Goal: Communication & Community: Answer question/provide support

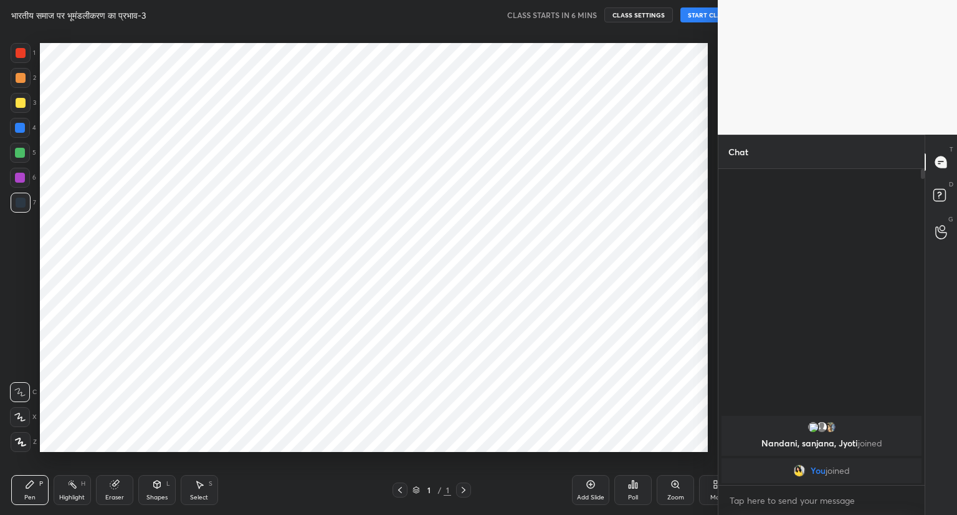
scroll to position [61891, 61659]
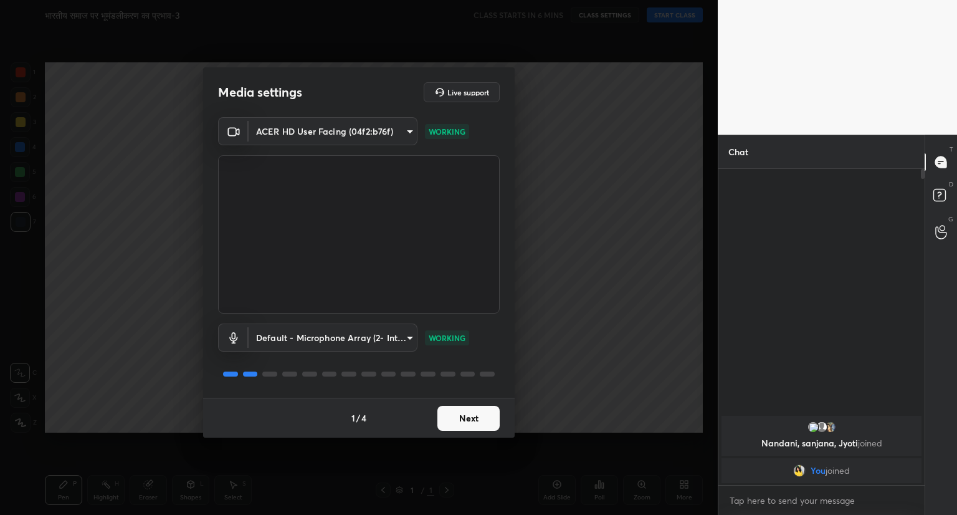
click at [475, 424] on button "Next" at bounding box center [469, 418] width 62 height 25
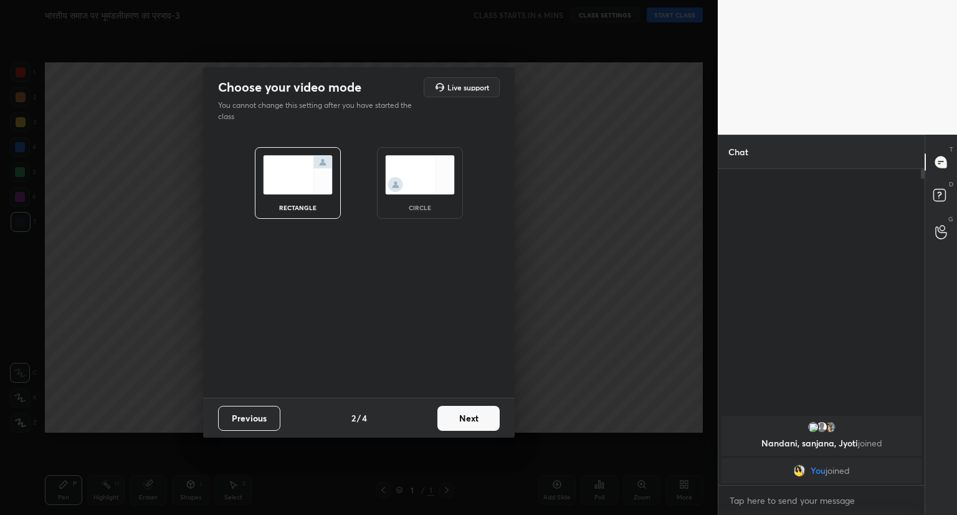
click at [475, 424] on button "Next" at bounding box center [469, 418] width 62 height 25
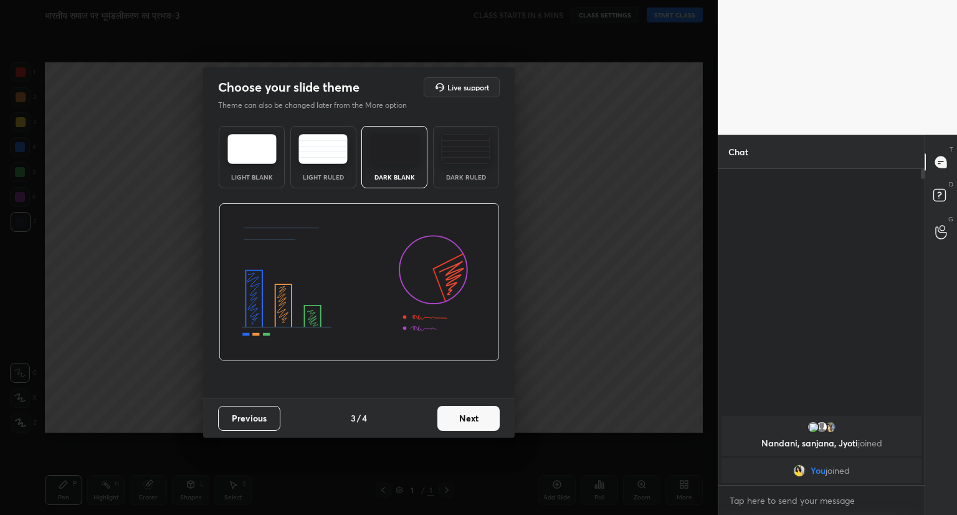
click at [475, 424] on button "Next" at bounding box center [469, 418] width 62 height 25
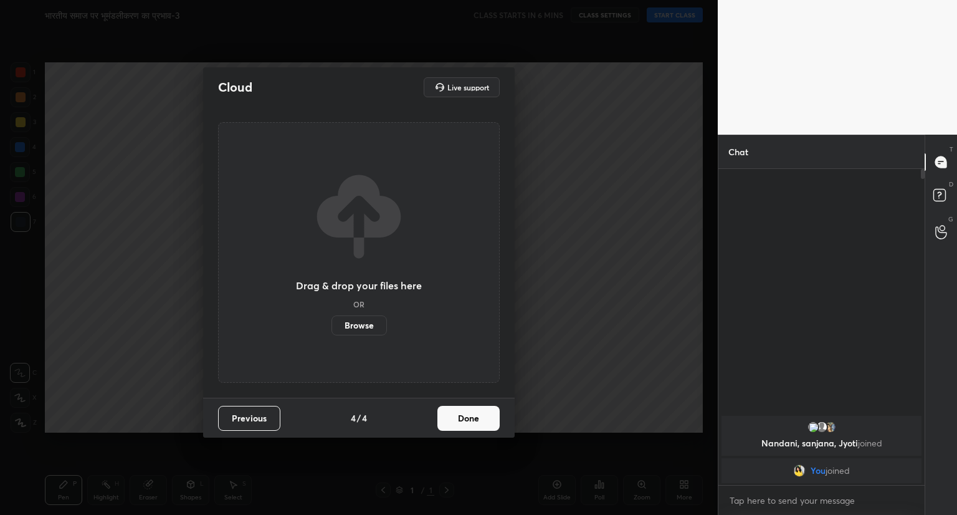
click at [475, 424] on button "Done" at bounding box center [469, 418] width 62 height 25
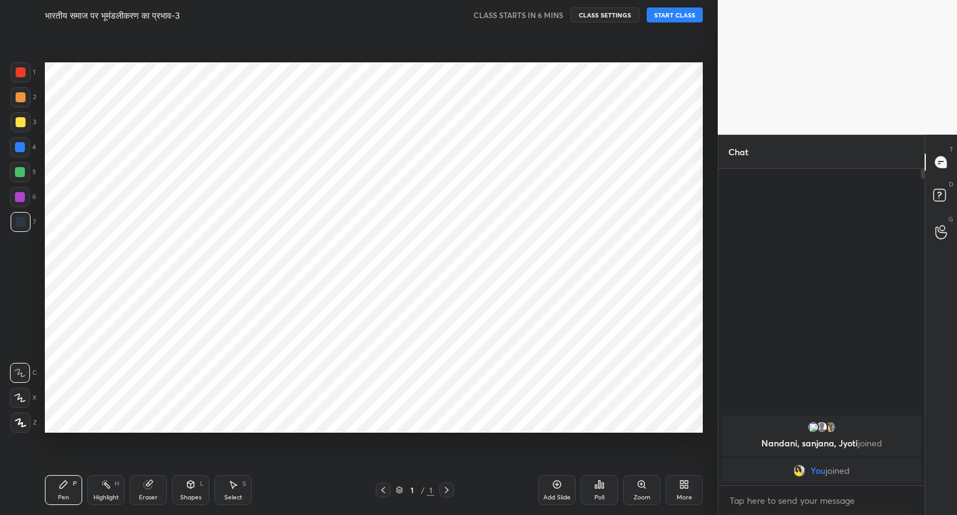
click at [675, 13] on button "START CLASS" at bounding box center [675, 14] width 56 height 15
click at [554, 11] on span "mute" at bounding box center [551, 15] width 17 height 9
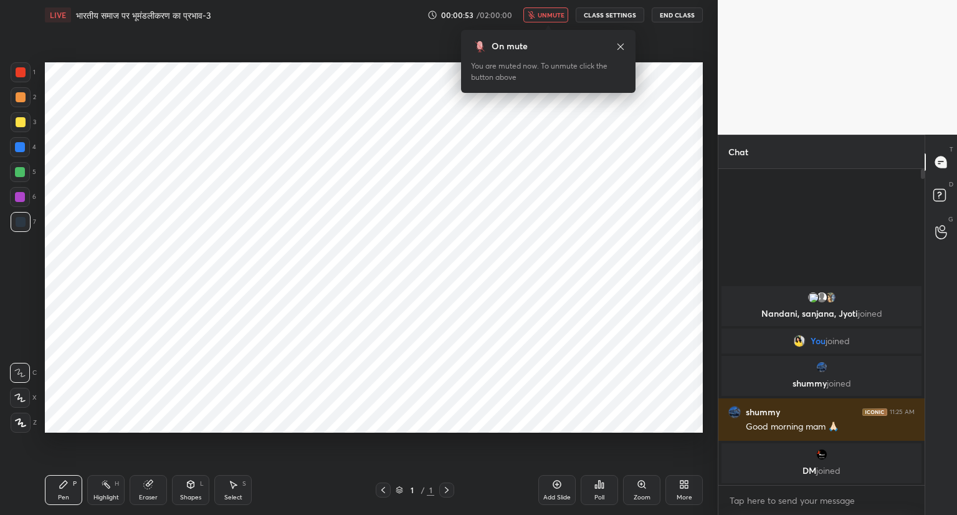
click at [555, 15] on span "unmute" at bounding box center [551, 15] width 27 height 9
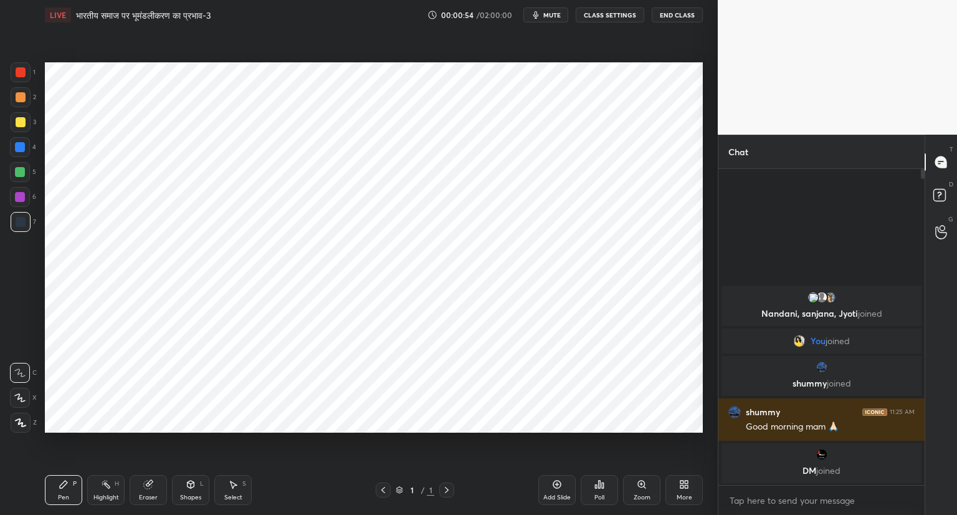
click at [555, 15] on span "mute" at bounding box center [551, 15] width 17 height 9
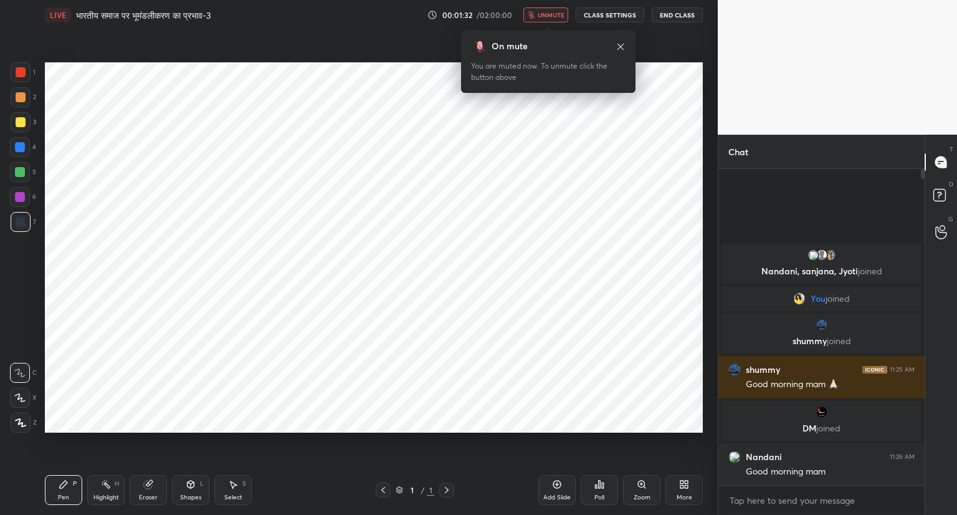
click at [553, 15] on span "unmute" at bounding box center [551, 15] width 27 height 9
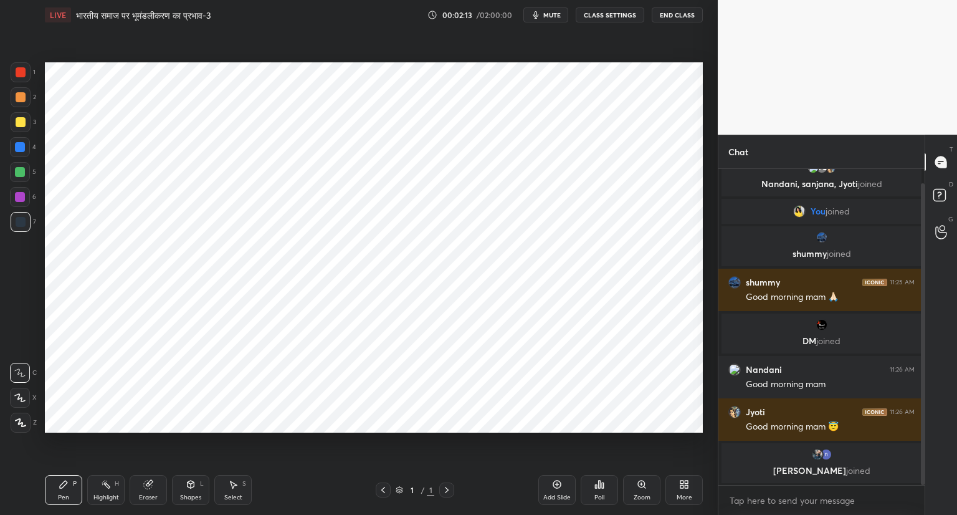
scroll to position [57, 0]
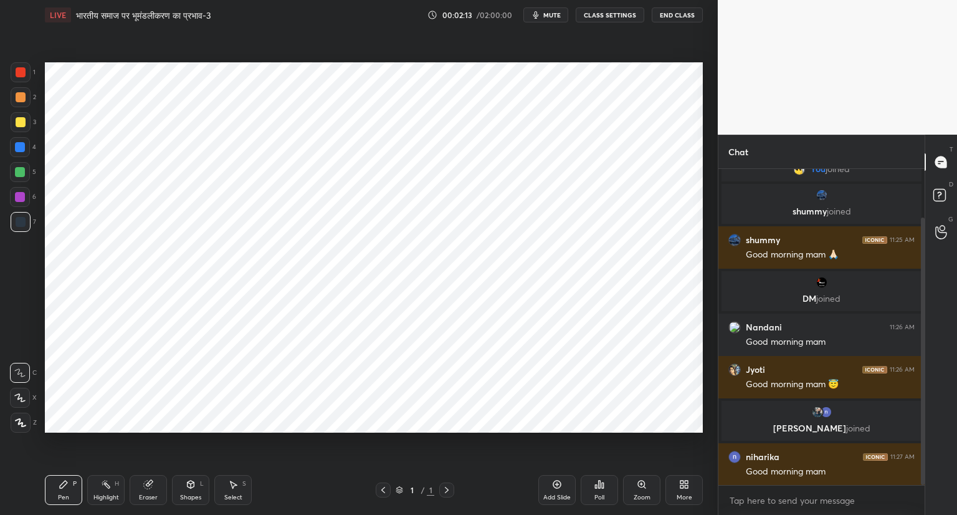
drag, startPoint x: 922, startPoint y: 449, endPoint x: 921, endPoint y: 492, distance: 42.4
click at [921, 492] on div "[PERSON_NAME], [PERSON_NAME], [PERSON_NAME] joined You joined shummy joined shu…" at bounding box center [822, 342] width 206 height 346
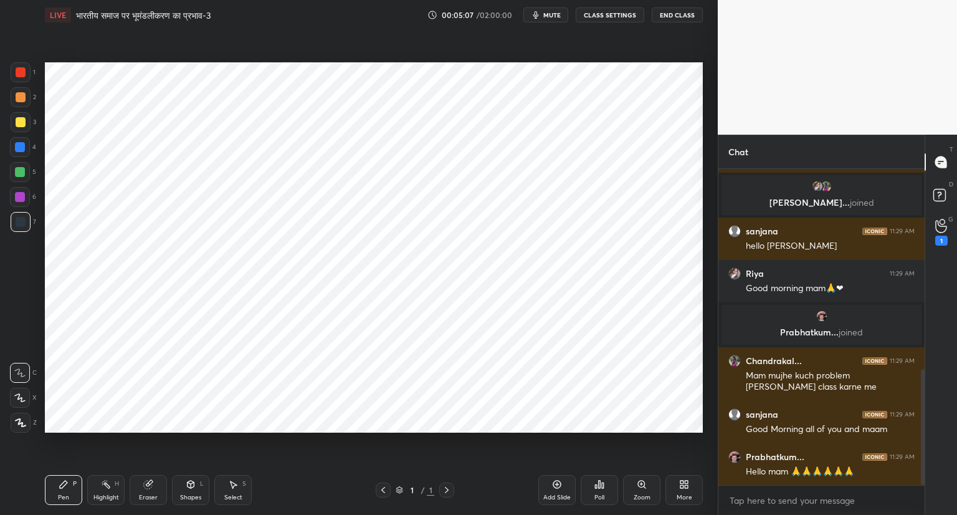
scroll to position [545, 0]
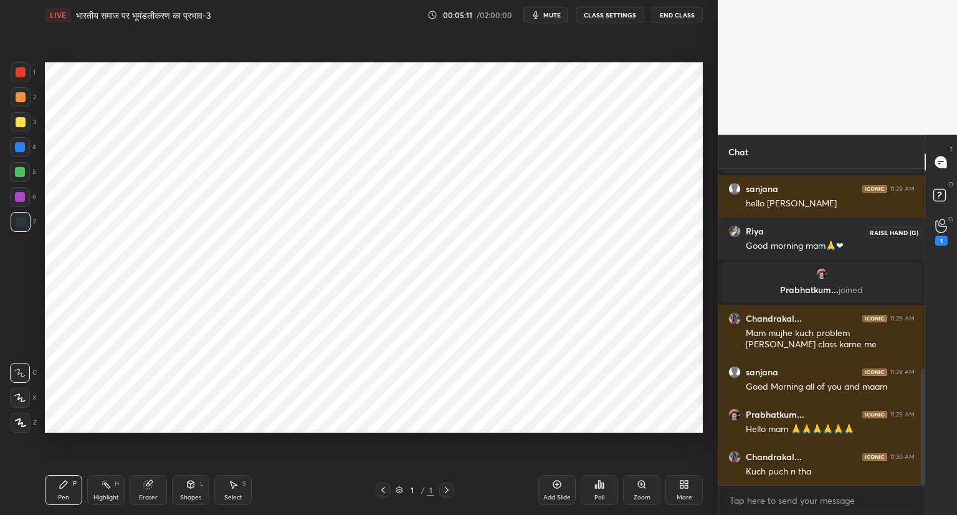
click at [944, 225] on icon at bounding box center [942, 226] width 12 height 14
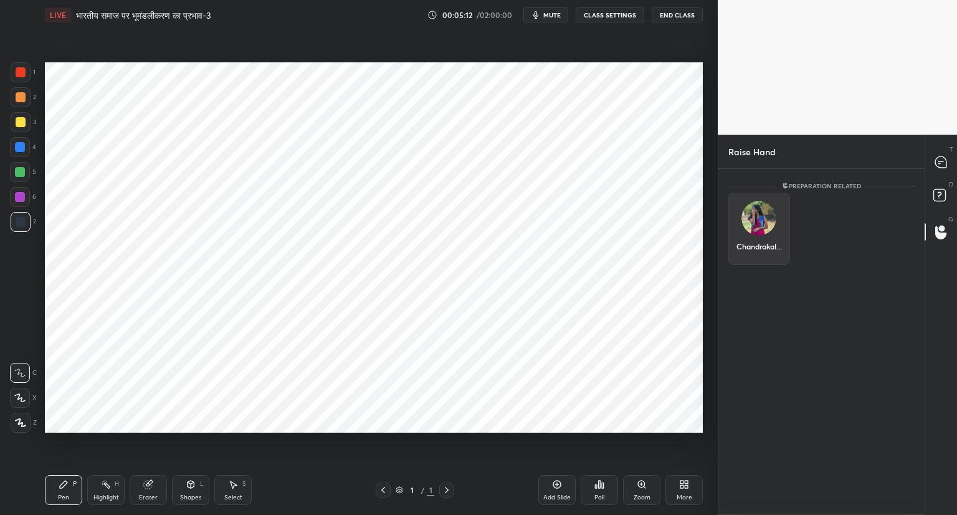
click at [757, 227] on div "Chandrakal..." at bounding box center [760, 229] width 62 height 72
click at [759, 250] on button "INVITE" at bounding box center [759, 255] width 50 height 16
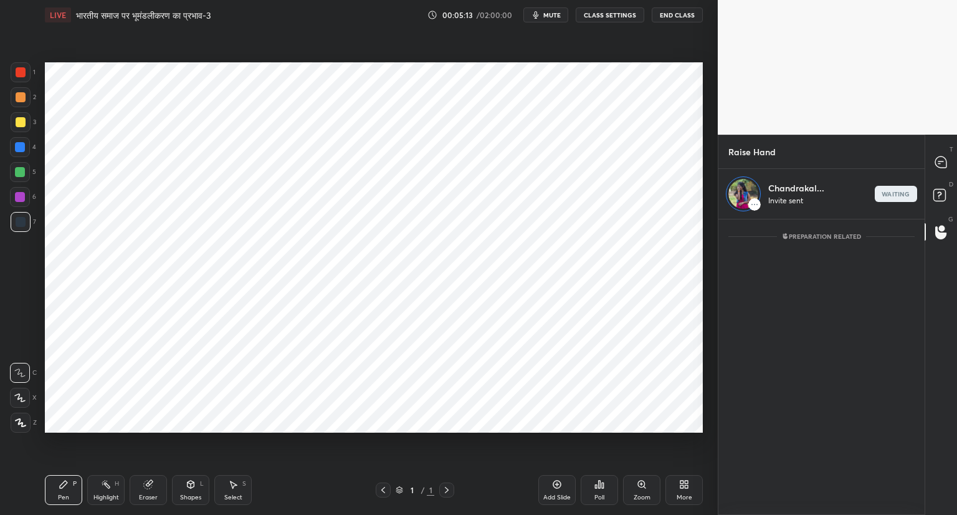
scroll to position [4, 4]
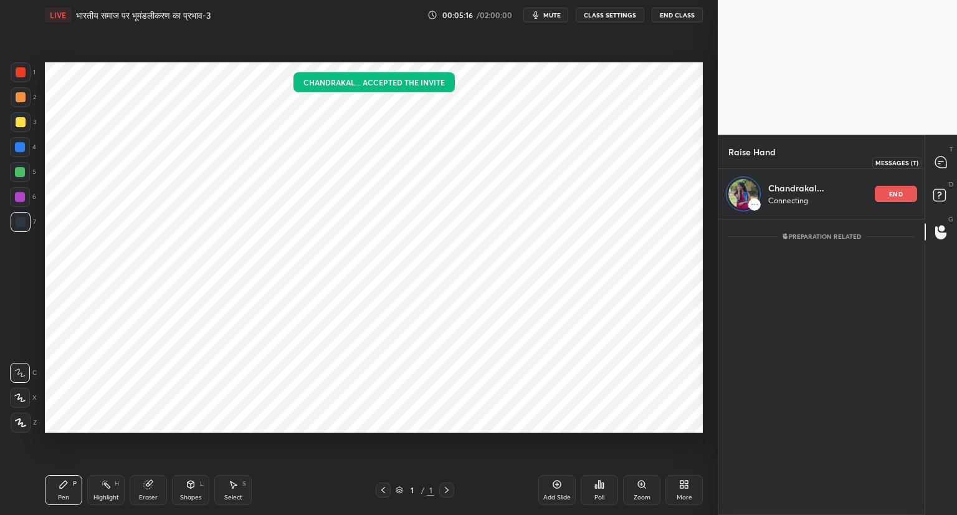
click at [942, 160] on icon at bounding box center [941, 161] width 11 height 11
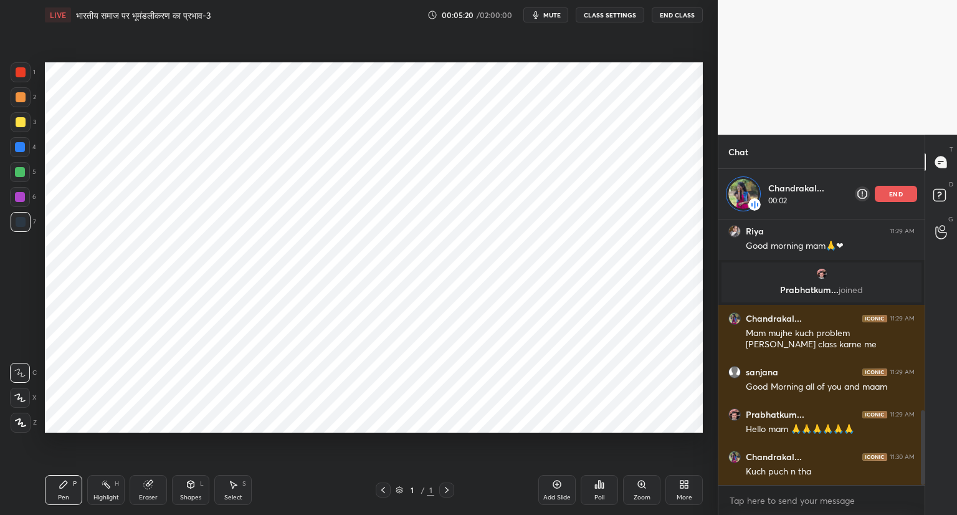
click at [553, 484] on icon at bounding box center [557, 485] width 8 height 8
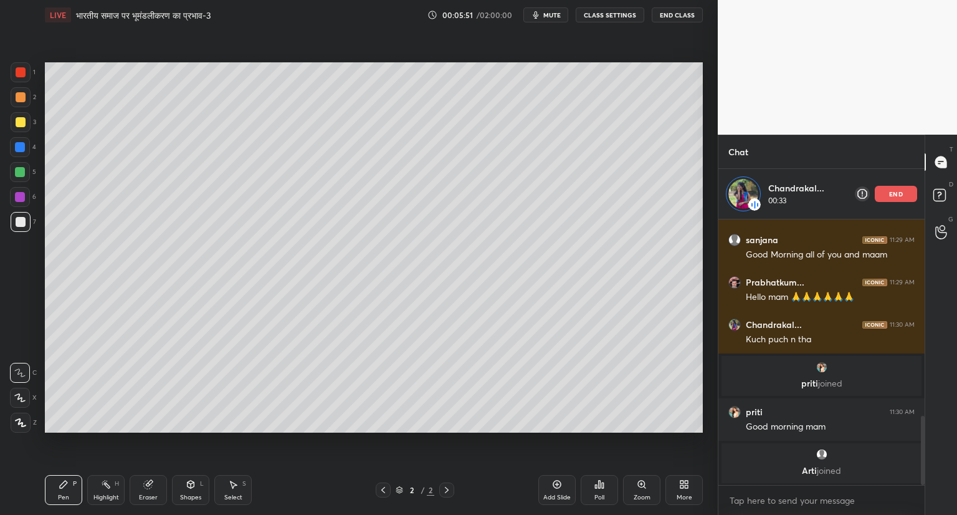
scroll to position [783, 0]
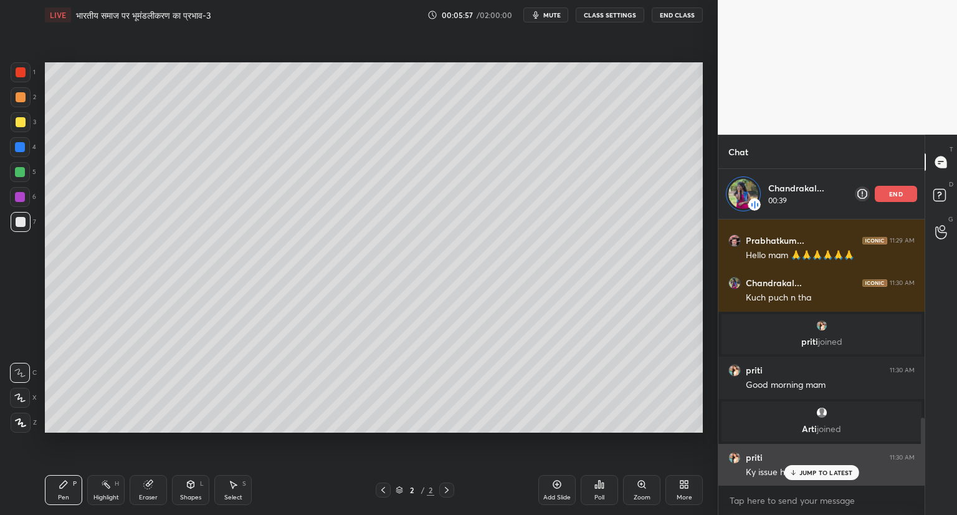
click at [822, 471] on p "JUMP TO LATEST" at bounding box center [827, 472] width 54 height 7
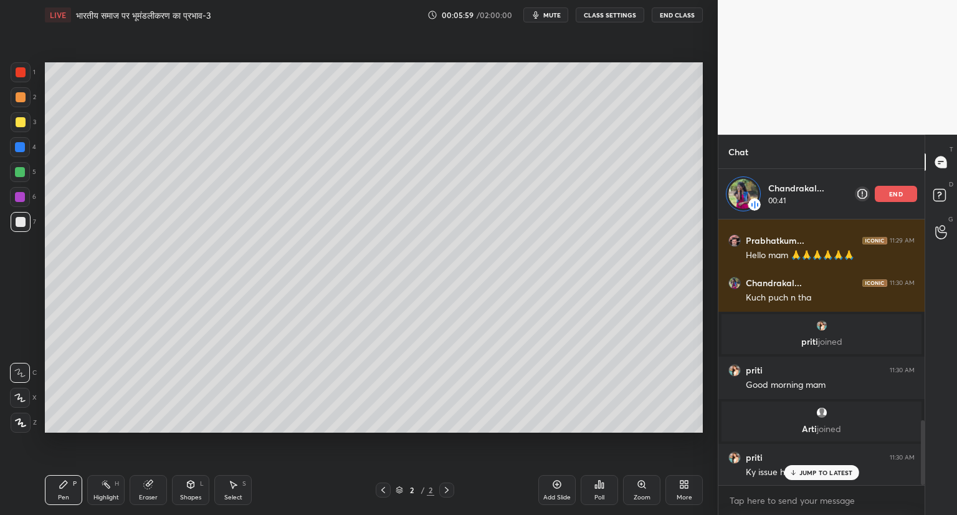
scroll to position [828, 0]
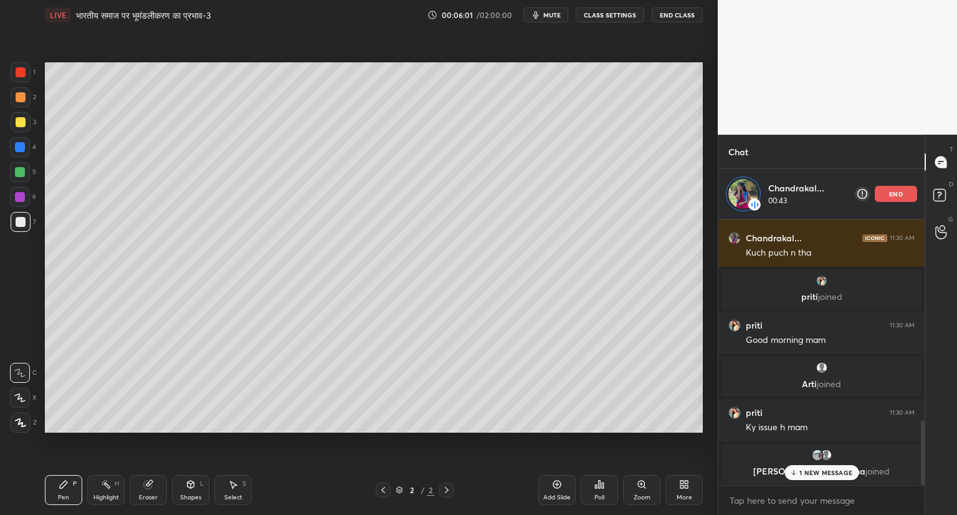
click at [839, 471] on p "1 NEW MESSAGE" at bounding box center [826, 472] width 53 height 7
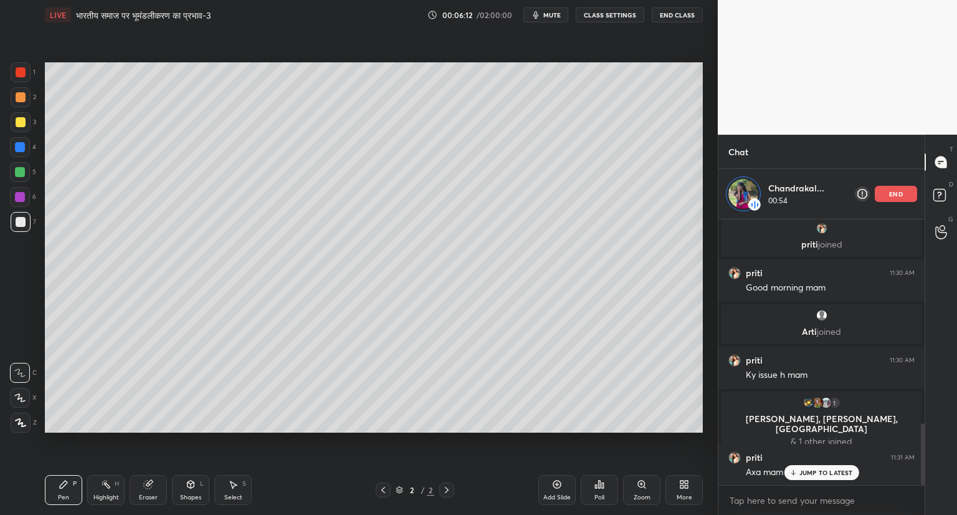
scroll to position [878, 0]
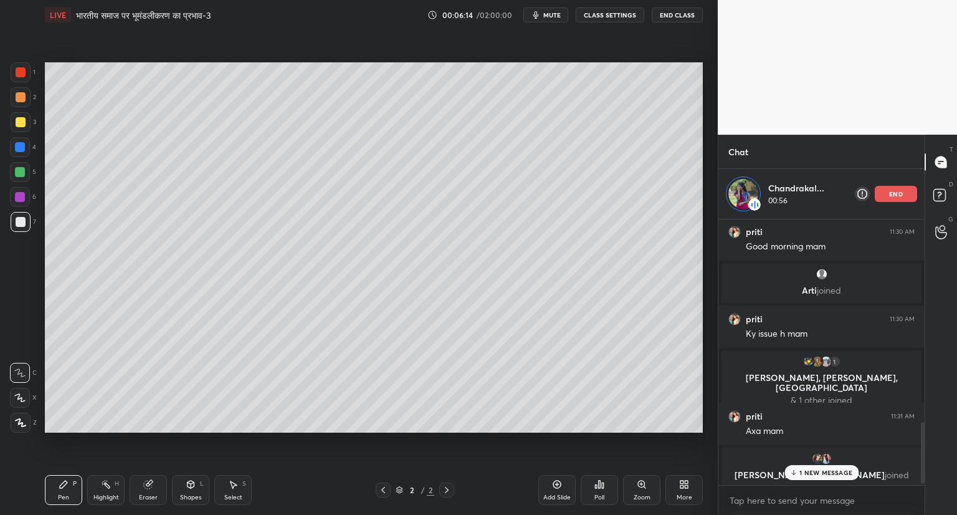
click at [813, 474] on p "1 NEW MESSAGE" at bounding box center [826, 472] width 53 height 7
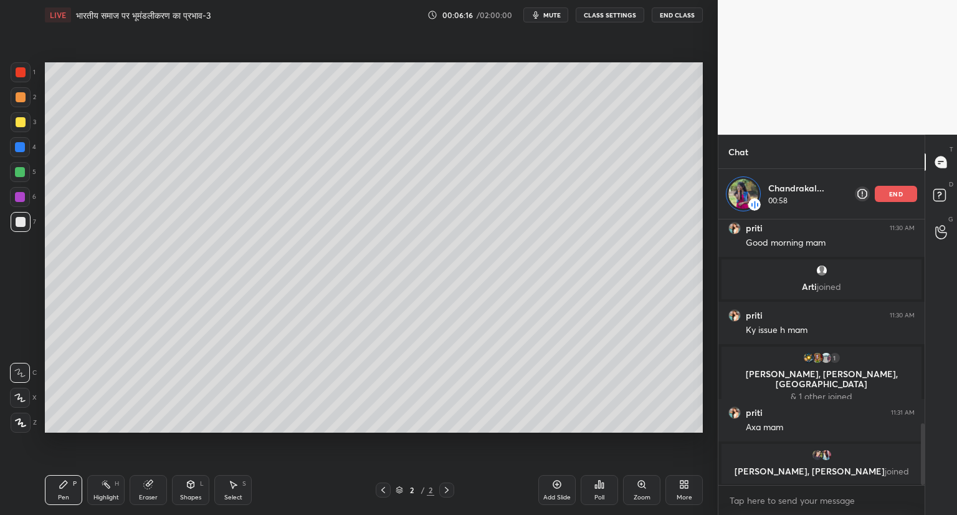
scroll to position [920, 0]
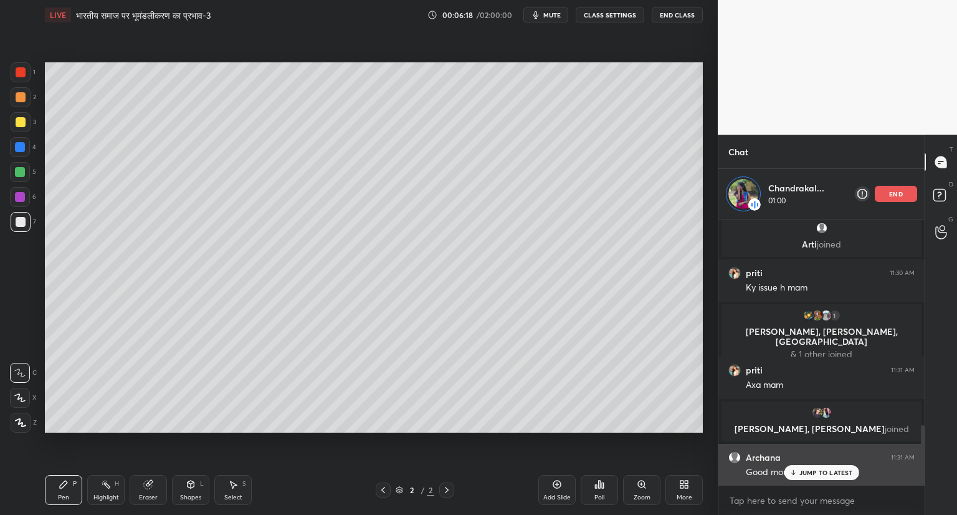
click at [822, 476] on p "JUMP TO LATEST" at bounding box center [827, 472] width 54 height 7
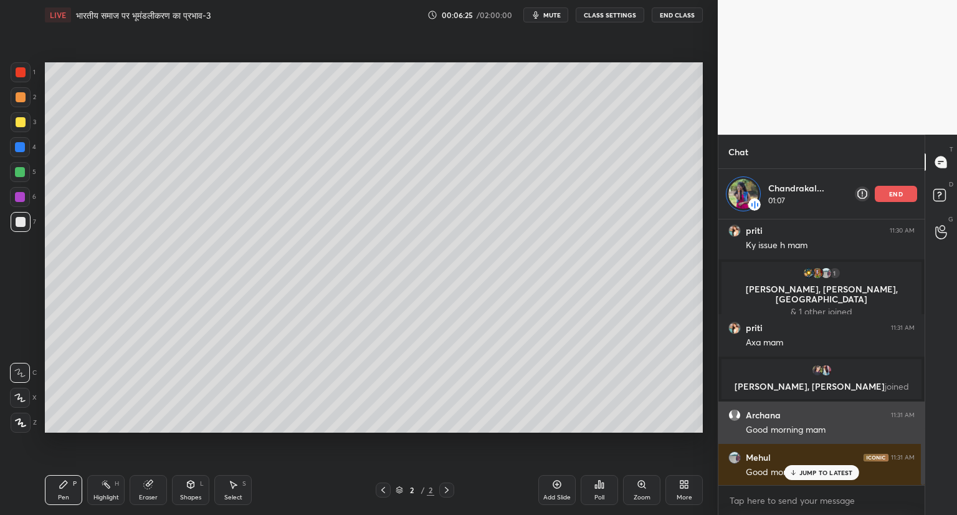
scroll to position [1005, 0]
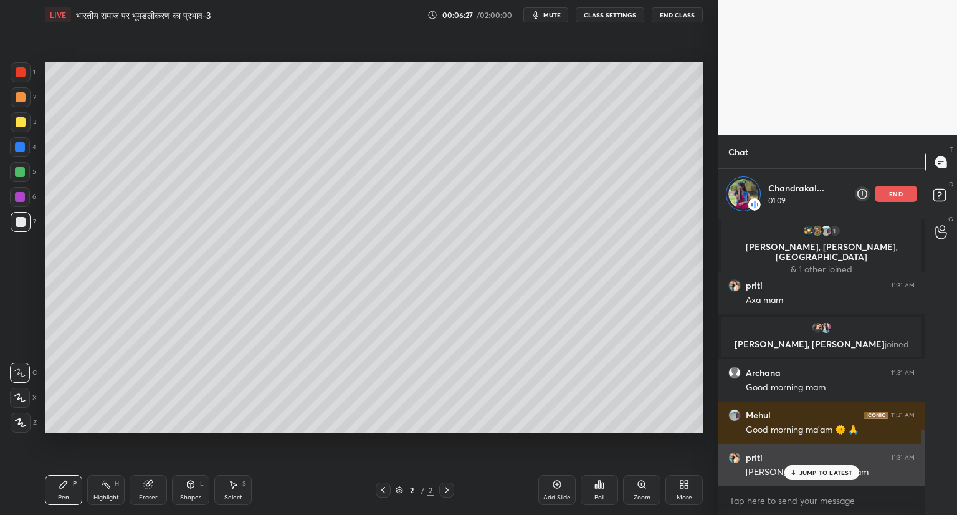
click at [807, 472] on p "JUMP TO LATEST" at bounding box center [827, 472] width 54 height 7
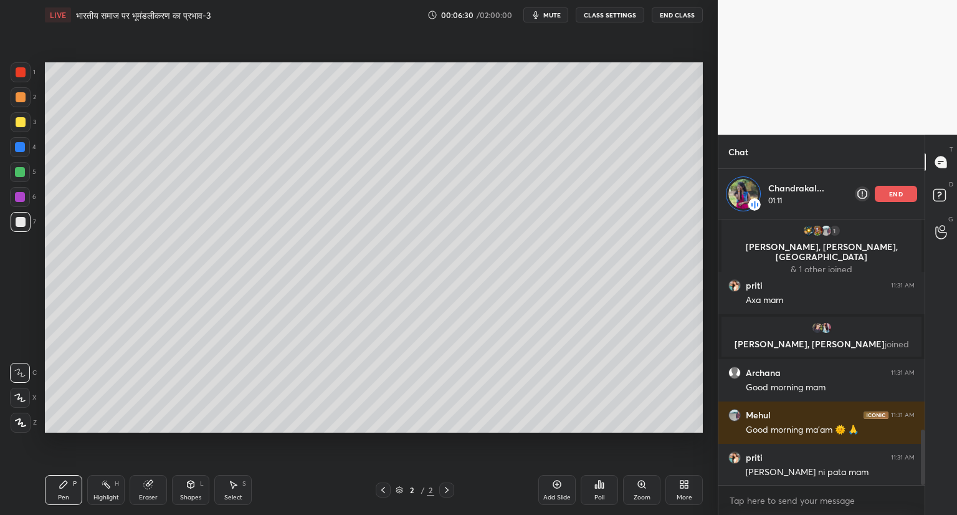
click at [907, 193] on div "end" at bounding box center [896, 194] width 42 height 16
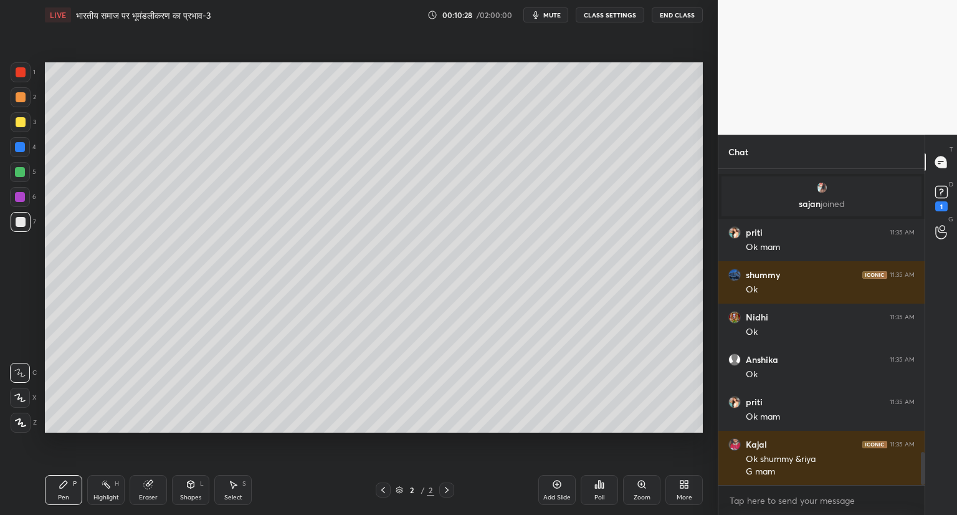
scroll to position [2691, 0]
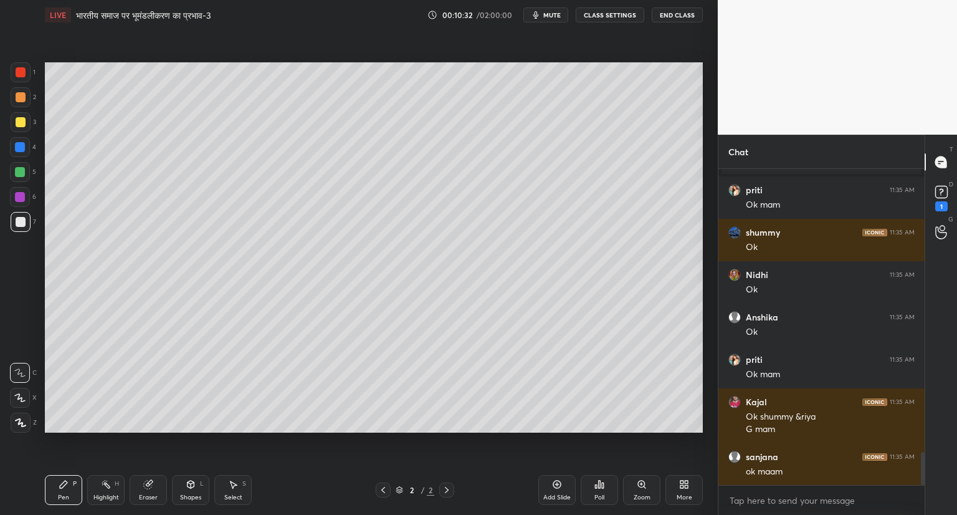
click at [22, 397] on icon at bounding box center [19, 397] width 11 height 9
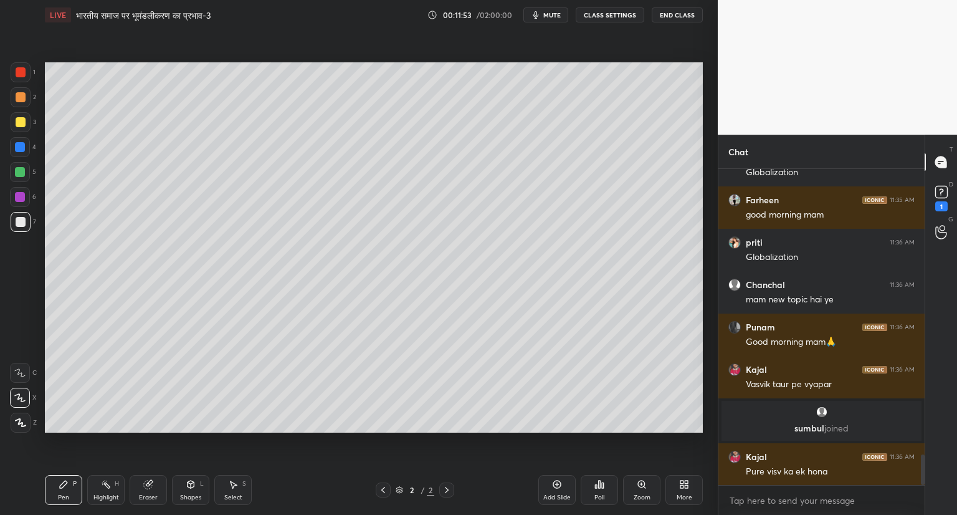
scroll to position [2978, 0]
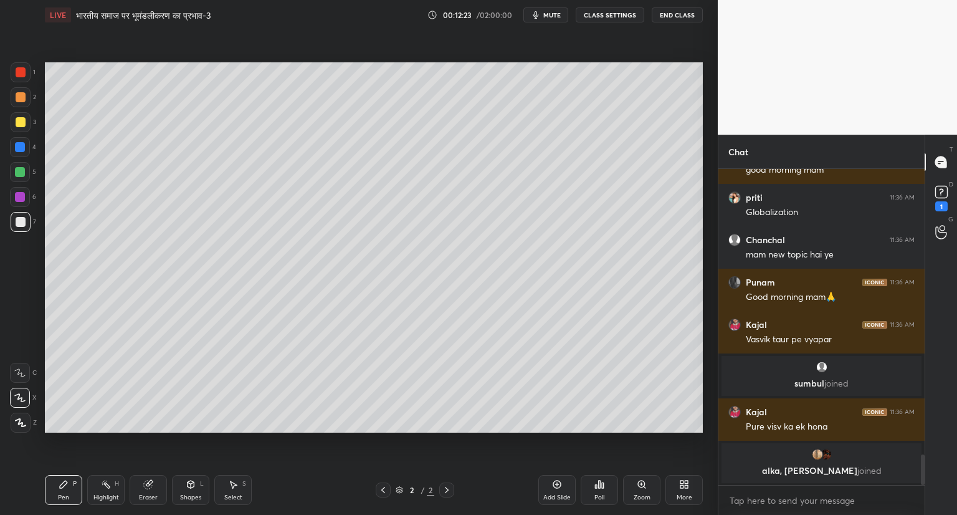
click at [148, 484] on icon at bounding box center [148, 485] width 8 height 8
click at [21, 330] on icon at bounding box center [20, 332] width 11 height 11
click at [59, 487] on icon at bounding box center [64, 484] width 10 height 10
click at [477, 437] on div "Setting up your live class Poll for secs No correct answer Start poll" at bounding box center [374, 247] width 668 height 435
click at [497, 433] on div "Setting up your live class Poll for secs No correct answer Start poll" at bounding box center [374, 247] width 668 height 435
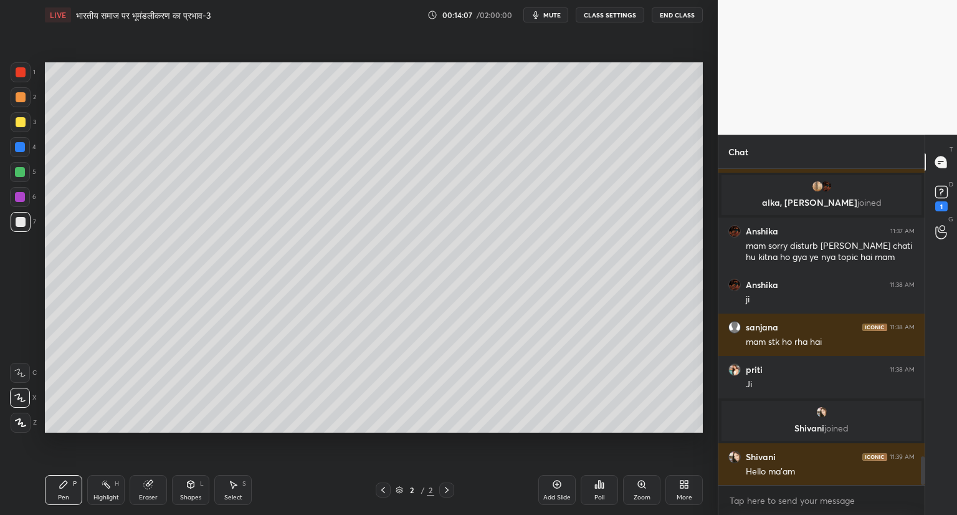
scroll to position [3194, 0]
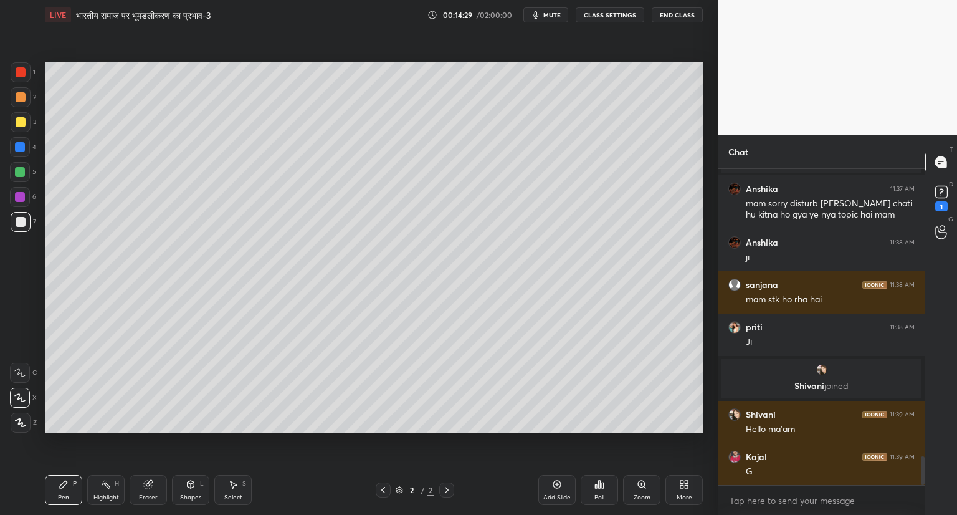
click at [555, 482] on icon at bounding box center [557, 484] width 10 height 10
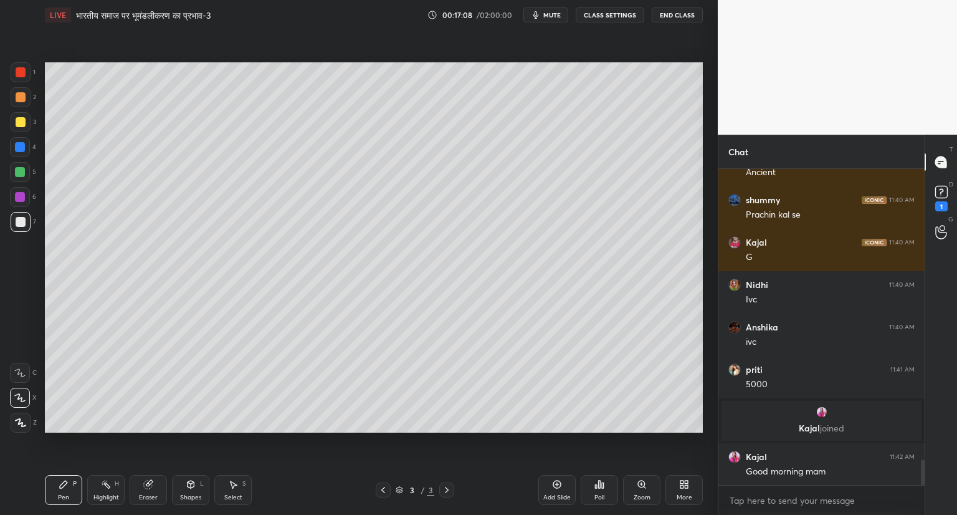
scroll to position [3573, 0]
click at [560, 484] on icon at bounding box center [557, 485] width 8 height 8
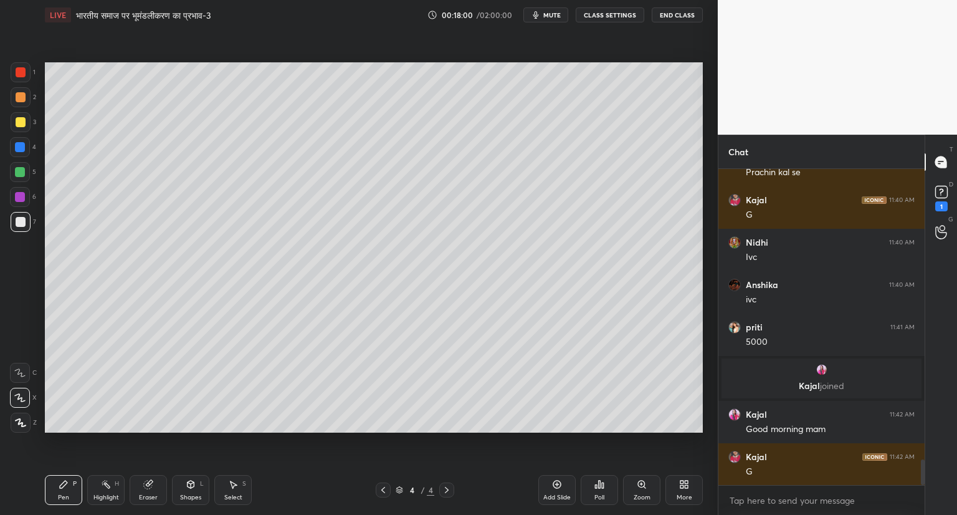
scroll to position [3657, 0]
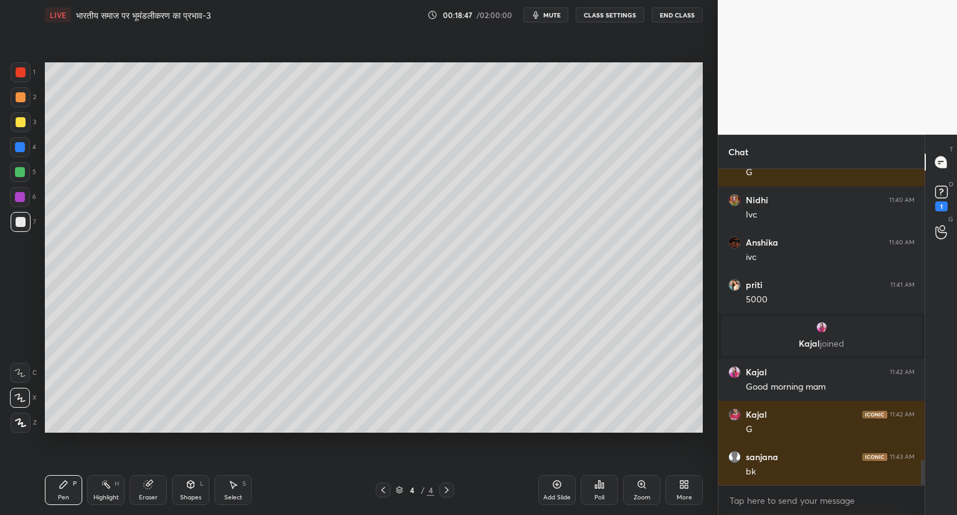
click at [380, 490] on icon at bounding box center [383, 490] width 10 height 10
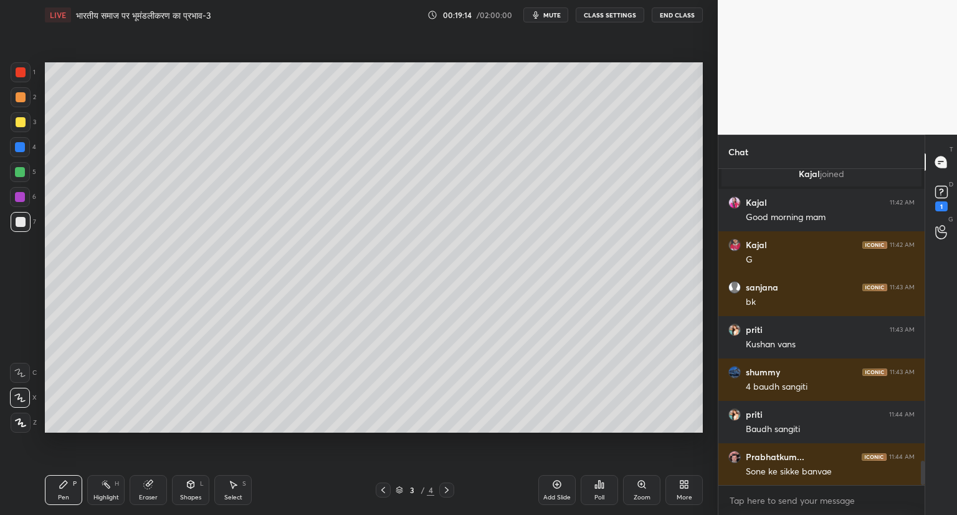
scroll to position [3869, 0]
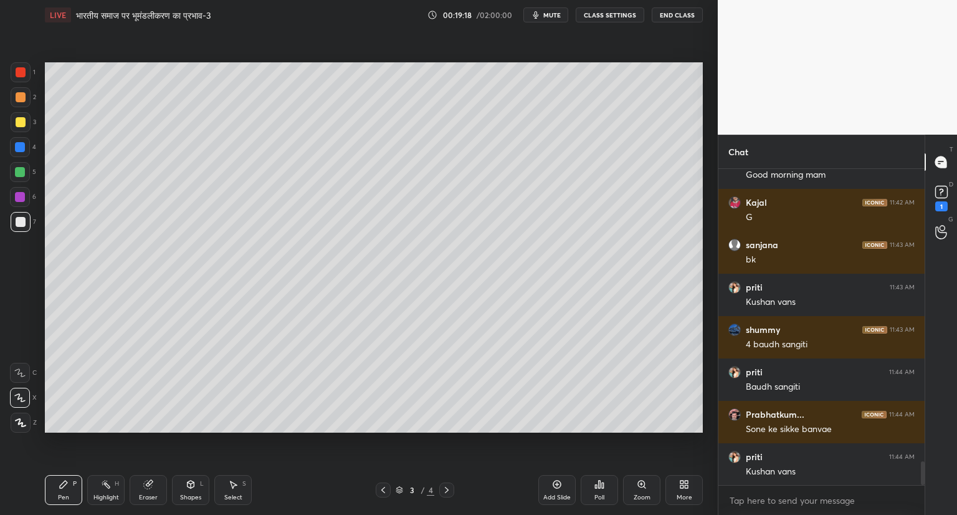
click at [443, 490] on icon at bounding box center [447, 490] width 10 height 10
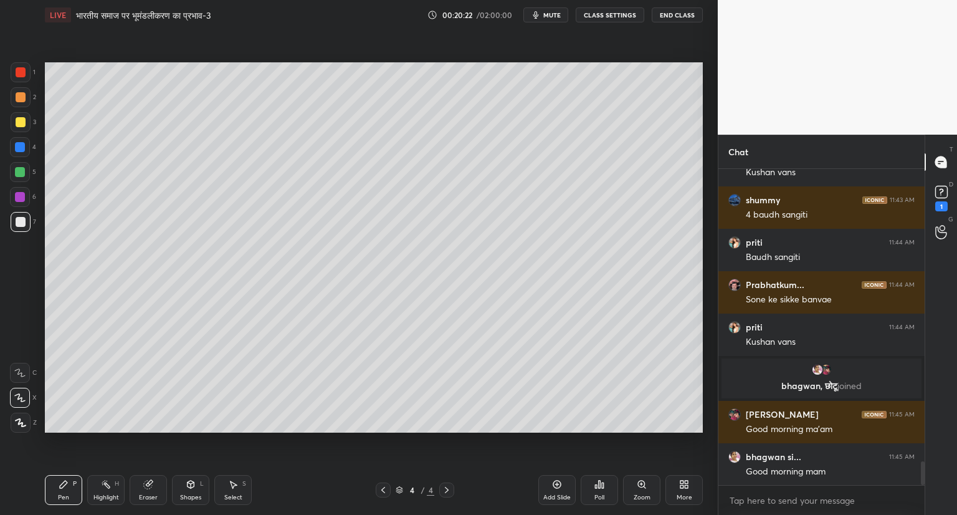
scroll to position [3924, 0]
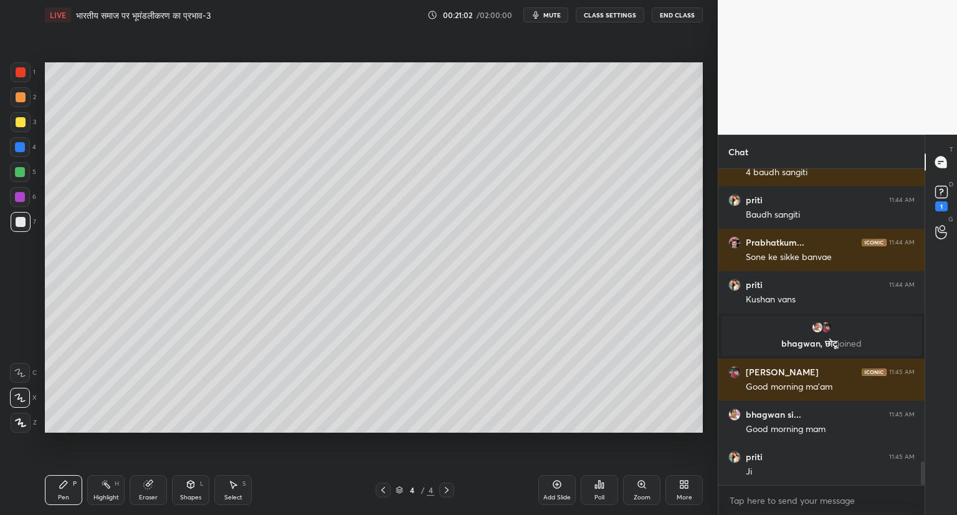
click at [557, 484] on icon at bounding box center [557, 484] width 4 height 4
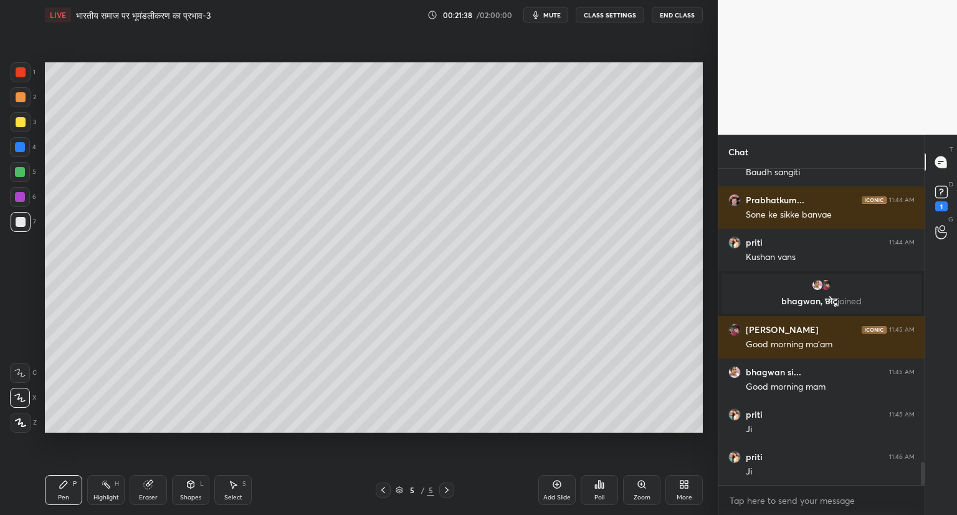
click at [381, 487] on icon at bounding box center [383, 490] width 10 height 10
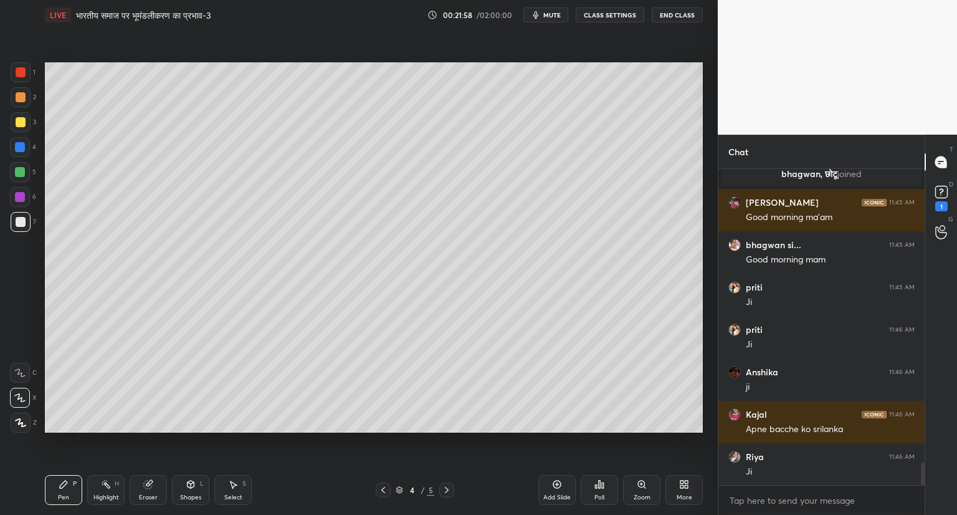
scroll to position [4136, 0]
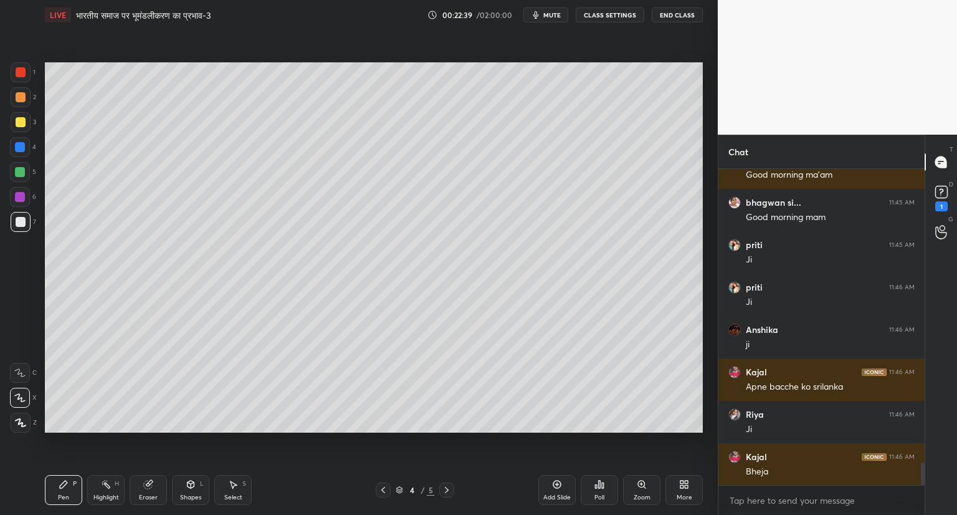
click at [446, 489] on icon at bounding box center [447, 490] width 10 height 10
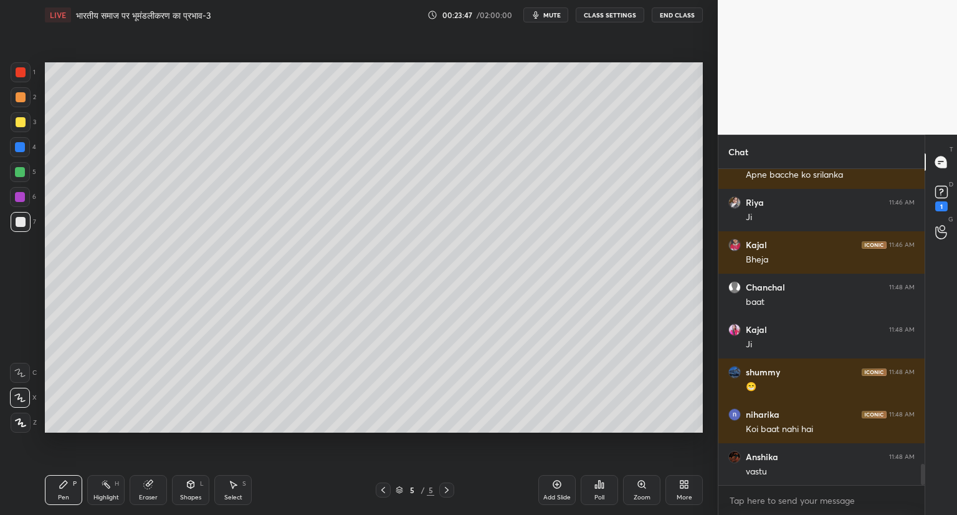
scroll to position [4390, 0]
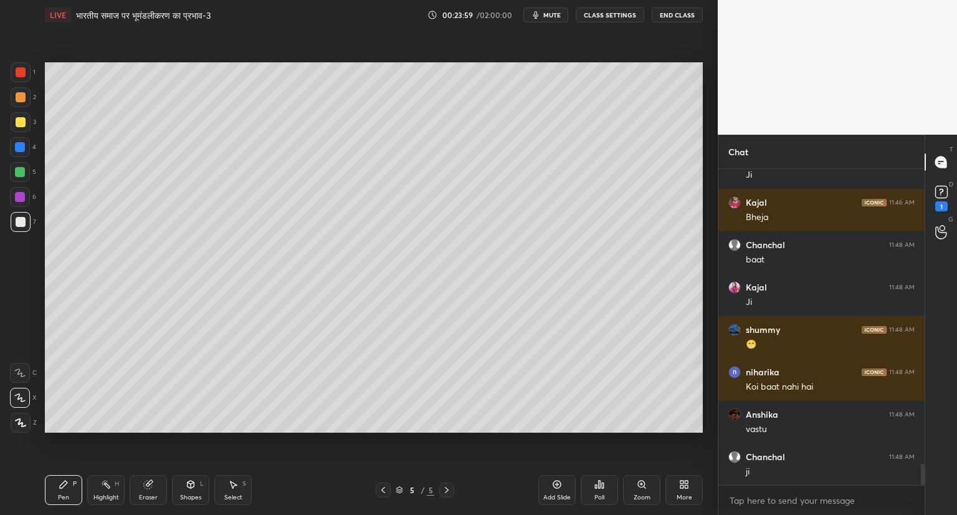
click at [558, 482] on icon at bounding box center [557, 484] width 10 height 10
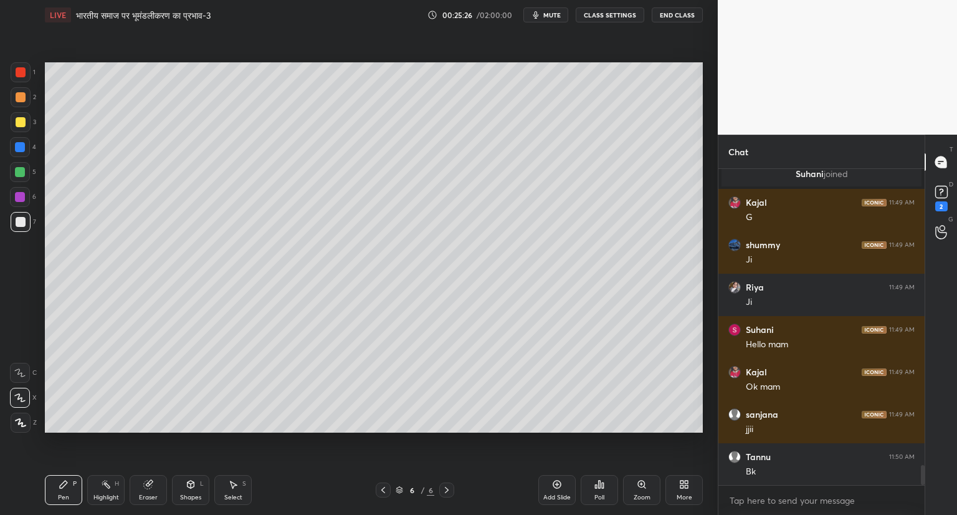
scroll to position [4719, 0]
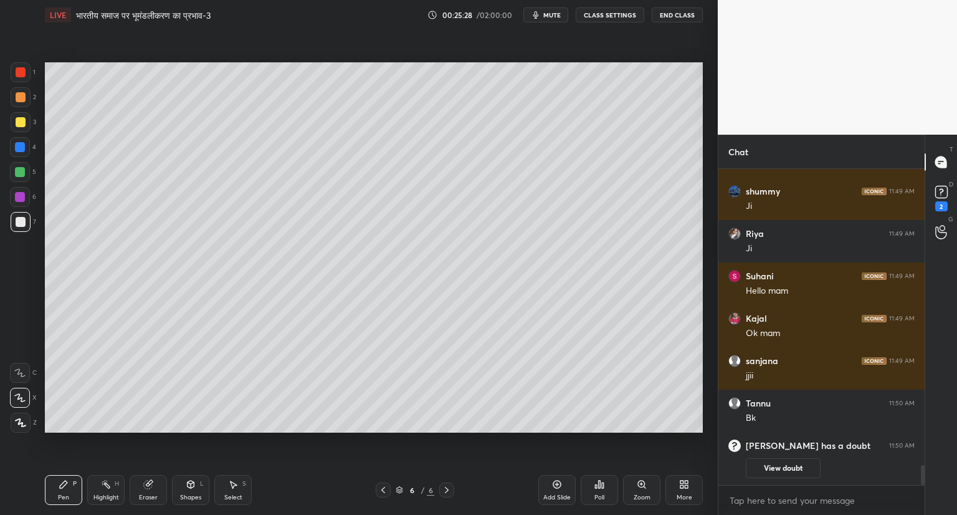
click at [383, 487] on icon at bounding box center [383, 490] width 10 height 10
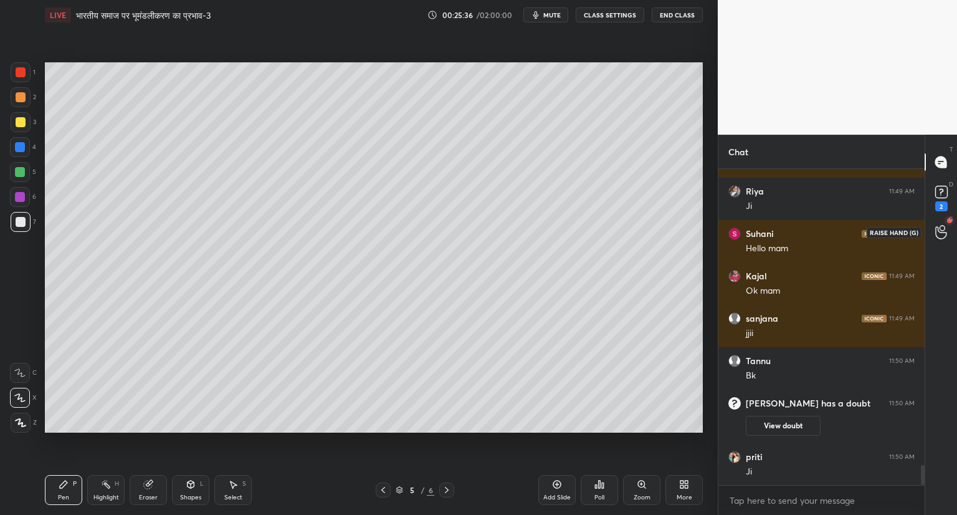
click at [945, 223] on div at bounding box center [941, 232] width 25 height 22
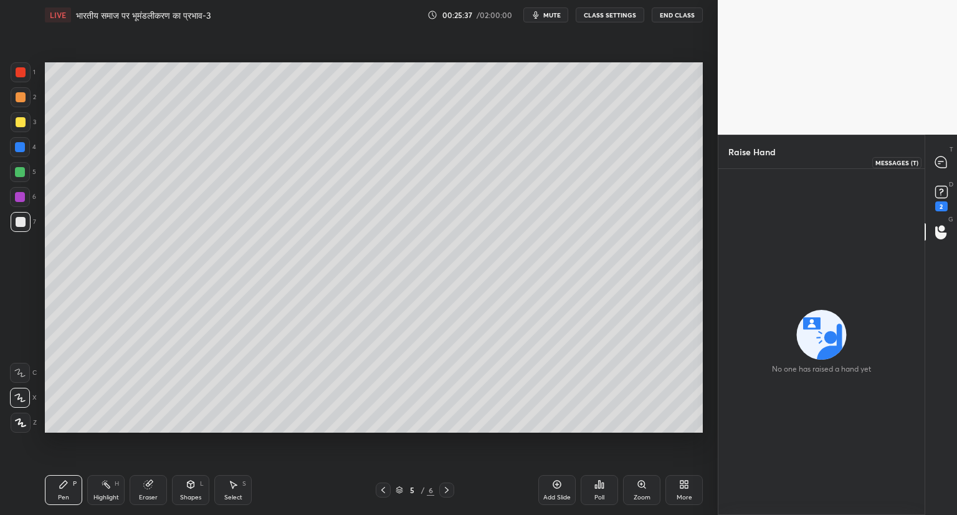
click at [942, 165] on icon at bounding box center [941, 161] width 11 height 11
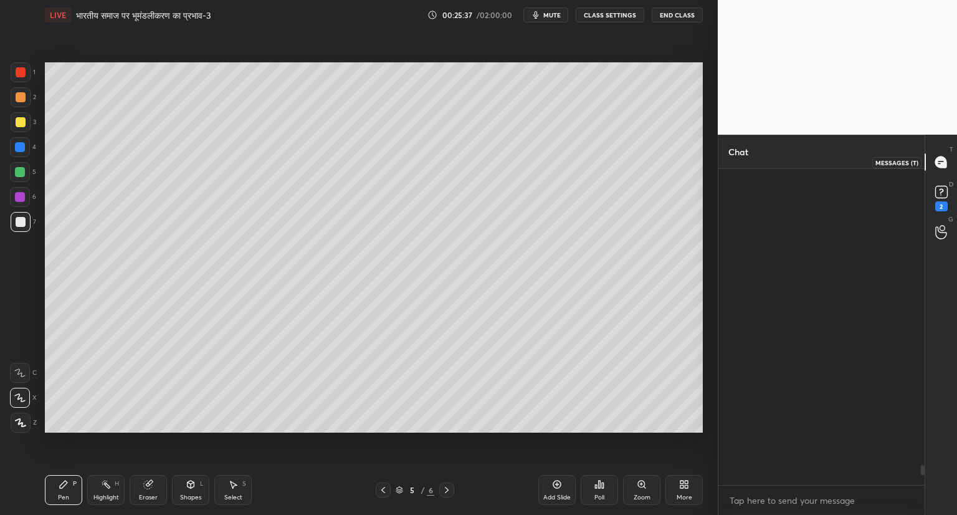
scroll to position [312, 203]
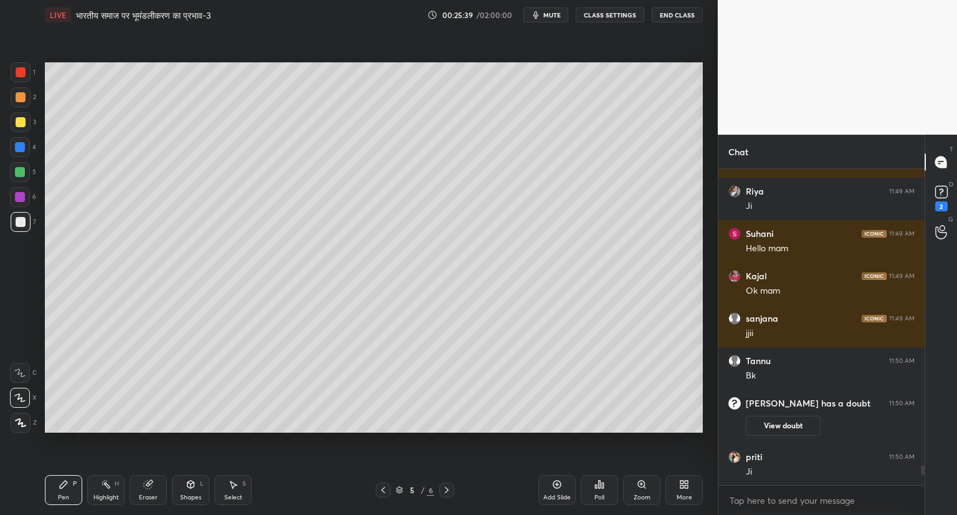
click at [445, 489] on icon at bounding box center [447, 490] width 10 height 10
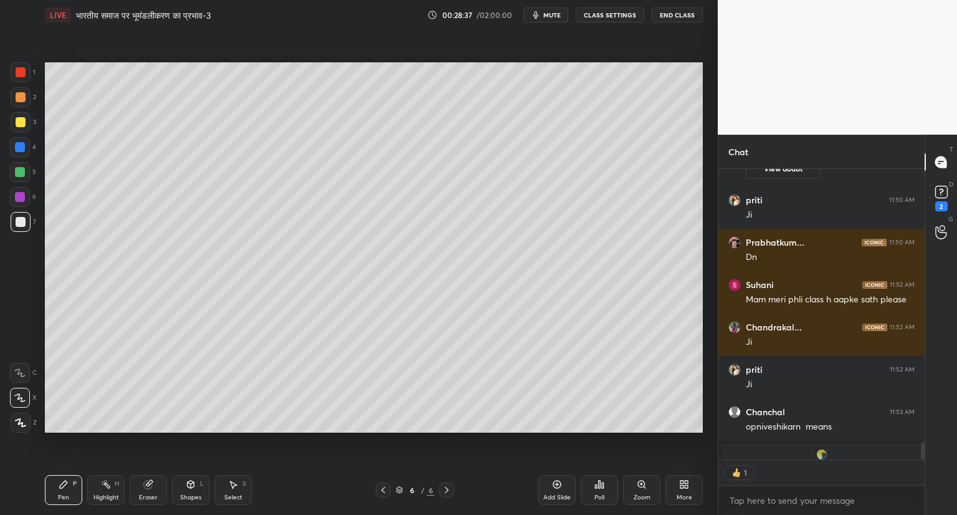
scroll to position [4, 4]
click at [561, 481] on icon at bounding box center [557, 484] width 10 height 10
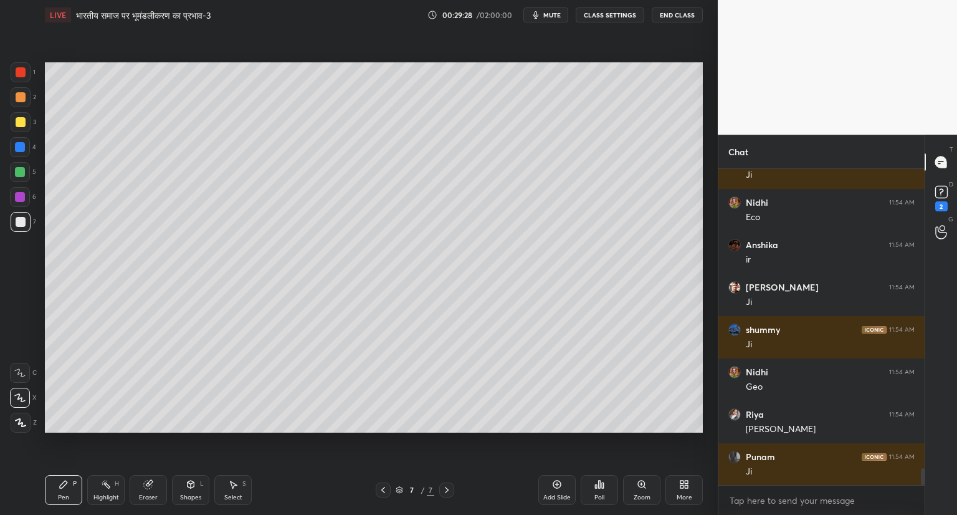
scroll to position [5664, 0]
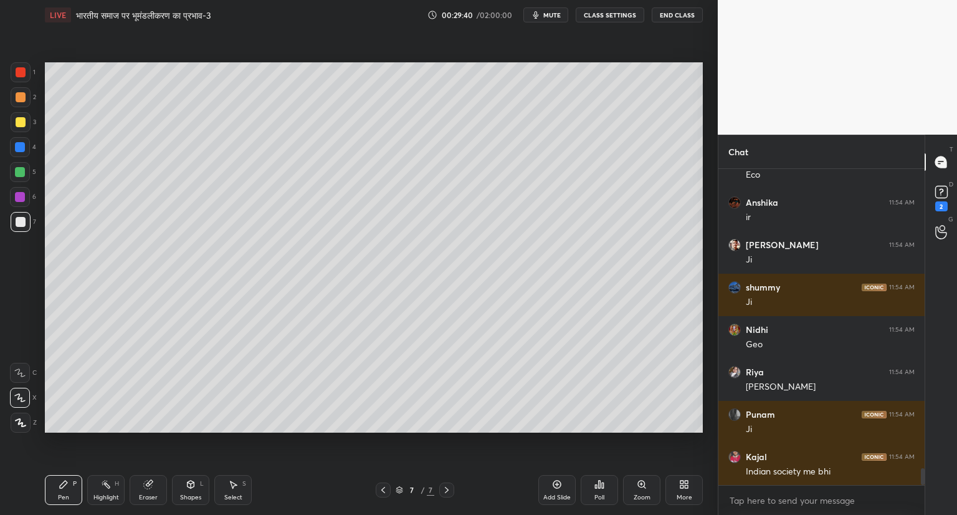
click at [151, 486] on icon at bounding box center [148, 485] width 8 height 8
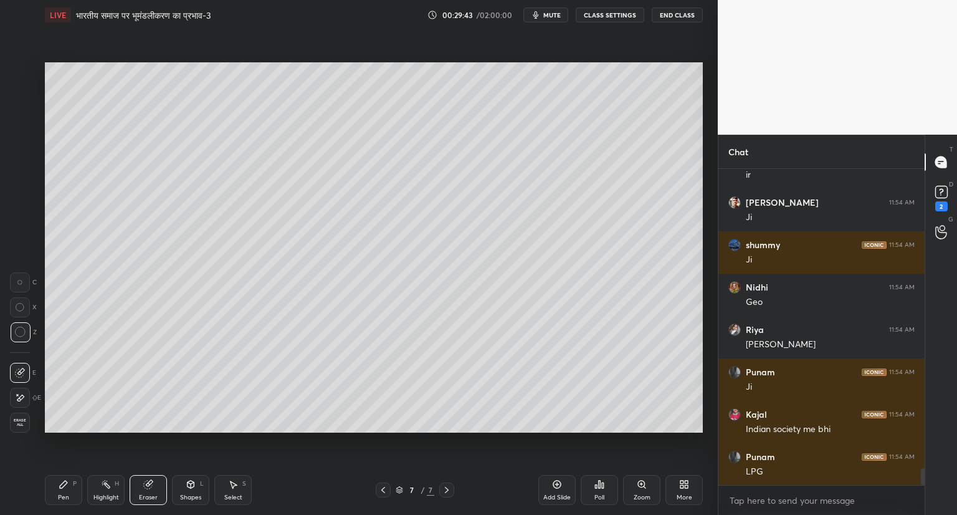
click at [62, 484] on icon at bounding box center [63, 484] width 7 height 7
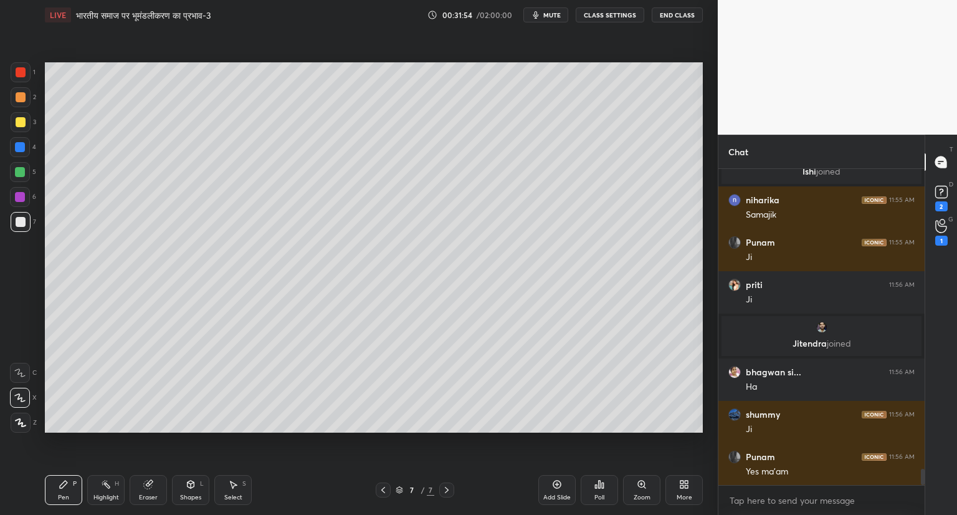
scroll to position [5845, 0]
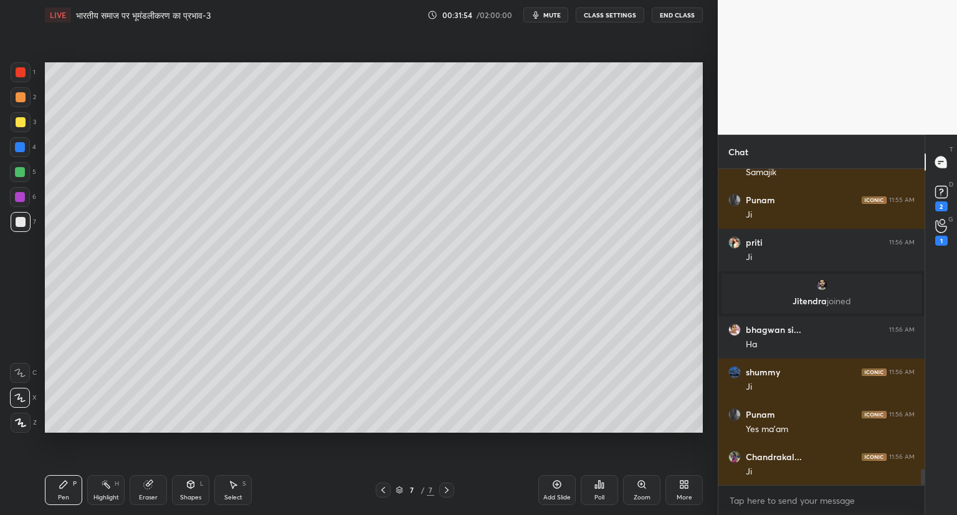
click at [560, 484] on icon at bounding box center [557, 484] width 10 height 10
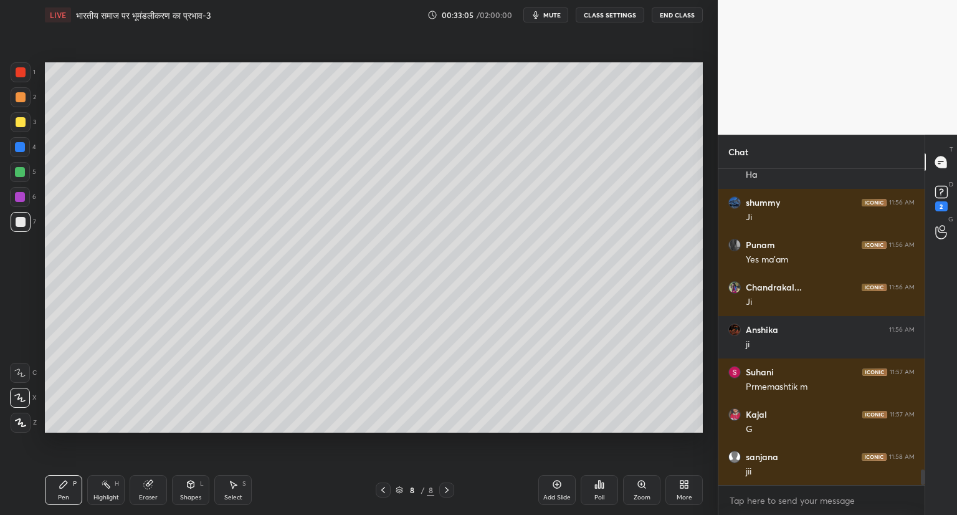
scroll to position [6057, 0]
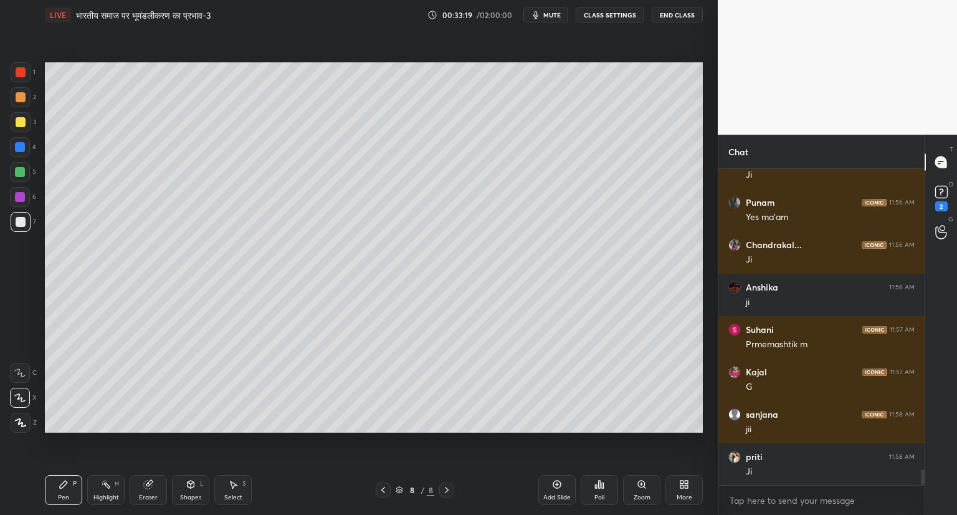
click at [384, 482] on div at bounding box center [383, 489] width 15 height 15
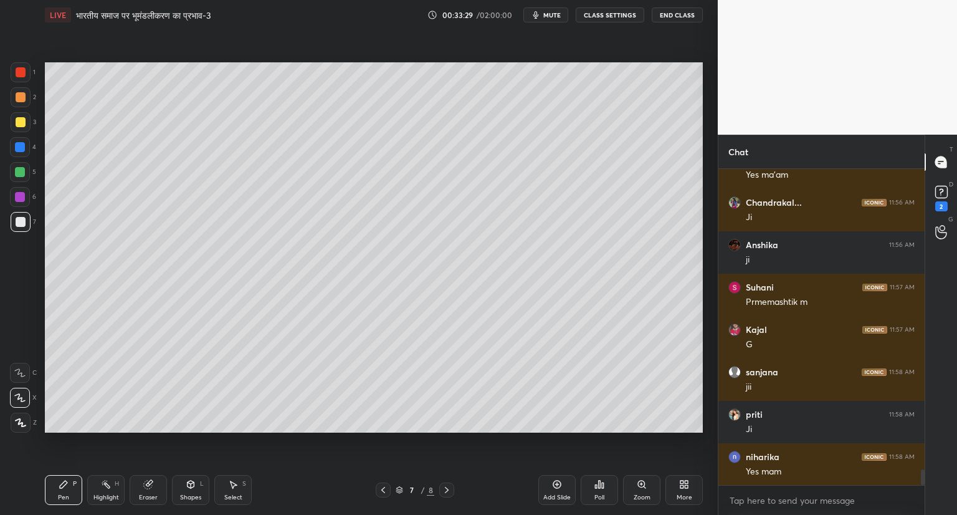
scroll to position [6142, 0]
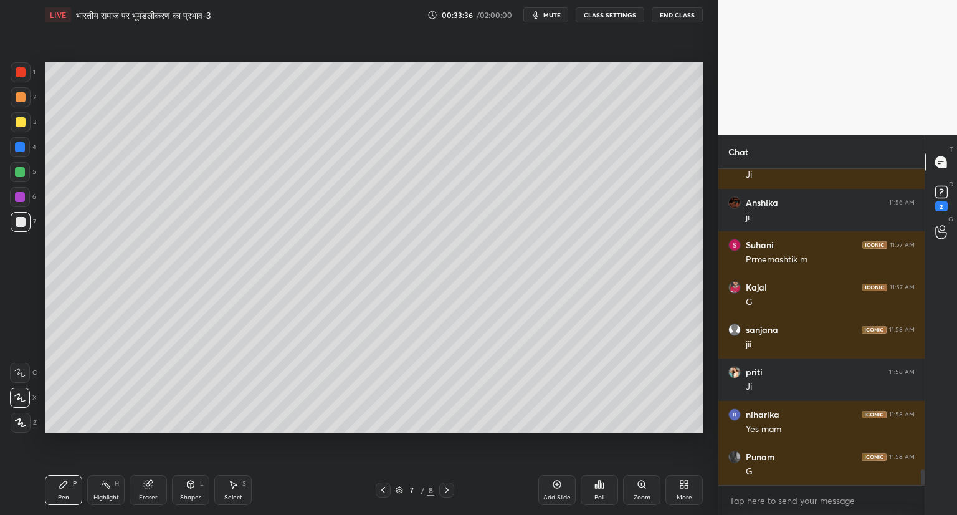
click at [444, 486] on icon at bounding box center [447, 490] width 10 height 10
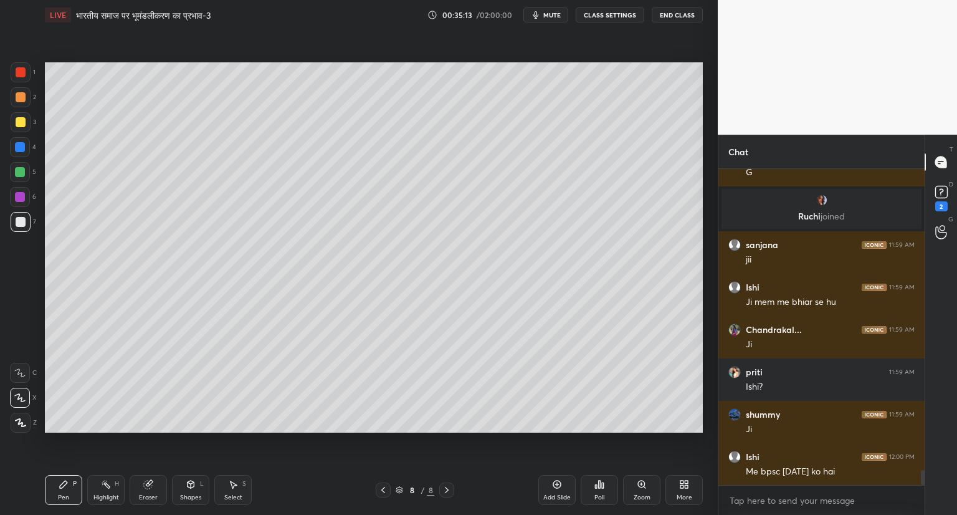
scroll to position [6382, 0]
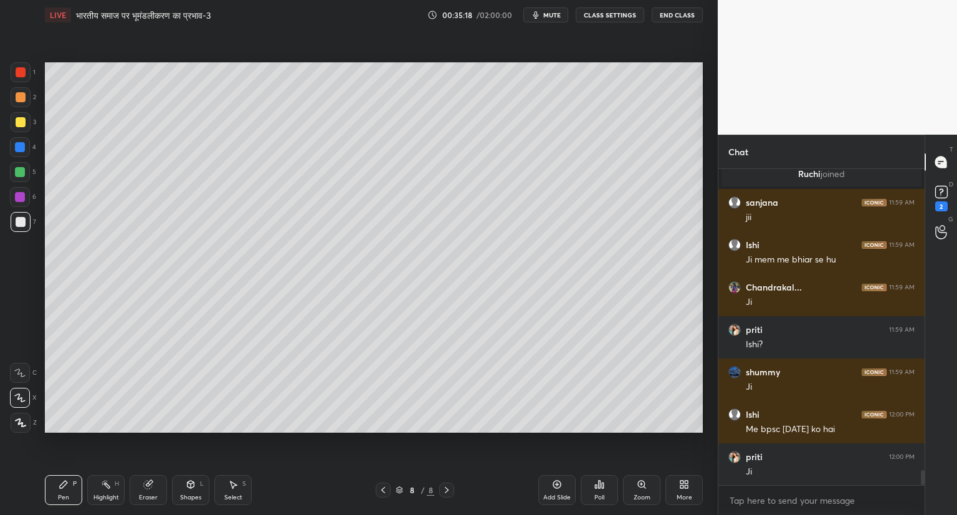
click at [382, 489] on icon at bounding box center [383, 490] width 10 height 10
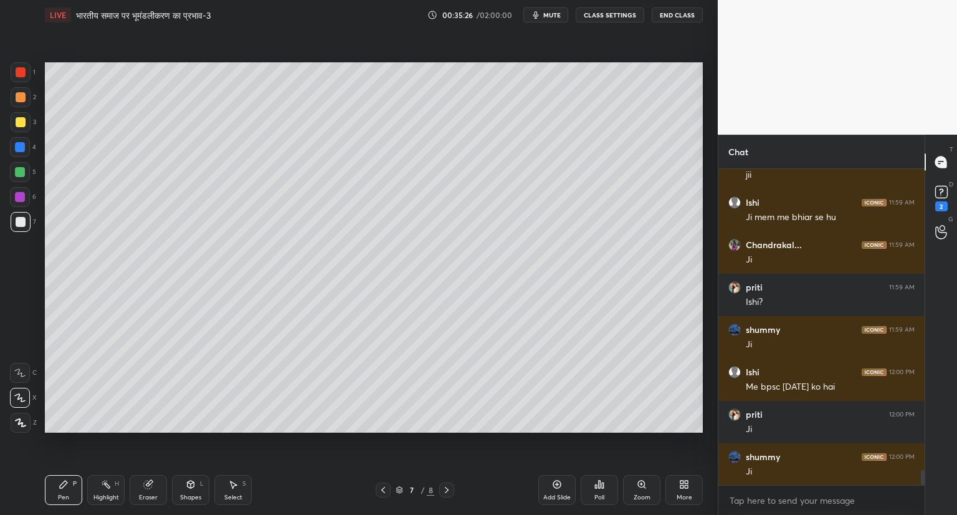
click at [444, 489] on icon at bounding box center [447, 490] width 10 height 10
click at [558, 484] on icon at bounding box center [557, 484] width 4 height 4
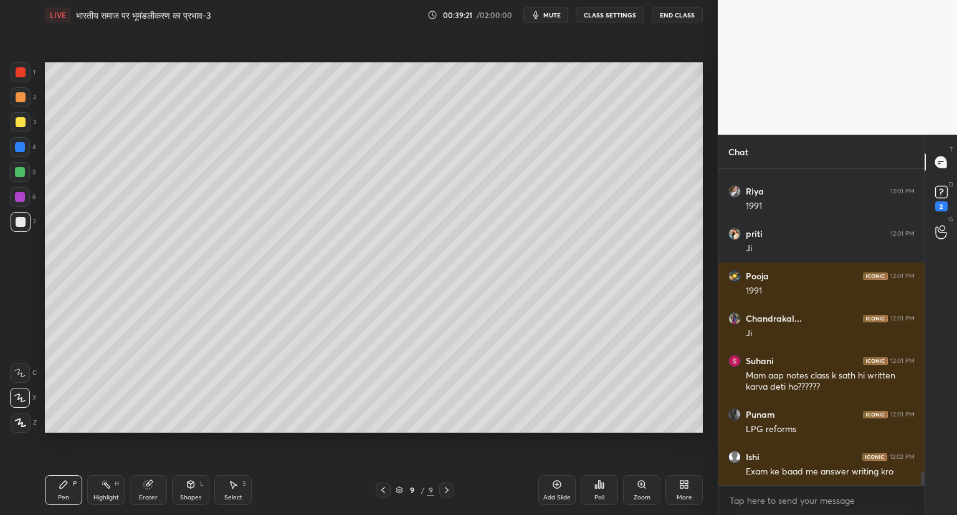
scroll to position [7199, 0]
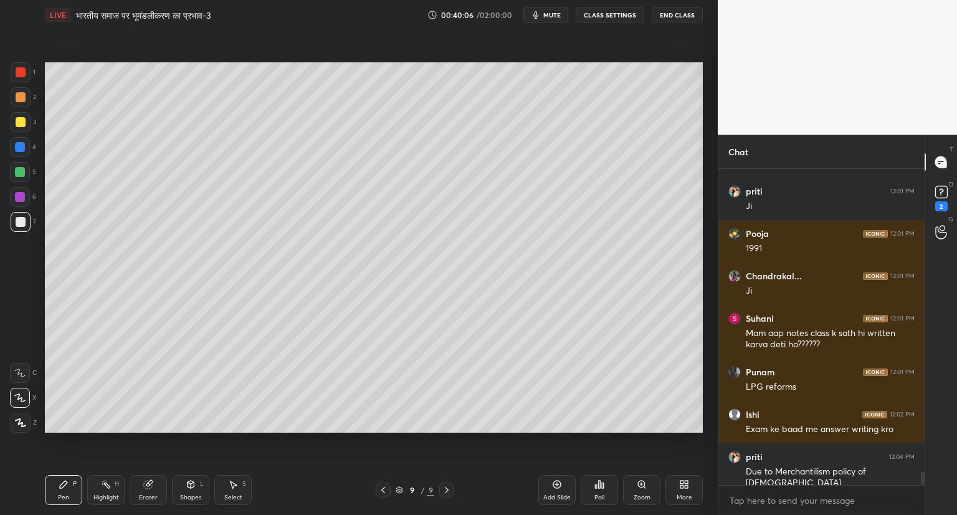
click at [613, 434] on div "Setting up your live class Poll for secs No correct answer Start poll" at bounding box center [374, 247] width 668 height 435
click at [704, 426] on div "Setting up your live class Poll for secs No correct answer Start poll" at bounding box center [374, 247] width 668 height 435
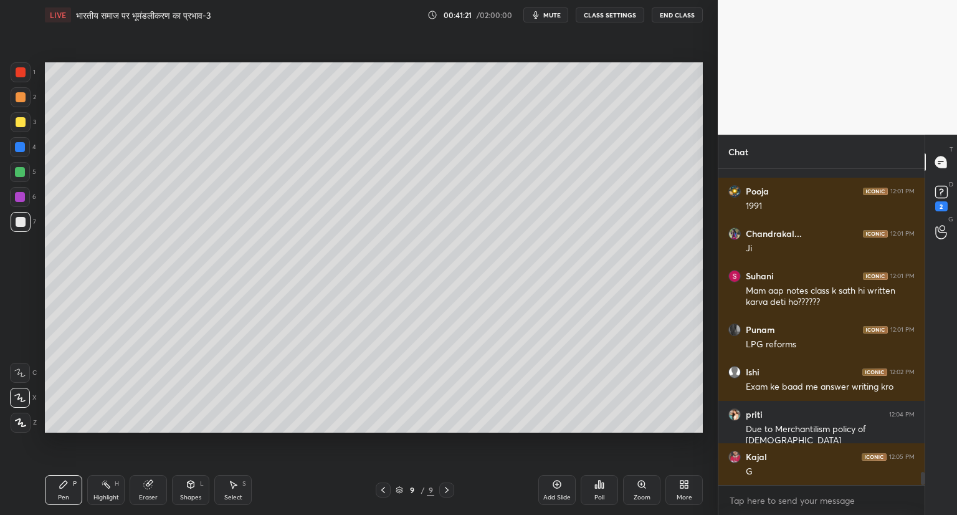
scroll to position [7284, 0]
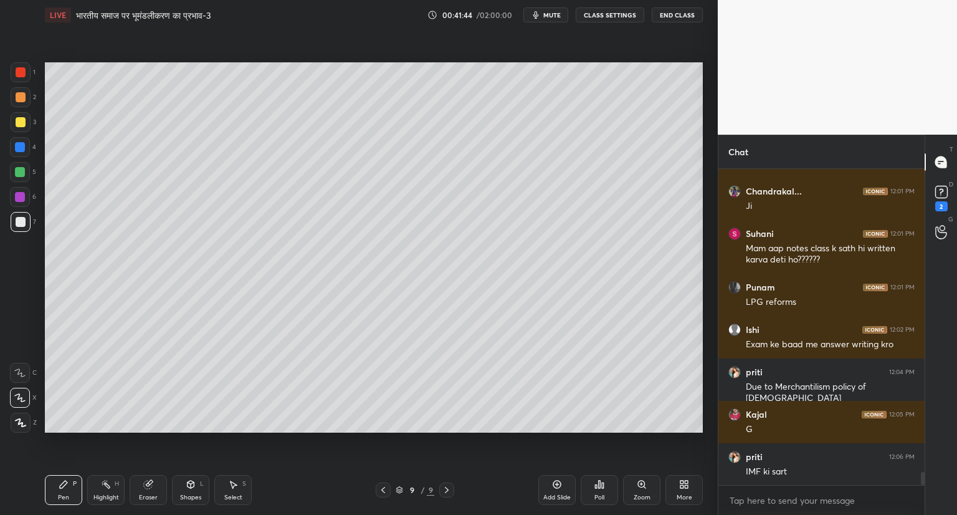
click at [554, 488] on icon at bounding box center [557, 484] width 10 height 10
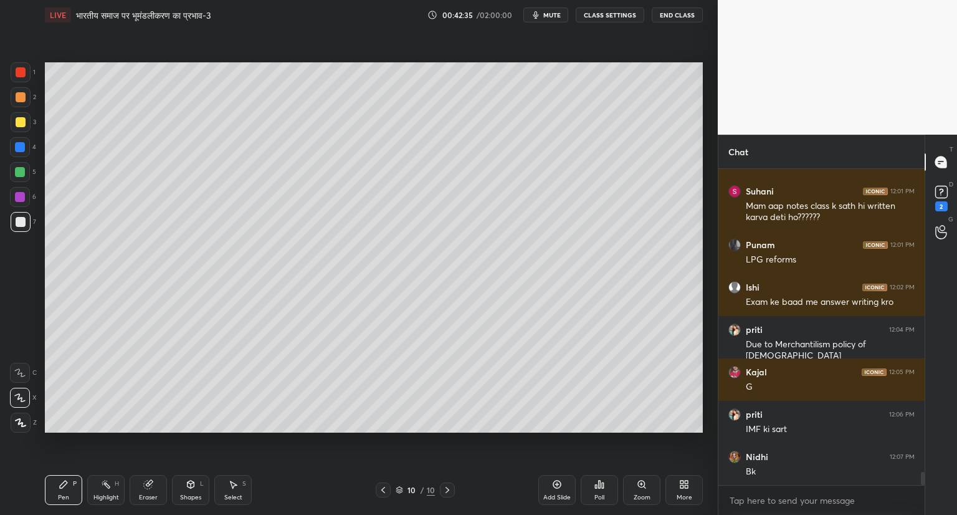
click at [712, 168] on div "1 2 3 4 5 6 7 C X Z C X Z E E Erase all H H LIVE भारतीय समाज पर भूमंडलीकरण का प…" at bounding box center [359, 257] width 718 height 515
click at [557, 482] on icon at bounding box center [557, 484] width 10 height 10
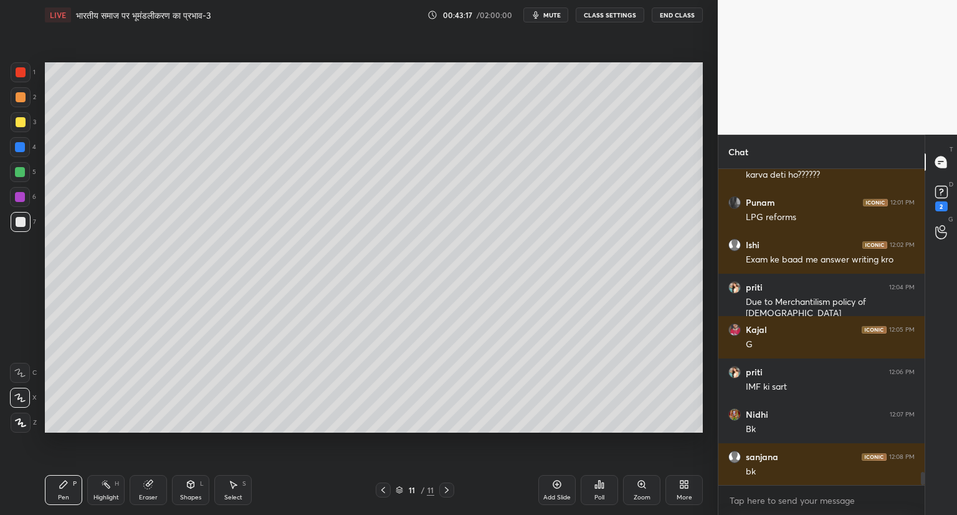
scroll to position [7411, 0]
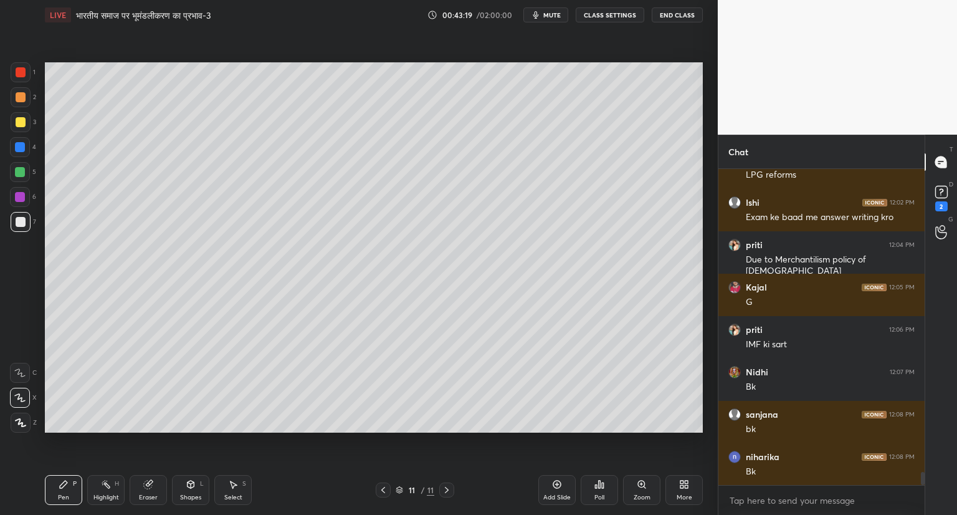
click at [380, 489] on icon at bounding box center [383, 490] width 10 height 10
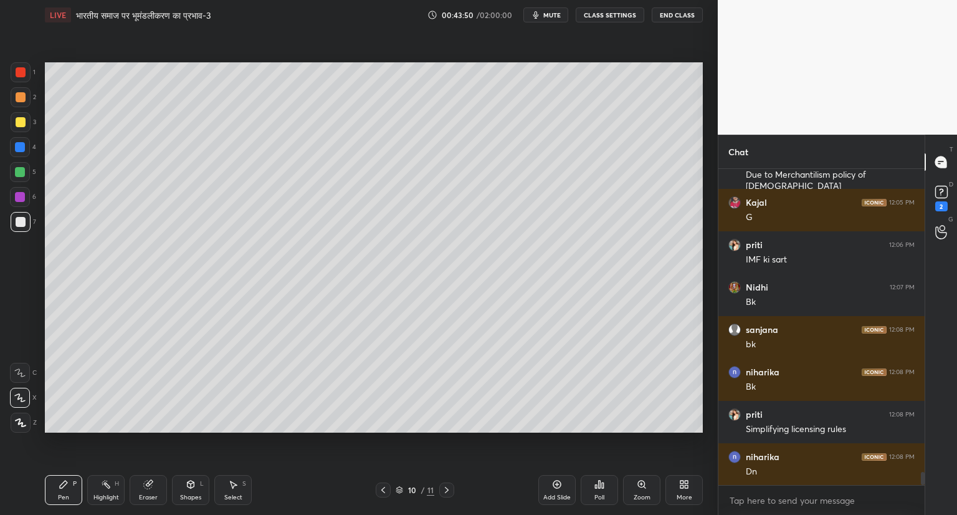
scroll to position [7538, 0]
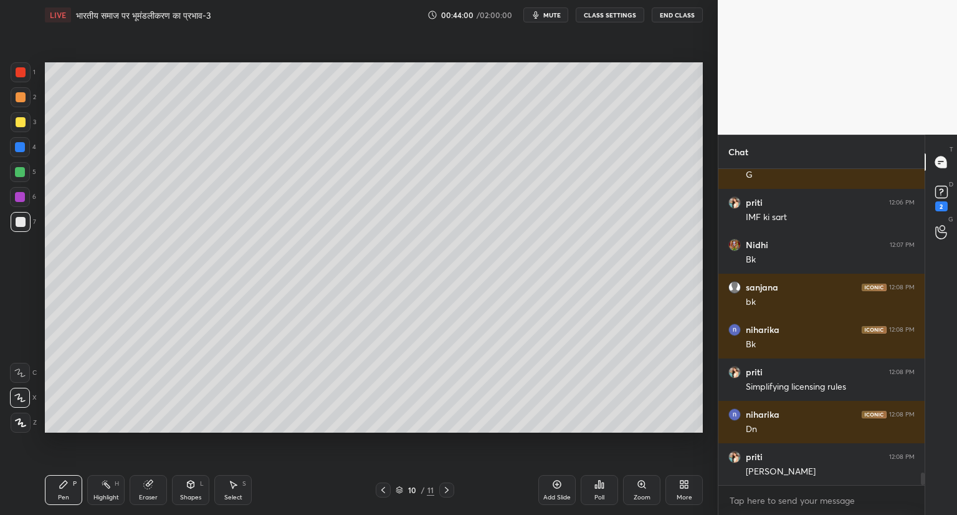
click at [445, 487] on icon at bounding box center [447, 490] width 4 height 6
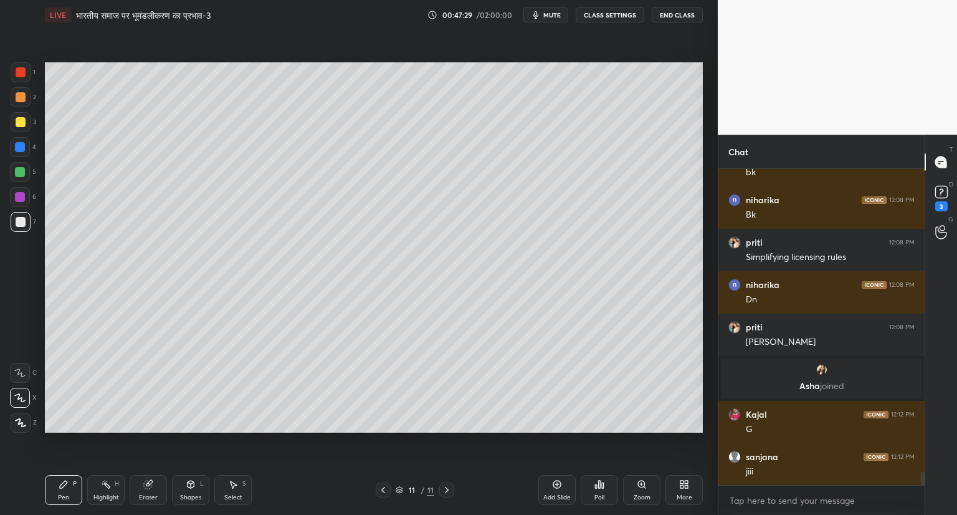
scroll to position [7321, 0]
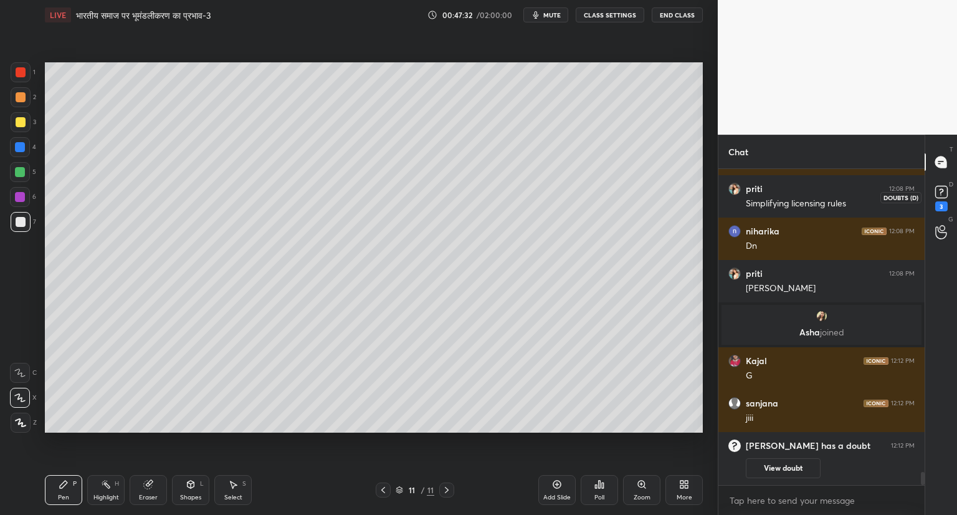
click at [937, 195] on rect at bounding box center [942, 192] width 12 height 12
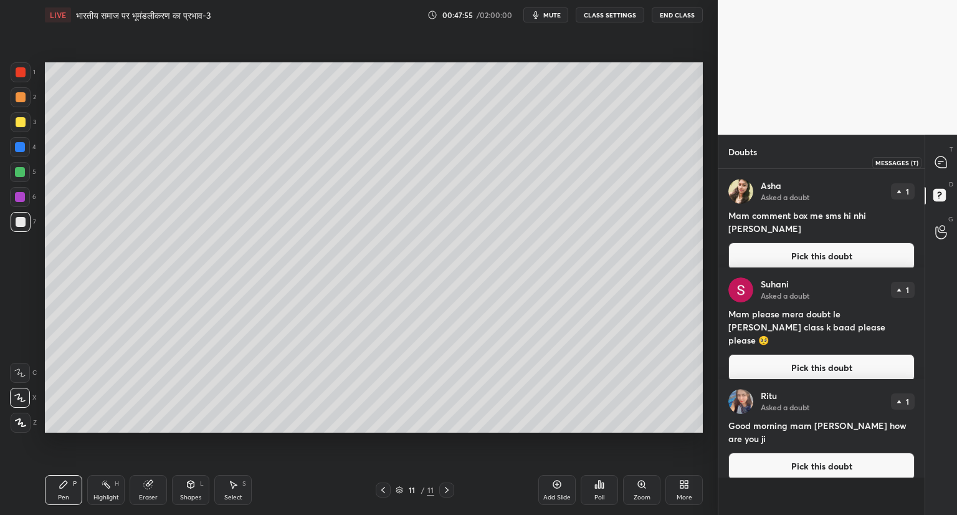
click at [937, 160] on icon at bounding box center [941, 161] width 11 height 11
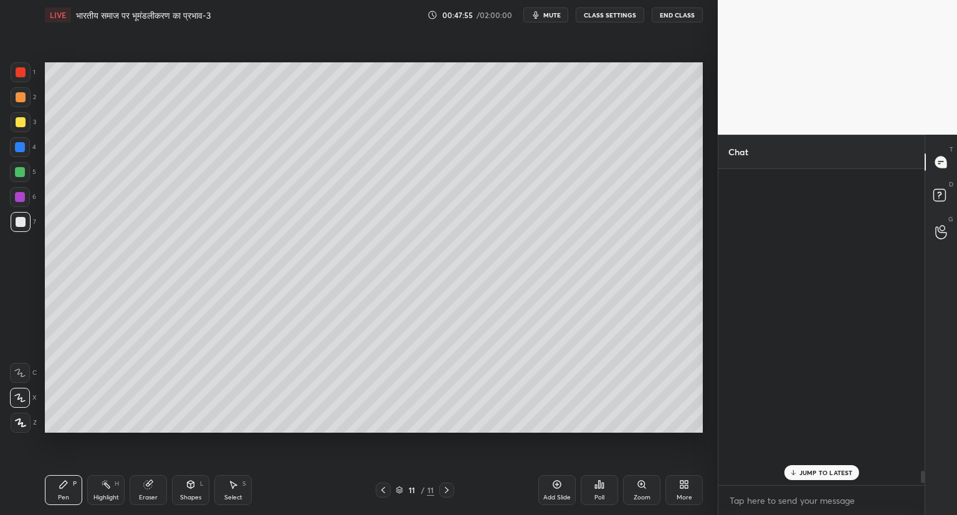
scroll to position [312, 203]
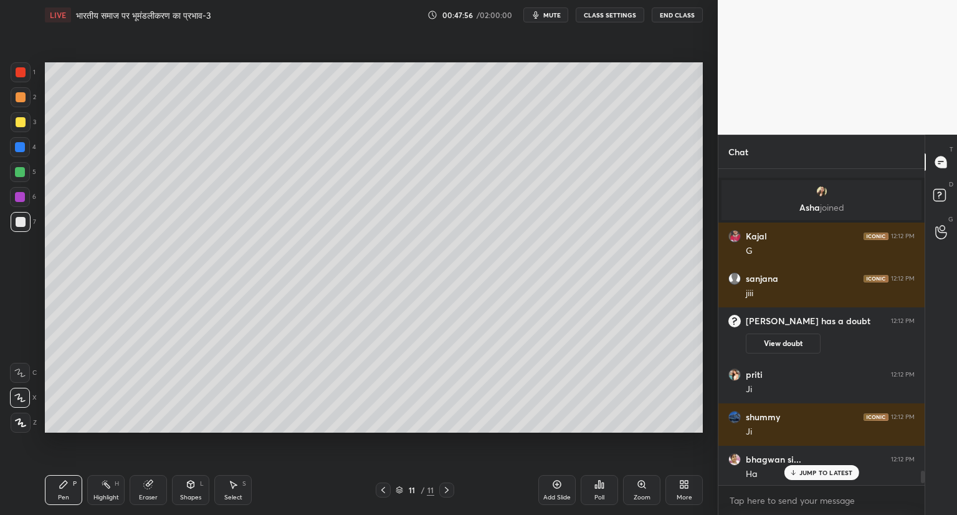
click at [823, 474] on p "JUMP TO LATEST" at bounding box center [827, 472] width 54 height 7
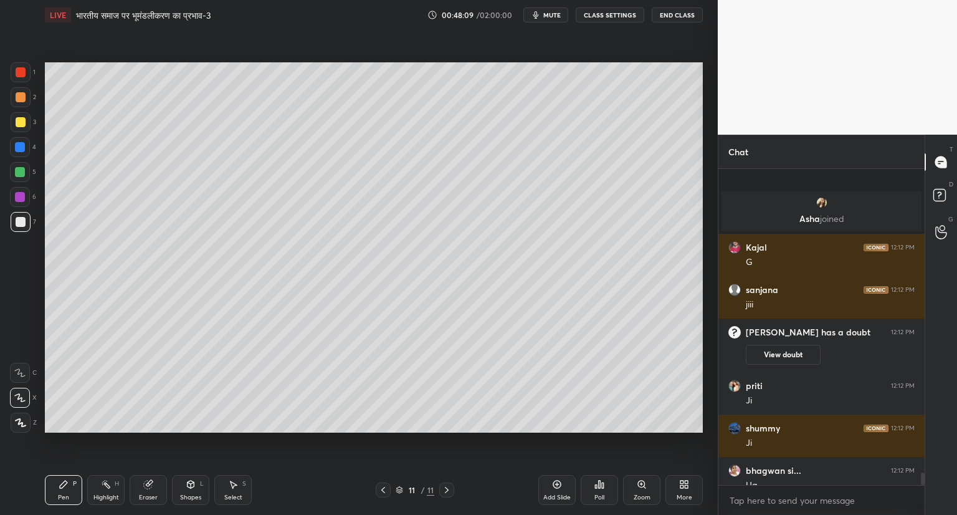
scroll to position [7679, 0]
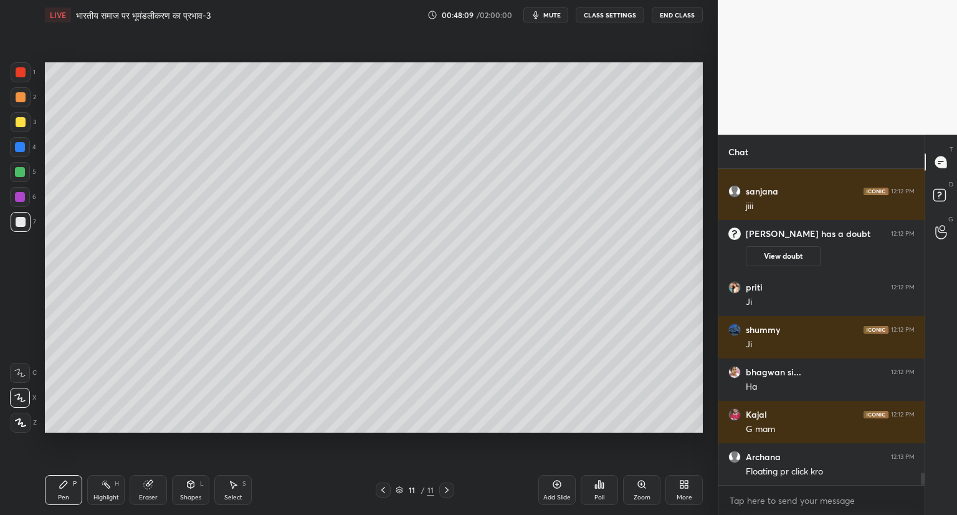
click at [559, 484] on icon at bounding box center [557, 484] width 10 height 10
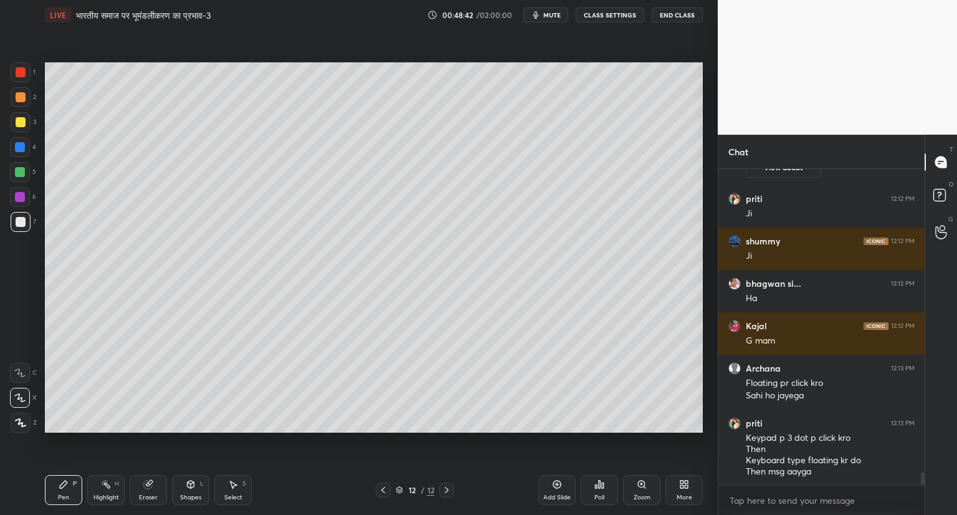
scroll to position [7821, 0]
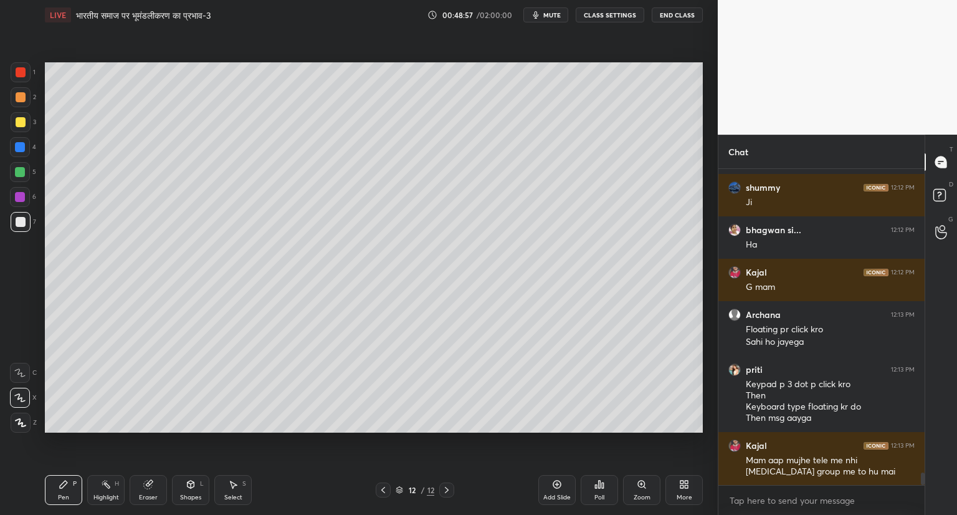
click at [153, 484] on icon at bounding box center [148, 484] width 10 height 10
click at [63, 482] on icon at bounding box center [63, 484] width 7 height 7
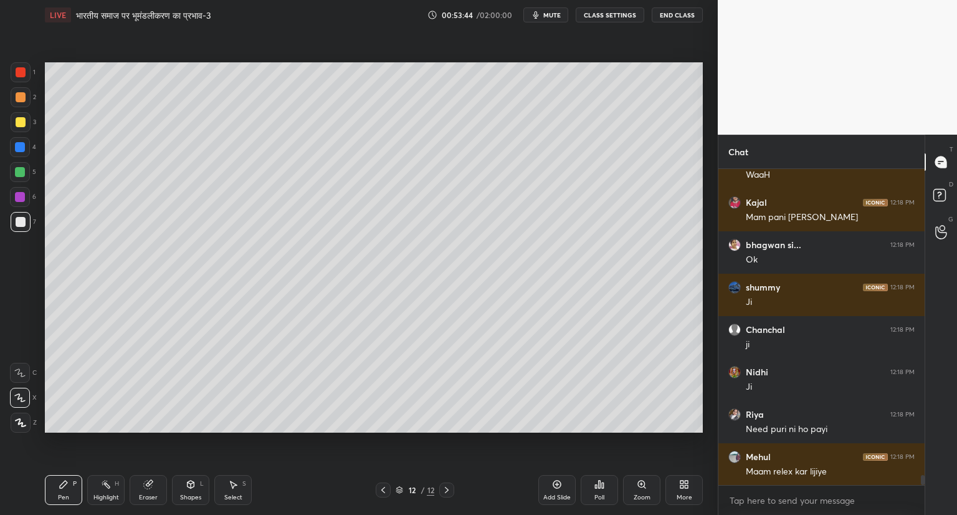
scroll to position [9485, 0]
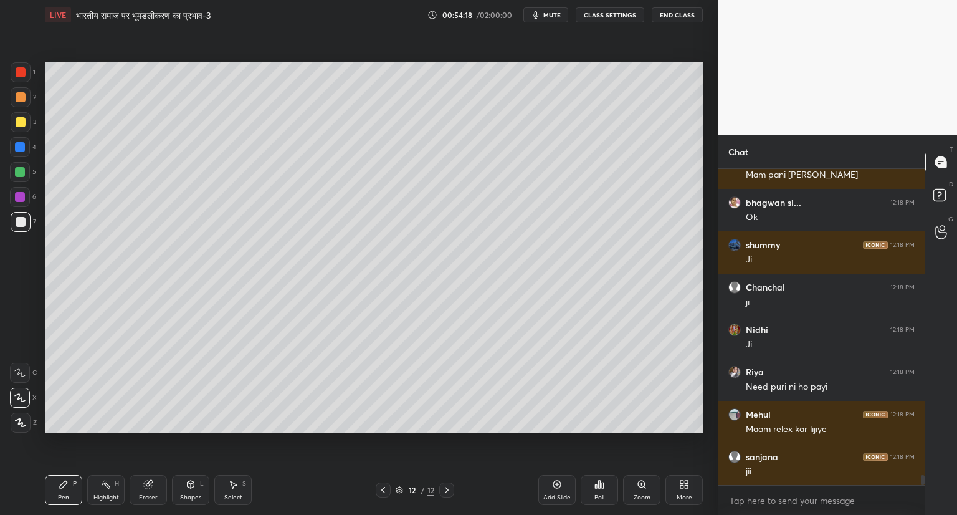
click at [145, 487] on icon at bounding box center [148, 485] width 8 height 8
click at [59, 492] on div "Pen P" at bounding box center [63, 490] width 37 height 30
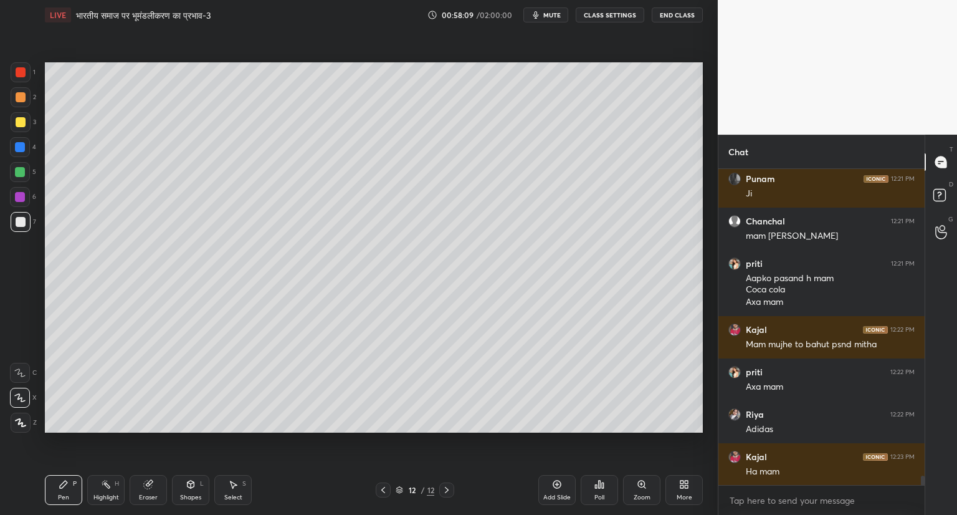
scroll to position [10314, 0]
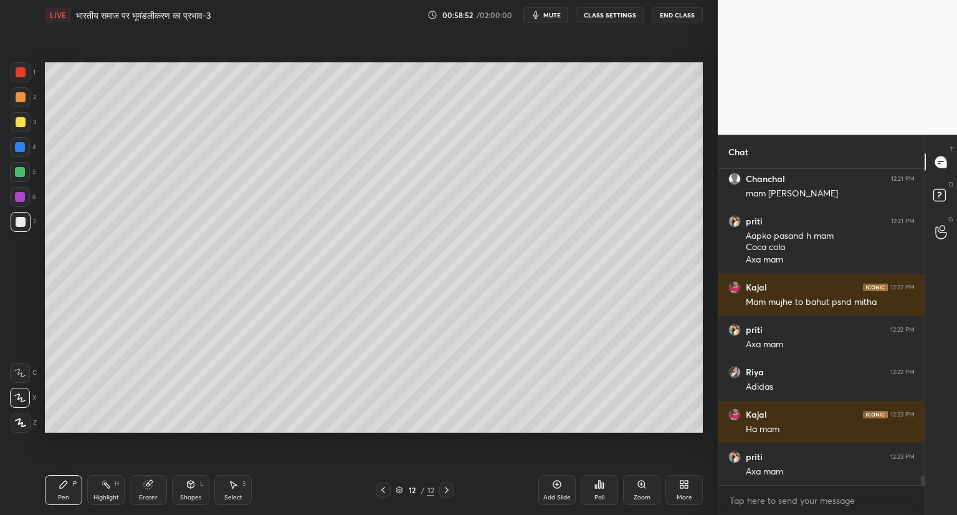
click at [554, 484] on icon at bounding box center [557, 484] width 10 height 10
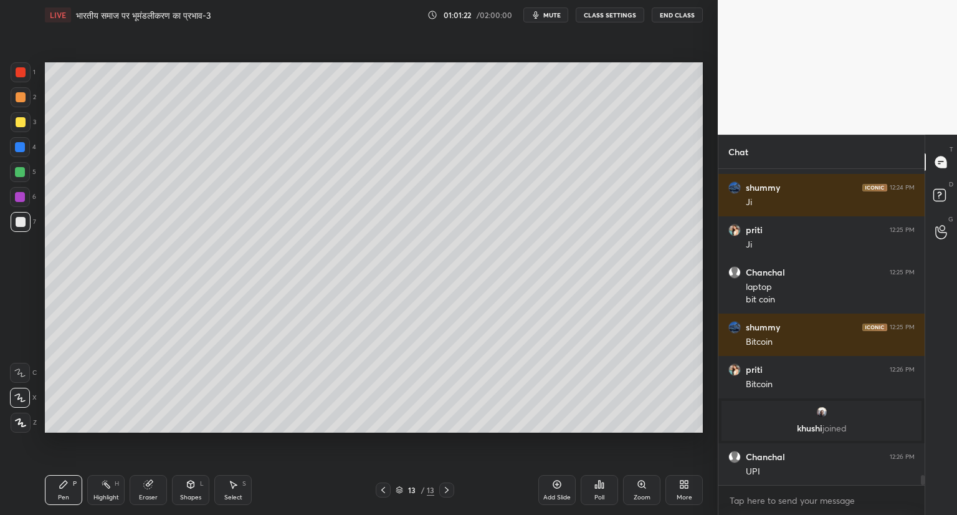
scroll to position [9692, 0]
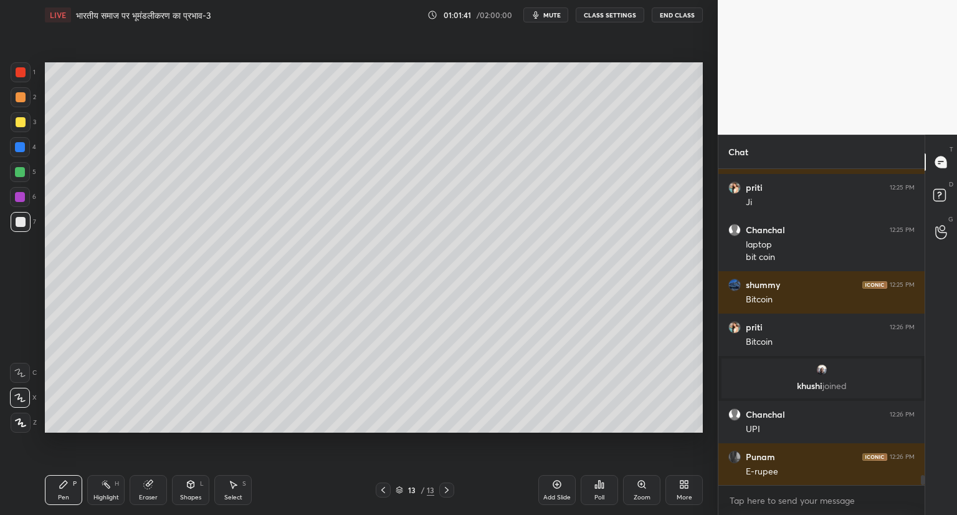
click at [555, 482] on icon at bounding box center [557, 484] width 10 height 10
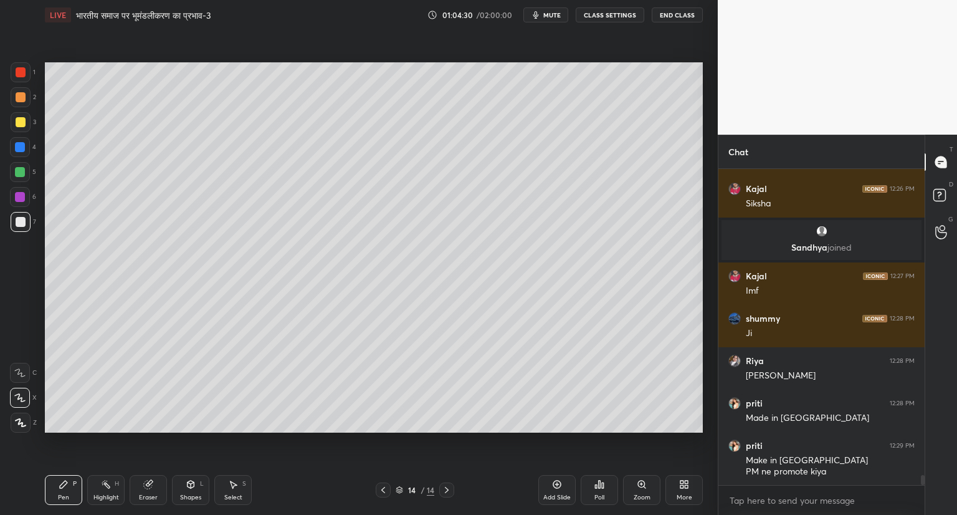
scroll to position [10011, 0]
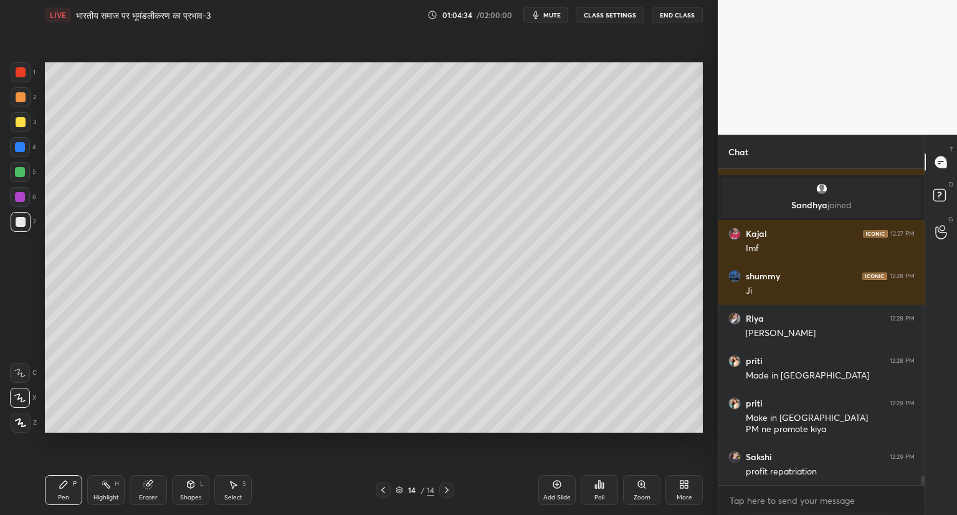
click at [556, 482] on icon at bounding box center [557, 484] width 10 height 10
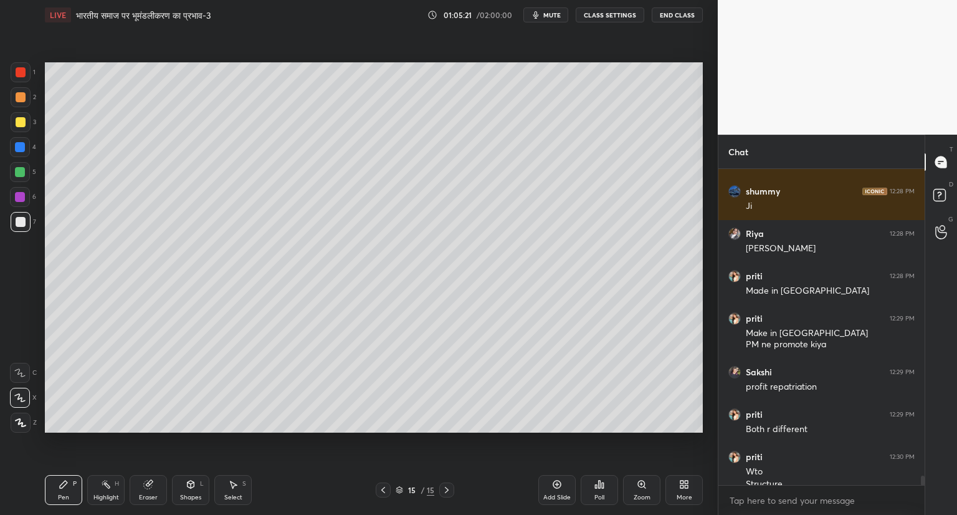
scroll to position [10108, 0]
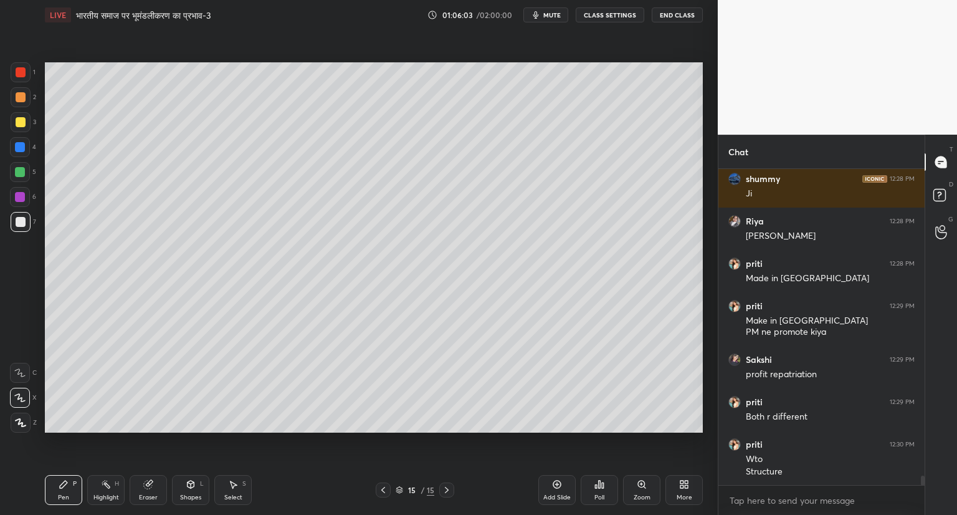
click at [557, 484] on icon at bounding box center [557, 484] width 4 height 4
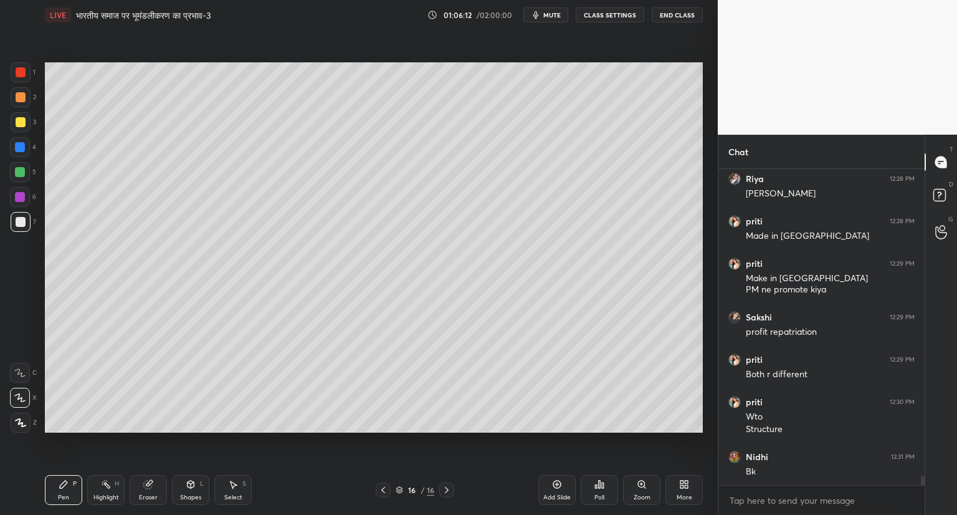
click at [384, 490] on icon at bounding box center [383, 490] width 10 height 10
click at [448, 485] on icon at bounding box center [447, 490] width 10 height 10
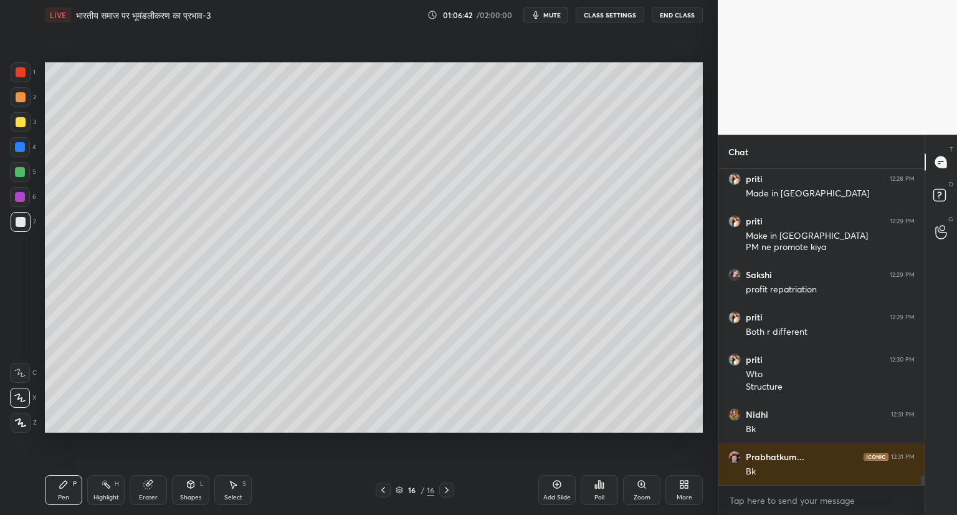
click at [553, 16] on span "mute" at bounding box center [551, 15] width 17 height 9
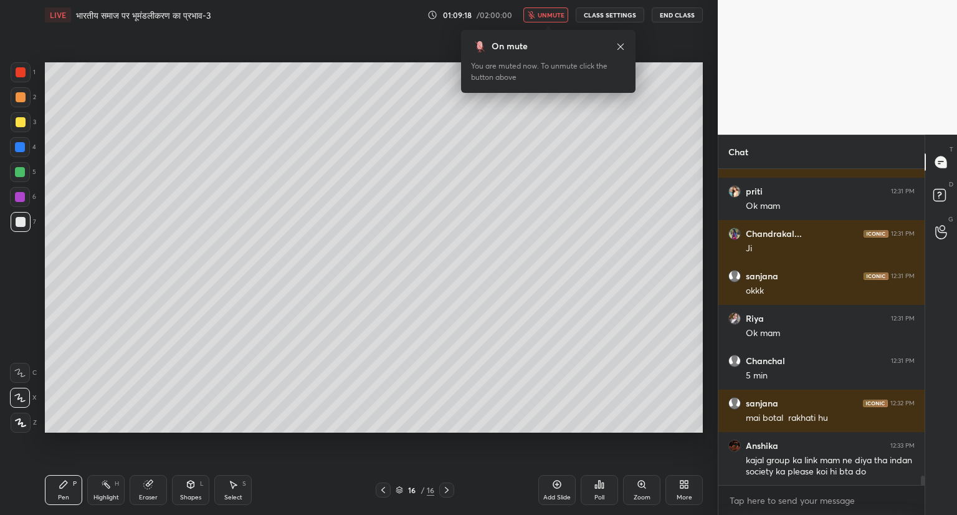
scroll to position [10586, 0]
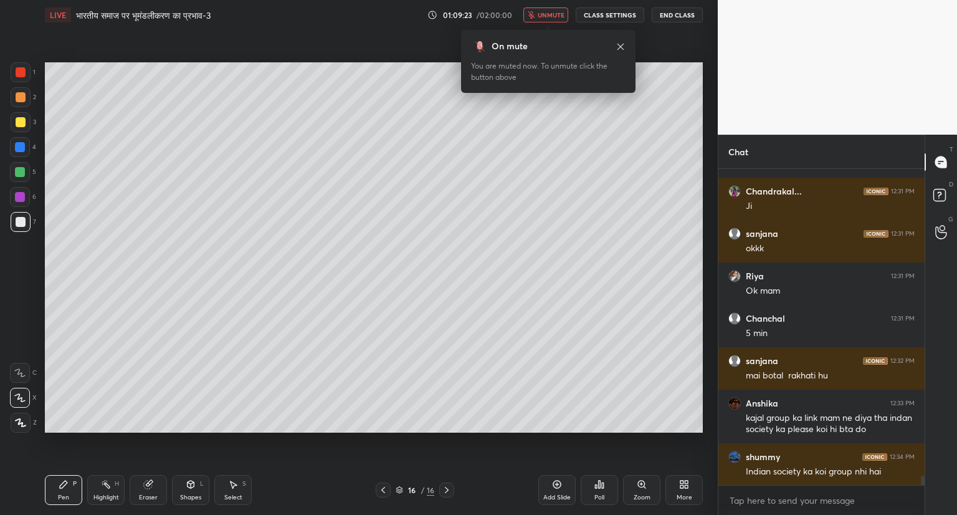
click at [541, 20] on button "unmute" at bounding box center [546, 14] width 45 height 15
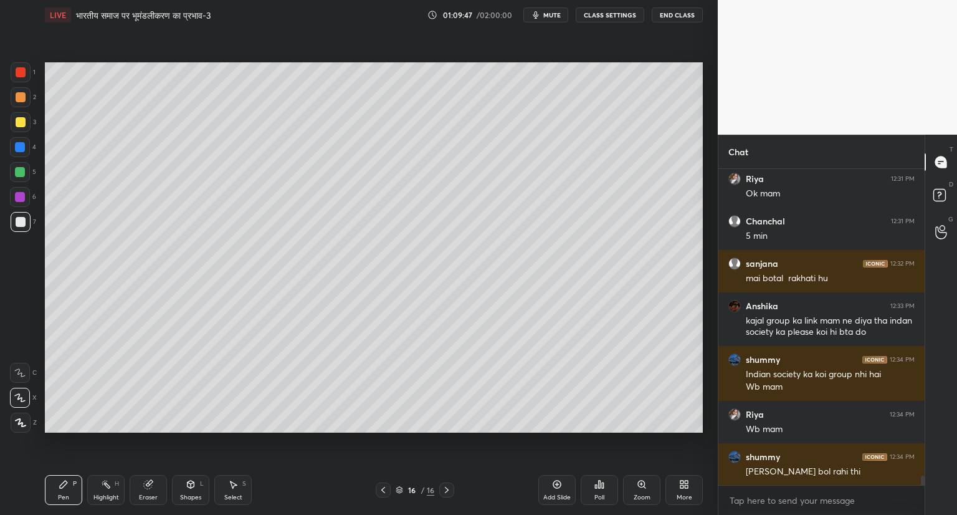
scroll to position [10725, 0]
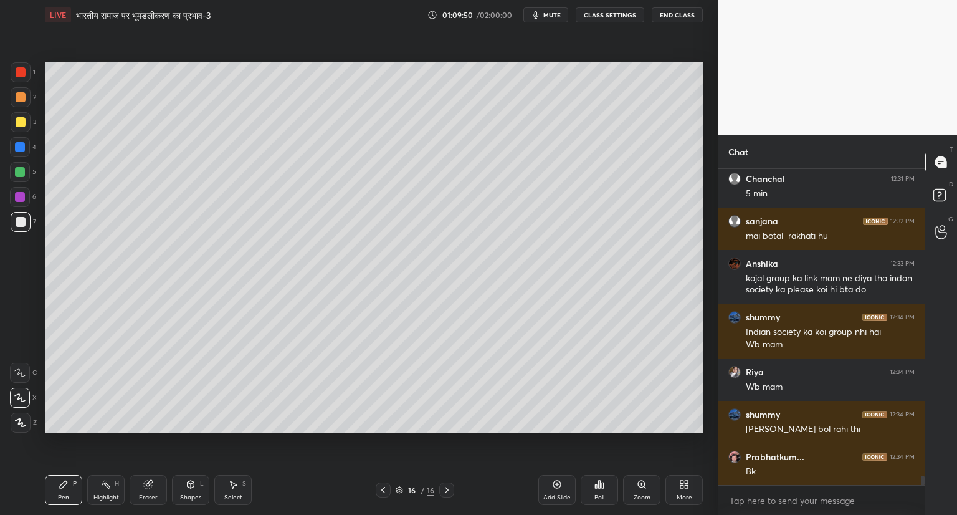
click at [384, 492] on icon at bounding box center [383, 490] width 10 height 10
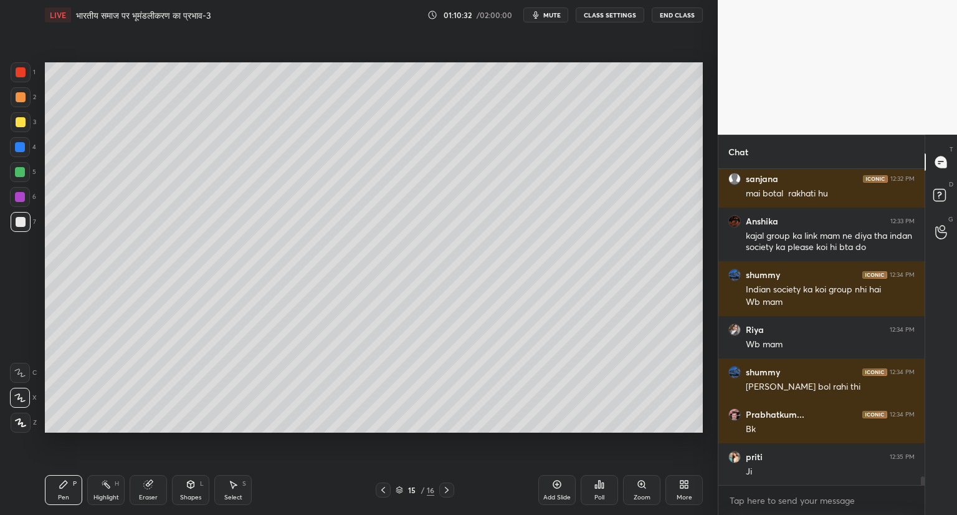
click at [545, 435] on div "Setting up your live class Poll for secs No correct answer Start poll" at bounding box center [374, 247] width 668 height 435
click at [446, 486] on icon at bounding box center [447, 490] width 10 height 10
click at [558, 483] on icon at bounding box center [557, 484] width 10 height 10
click at [383, 489] on icon at bounding box center [383, 490] width 4 height 6
click at [442, 486] on icon at bounding box center [447, 490] width 10 height 10
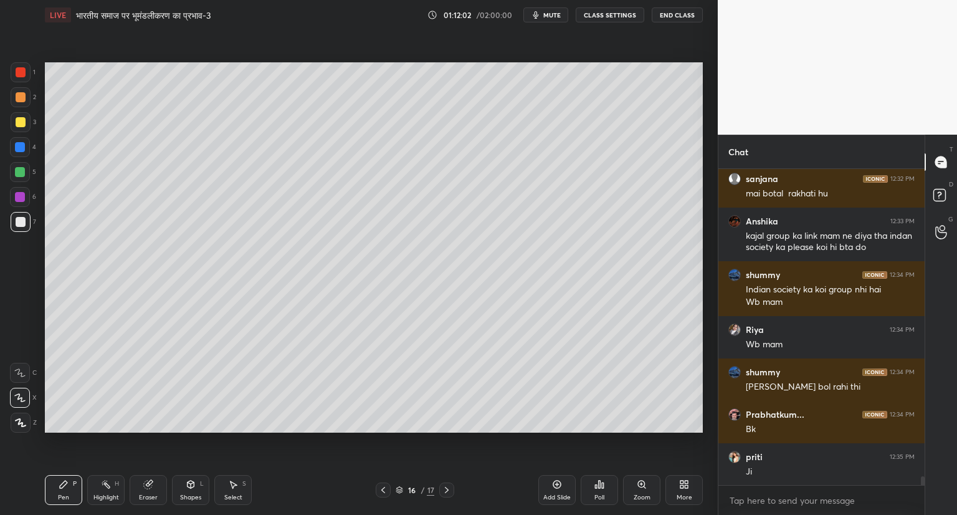
scroll to position [10810, 0]
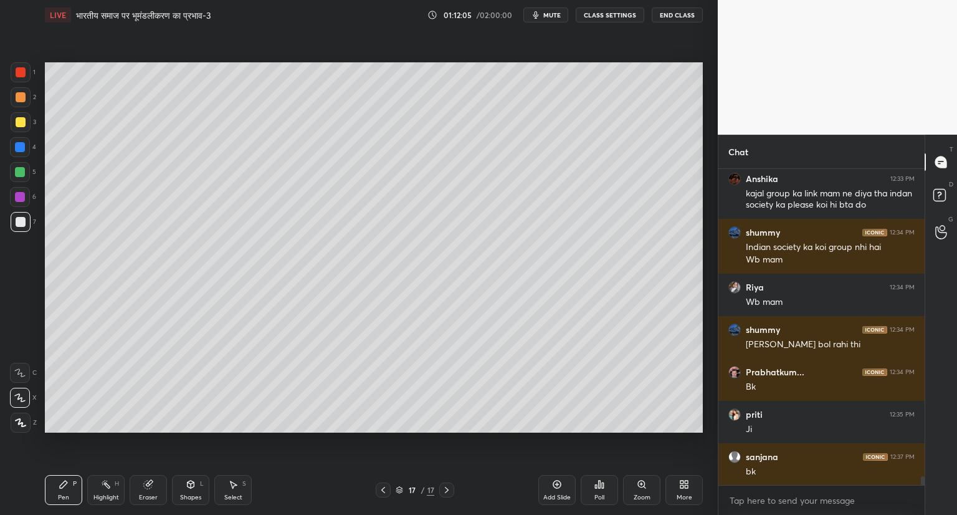
click at [381, 487] on icon at bounding box center [383, 490] width 10 height 10
click at [557, 481] on icon at bounding box center [557, 485] width 8 height 8
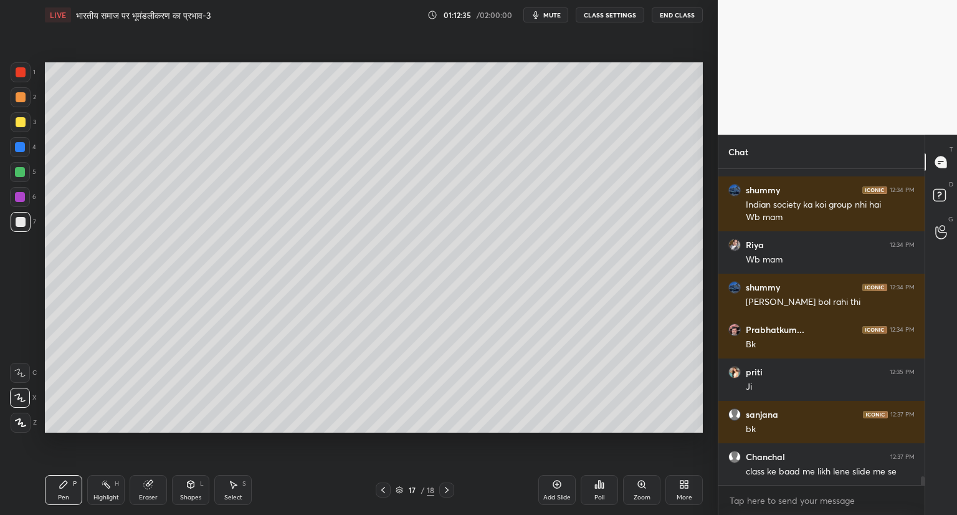
click at [150, 484] on icon at bounding box center [148, 485] width 8 height 8
click at [64, 479] on div "Pen P" at bounding box center [63, 490] width 37 height 30
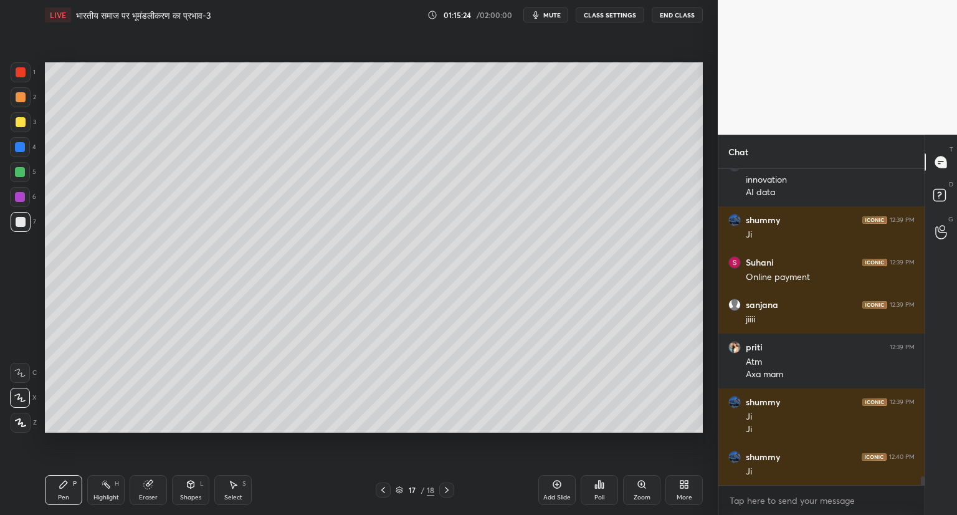
scroll to position [11229, 0]
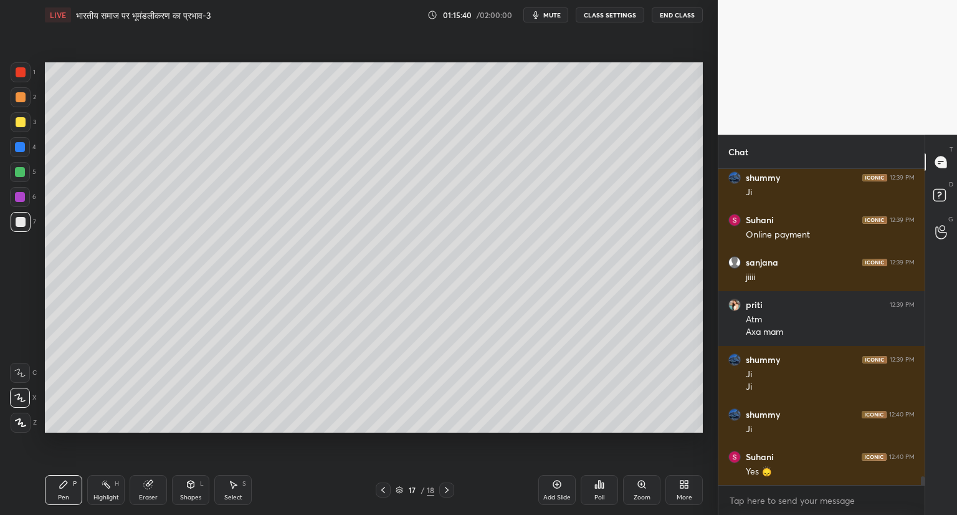
click at [556, 481] on icon at bounding box center [557, 485] width 8 height 8
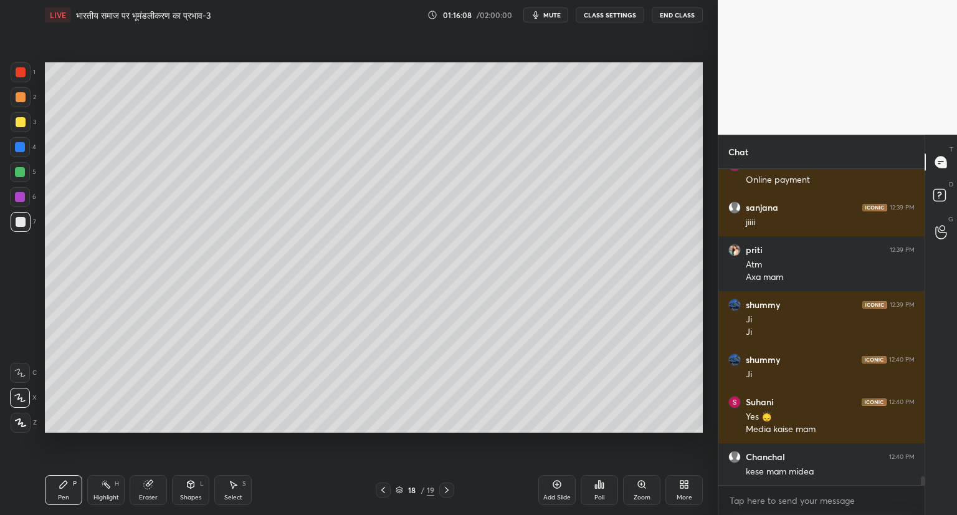
scroll to position [11326, 0]
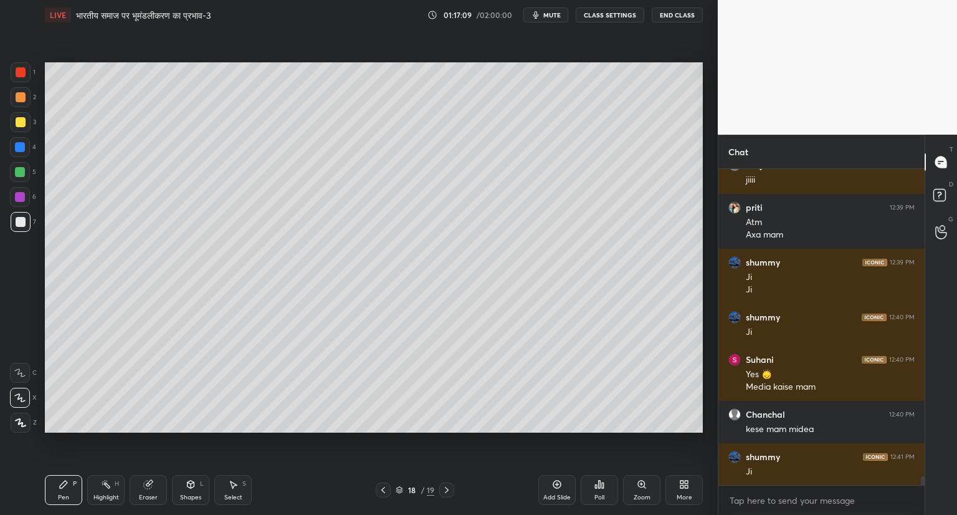
click at [711, 240] on div "1 2 3 4 5 6 7 C X Z C X Z E E Erase all H H LIVE भारतीय समाज पर भूमंडलीकरण का प…" at bounding box center [359, 257] width 718 height 515
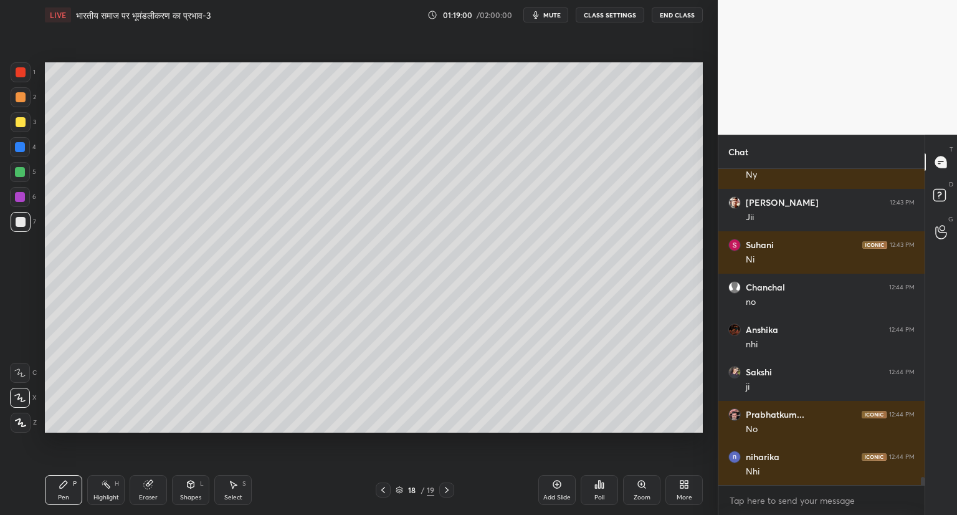
scroll to position [11835, 0]
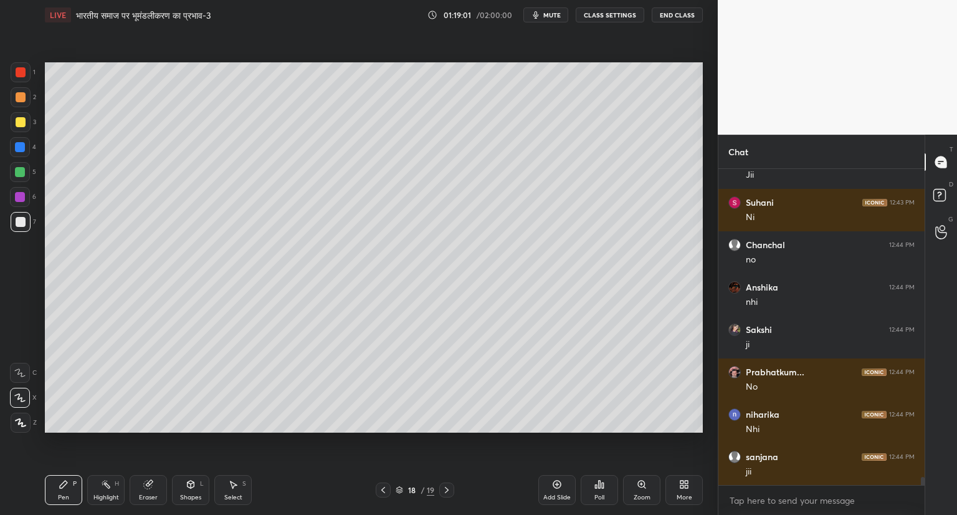
click at [555, 484] on icon at bounding box center [557, 484] width 10 height 10
click at [379, 495] on div at bounding box center [382, 489] width 15 height 15
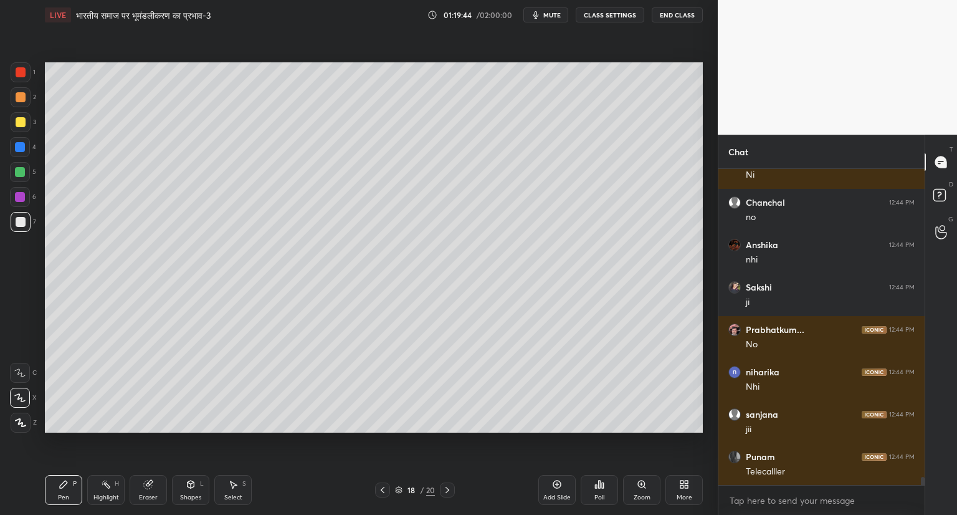
scroll to position [11919, 0]
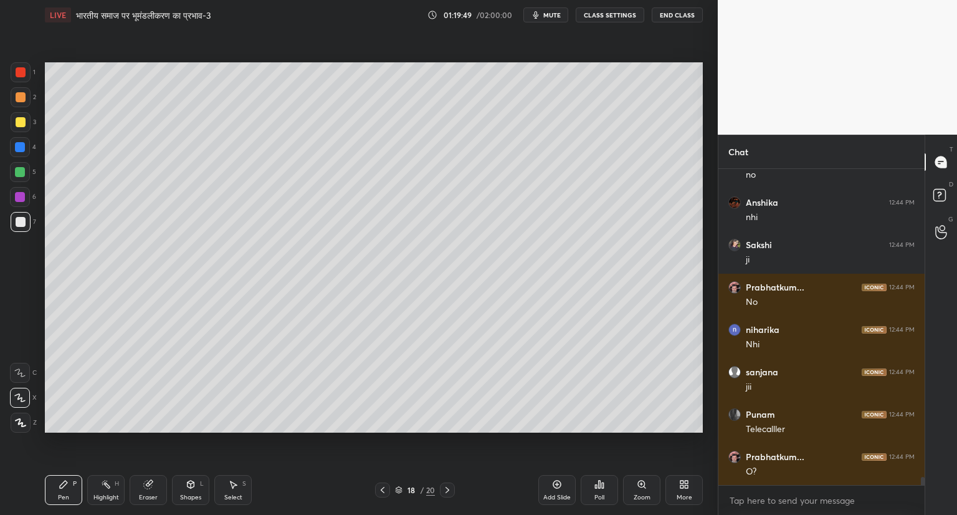
click at [561, 484] on icon at bounding box center [557, 485] width 8 height 8
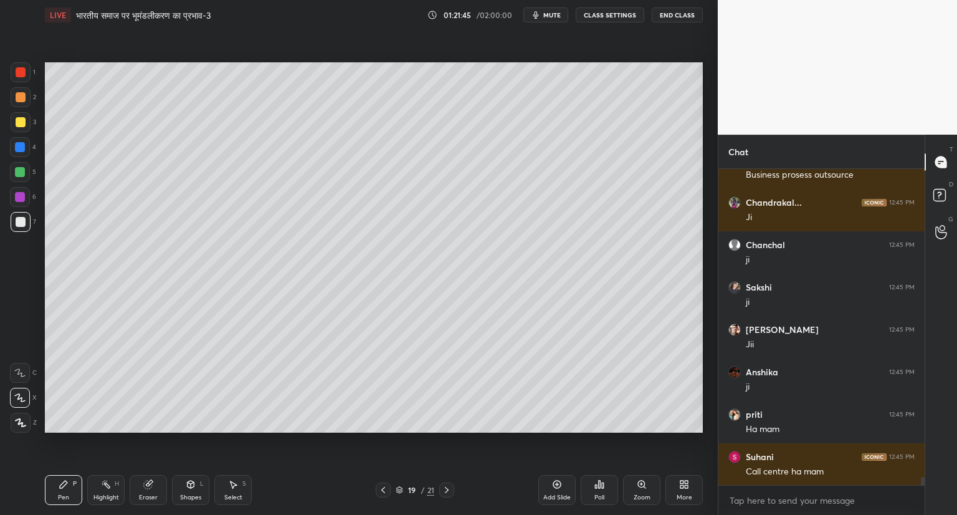
scroll to position [12428, 0]
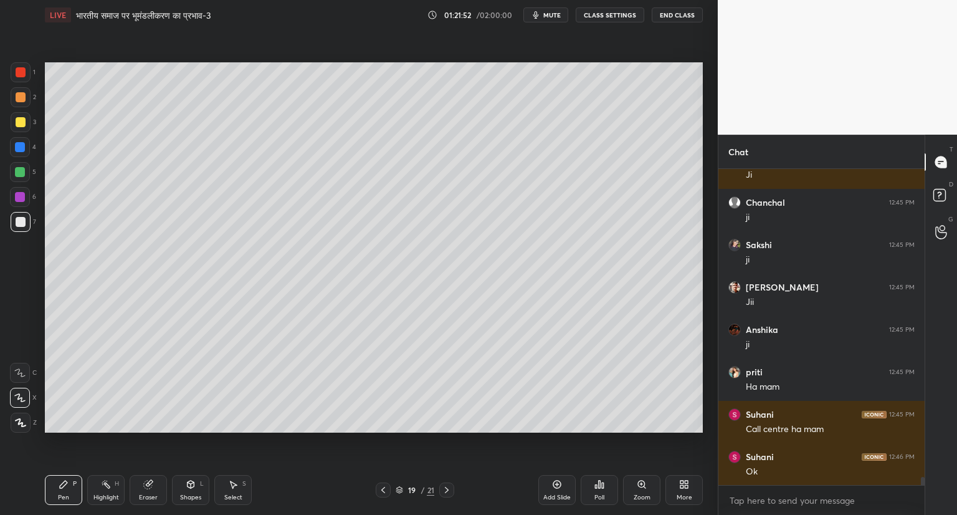
click at [380, 485] on icon at bounding box center [383, 490] width 10 height 10
click at [443, 487] on icon at bounding box center [447, 490] width 10 height 10
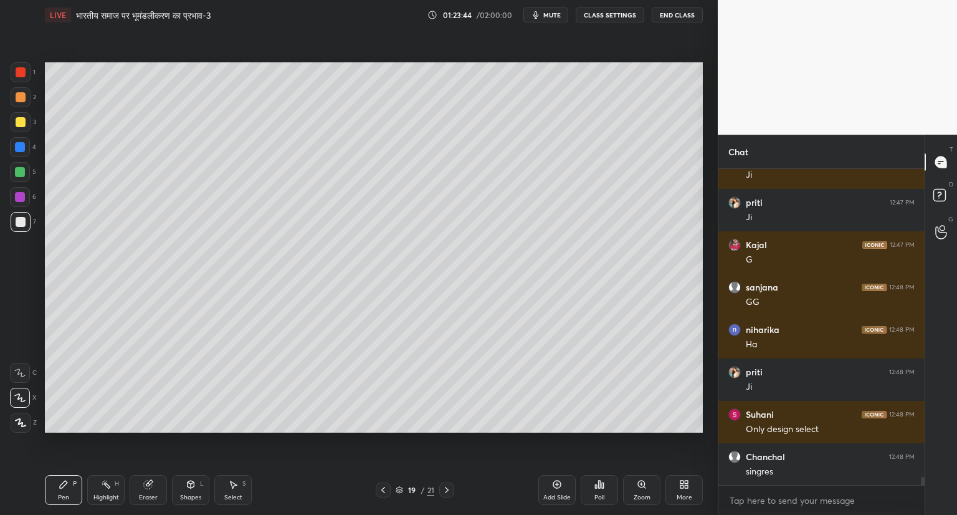
scroll to position [11951, 0]
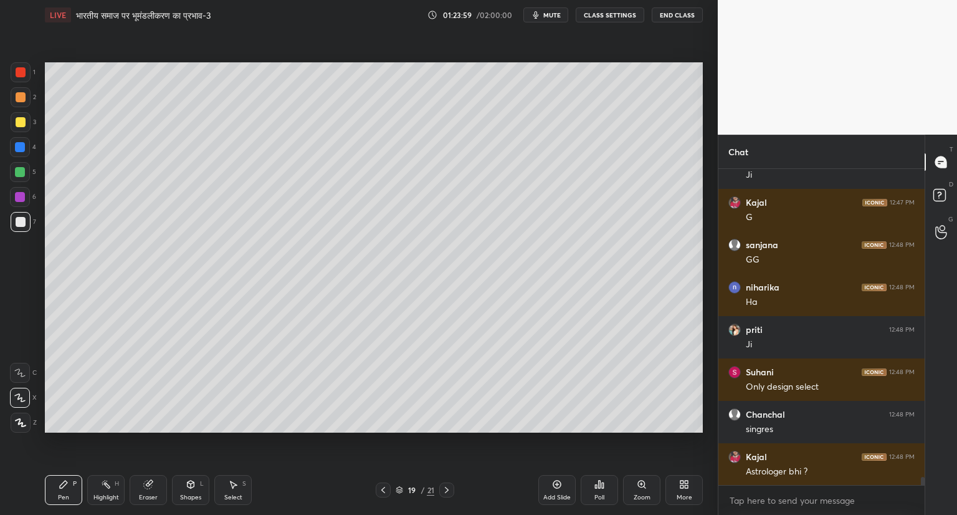
click at [553, 484] on icon at bounding box center [557, 484] width 10 height 10
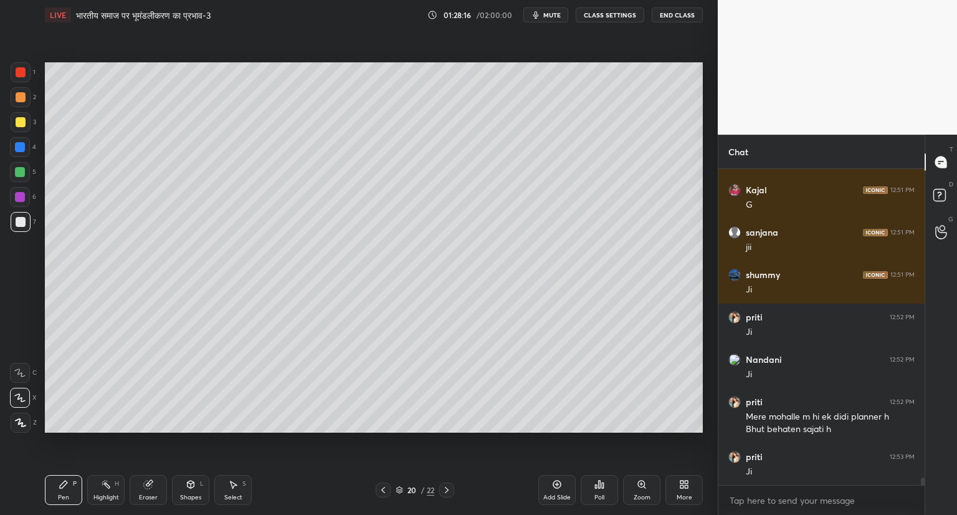
scroll to position [13441, 0]
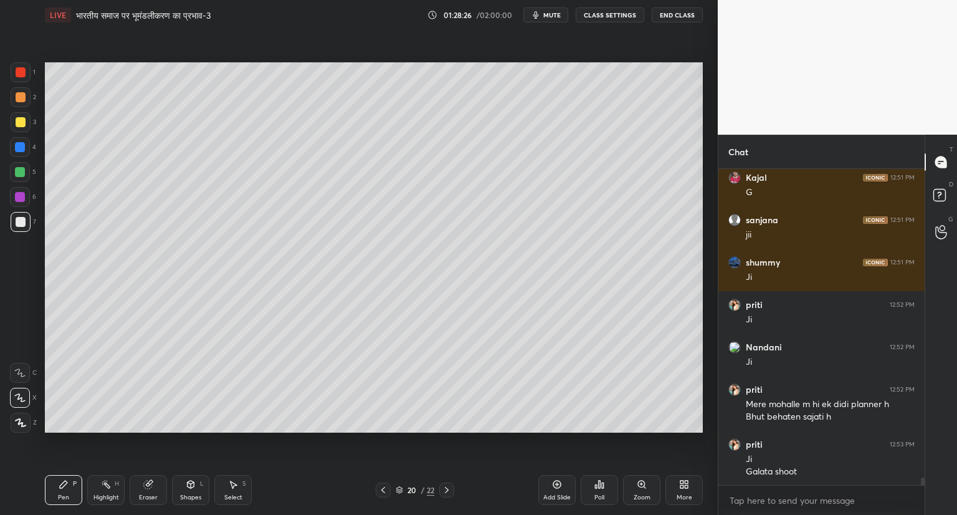
click at [559, 484] on icon at bounding box center [557, 484] width 10 height 10
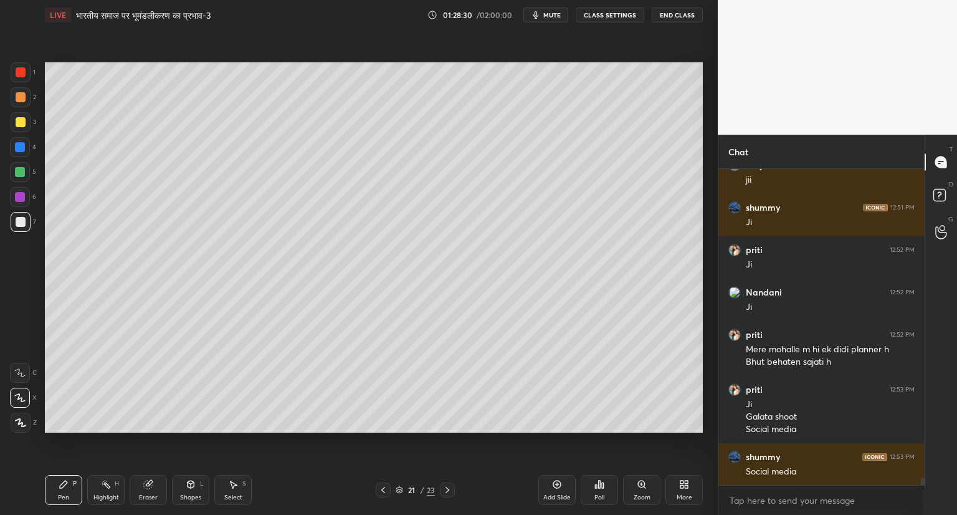
scroll to position [13539, 0]
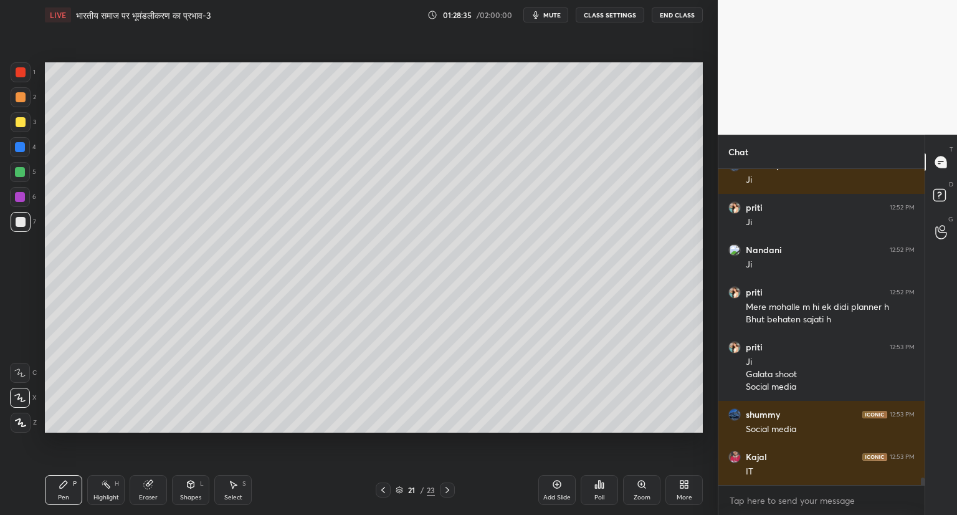
click at [146, 492] on div "Eraser" at bounding box center [148, 490] width 37 height 30
click at [62, 492] on div "Pen P" at bounding box center [63, 490] width 37 height 30
click at [383, 489] on icon at bounding box center [383, 490] width 10 height 10
click at [390, 487] on div at bounding box center [383, 489] width 15 height 15
click at [388, 487] on div at bounding box center [383, 489] width 15 height 15
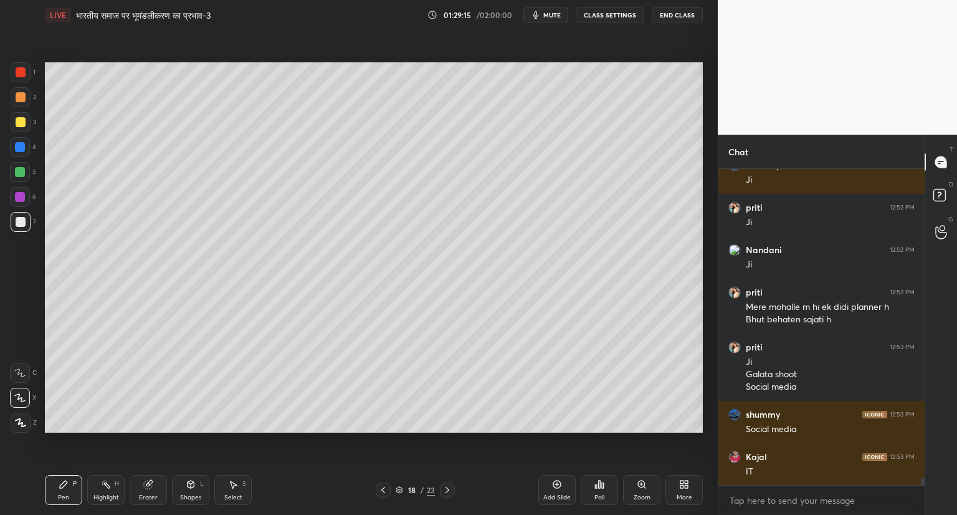
click at [378, 485] on icon at bounding box center [383, 490] width 10 height 10
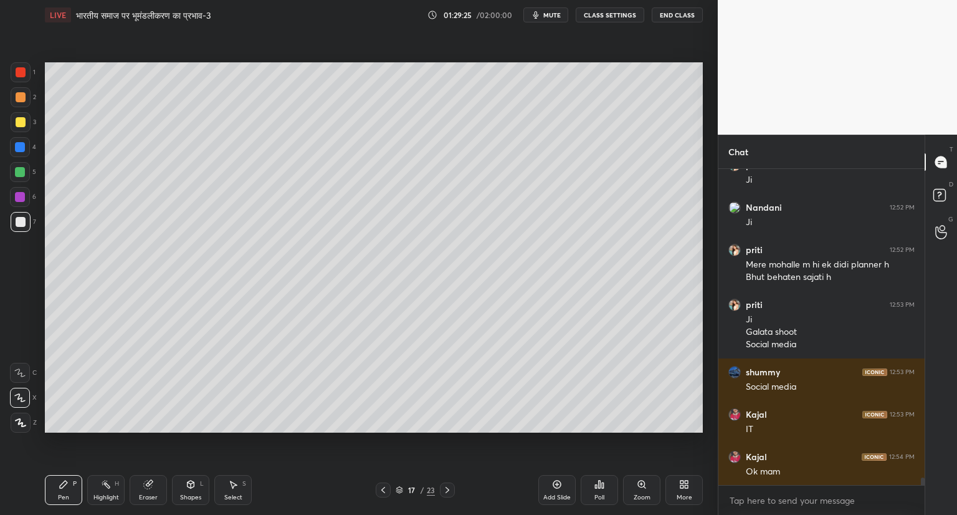
scroll to position [13623, 0]
click at [444, 490] on icon at bounding box center [448, 490] width 10 height 10
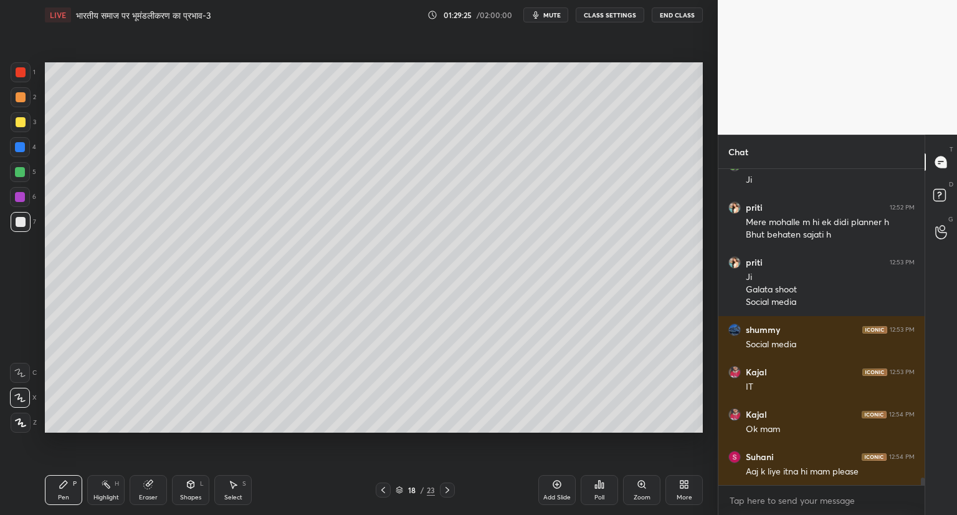
click at [446, 487] on icon at bounding box center [448, 490] width 10 height 10
click at [449, 487] on icon at bounding box center [448, 490] width 10 height 10
click at [451, 487] on icon at bounding box center [448, 490] width 10 height 10
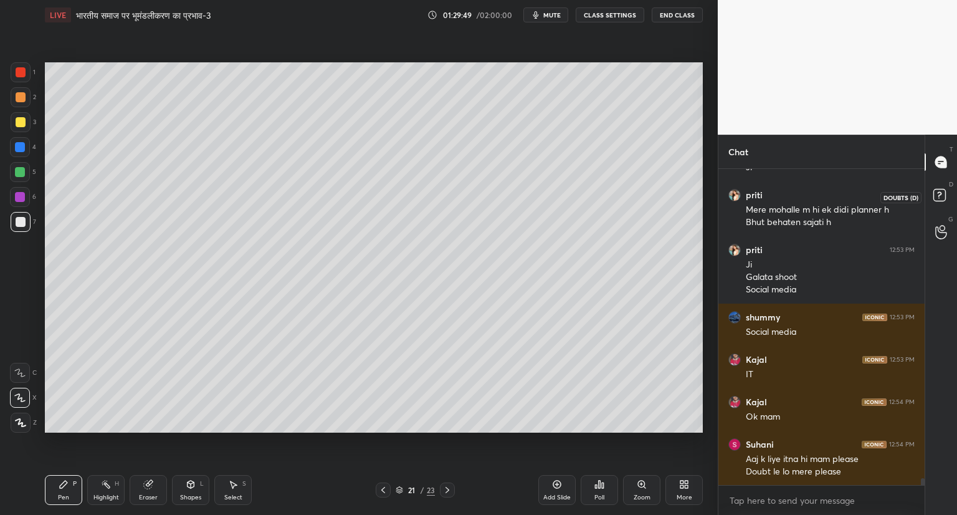
click at [944, 193] on rect at bounding box center [940, 195] width 12 height 12
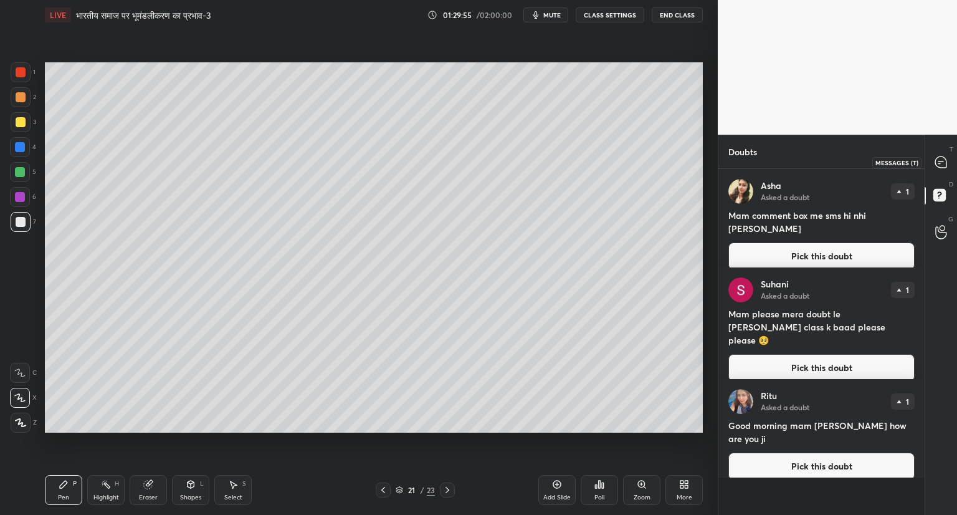
click at [944, 158] on icon at bounding box center [941, 161] width 11 height 11
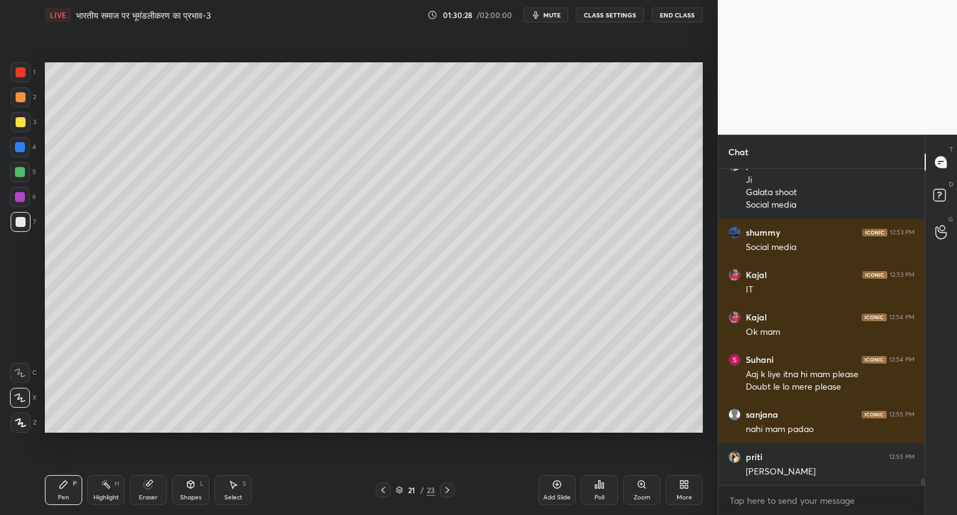
scroll to position [14012, 0]
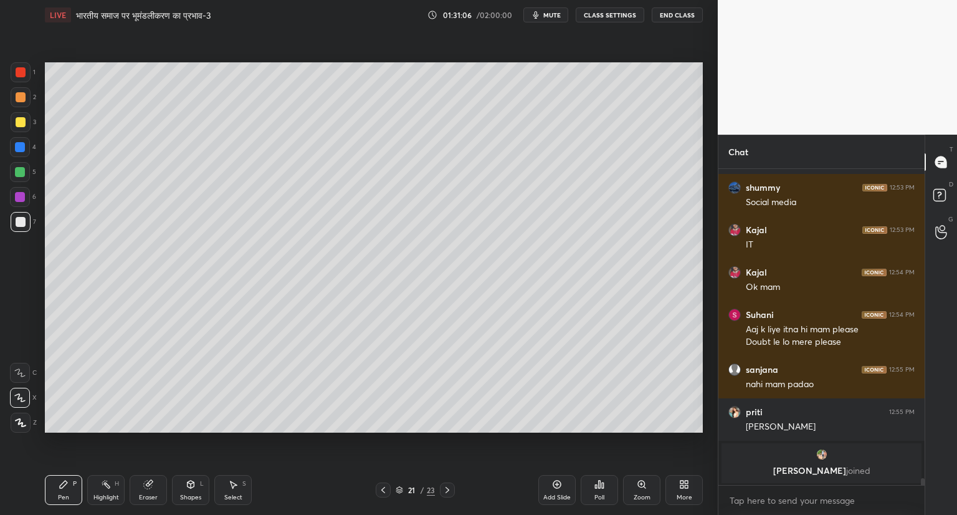
click at [556, 491] on div "Add Slide" at bounding box center [557, 490] width 37 height 30
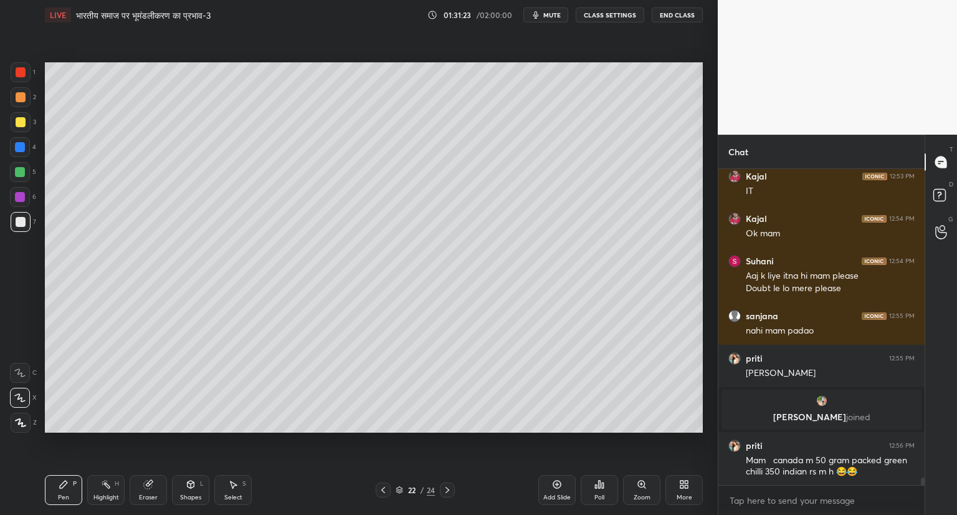
scroll to position [13344, 0]
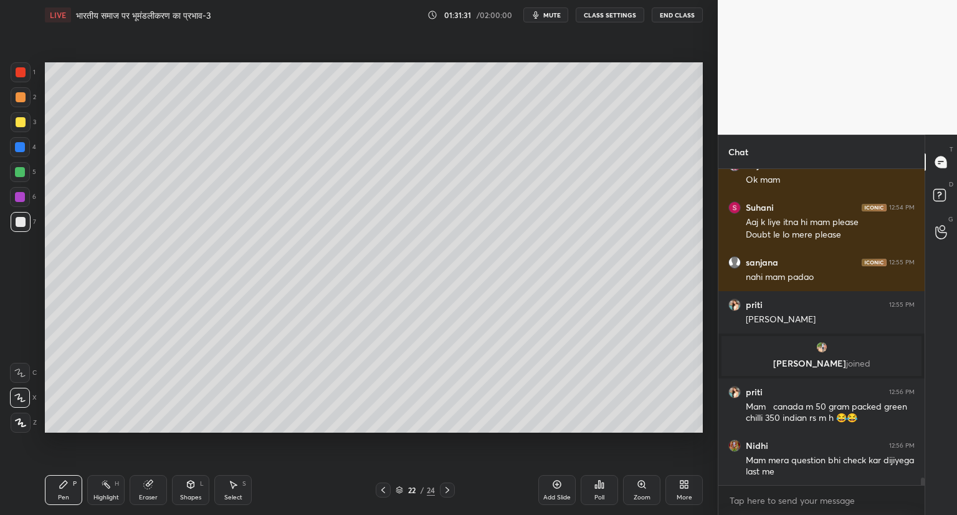
click at [148, 487] on icon at bounding box center [148, 485] width 8 height 8
click at [22, 280] on div at bounding box center [20, 282] width 20 height 20
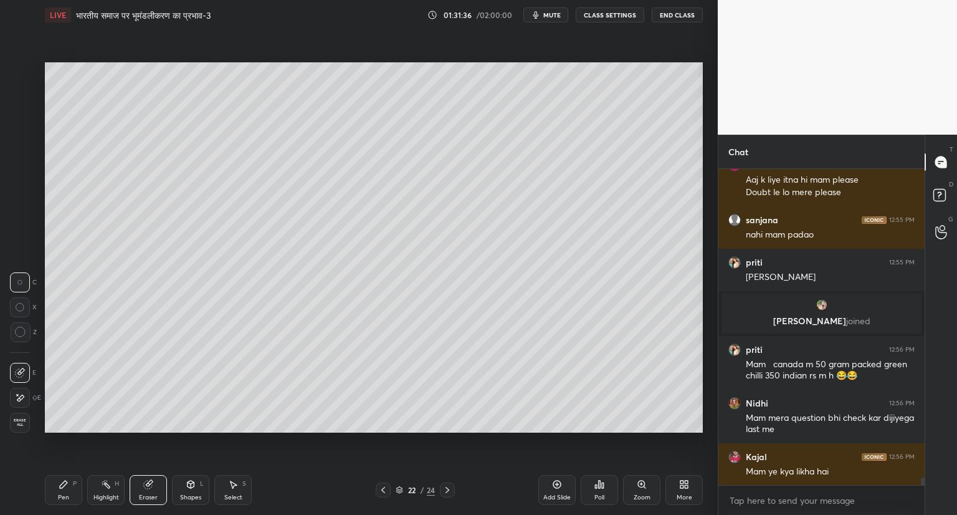
click at [65, 487] on icon at bounding box center [64, 484] width 10 height 10
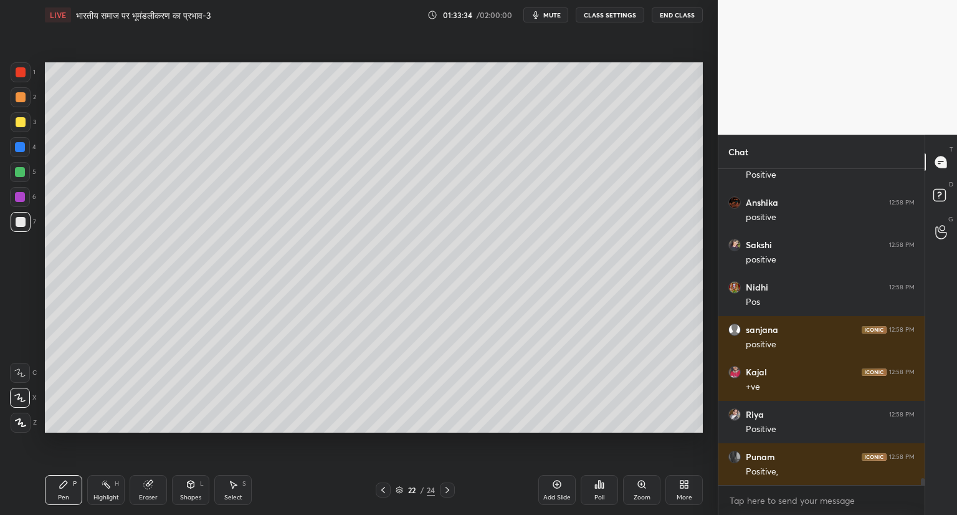
scroll to position [13992, 0]
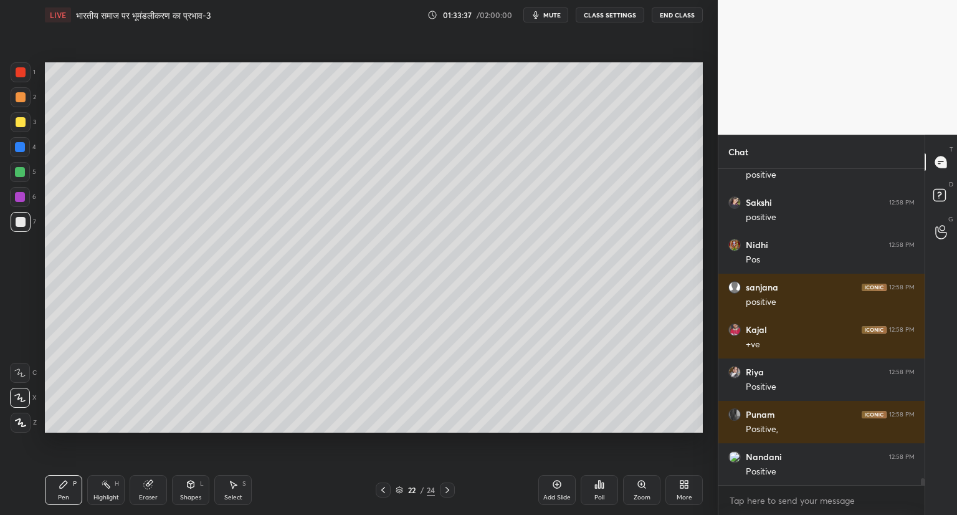
click at [558, 479] on icon at bounding box center [557, 484] width 10 height 10
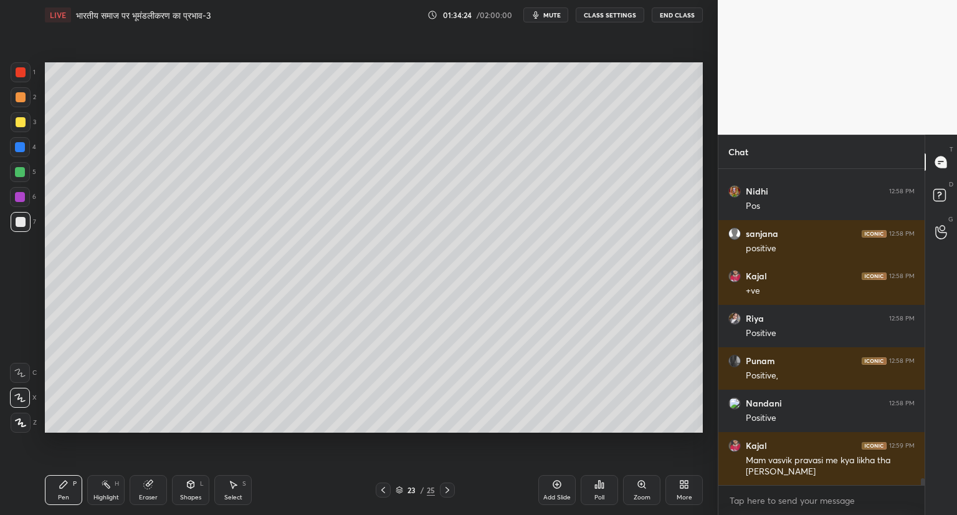
click at [150, 484] on icon at bounding box center [148, 485] width 8 height 8
click at [62, 492] on div "Pen P" at bounding box center [63, 490] width 37 height 30
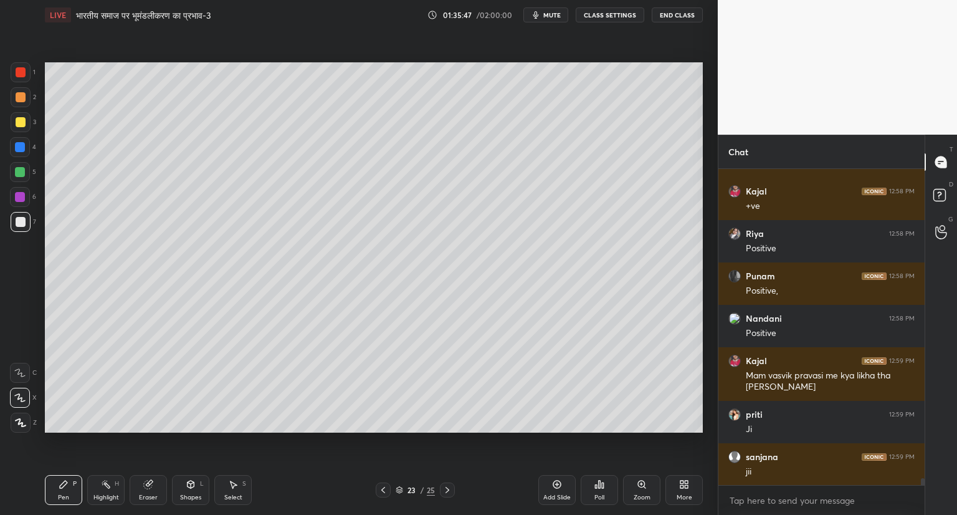
scroll to position [14173, 0]
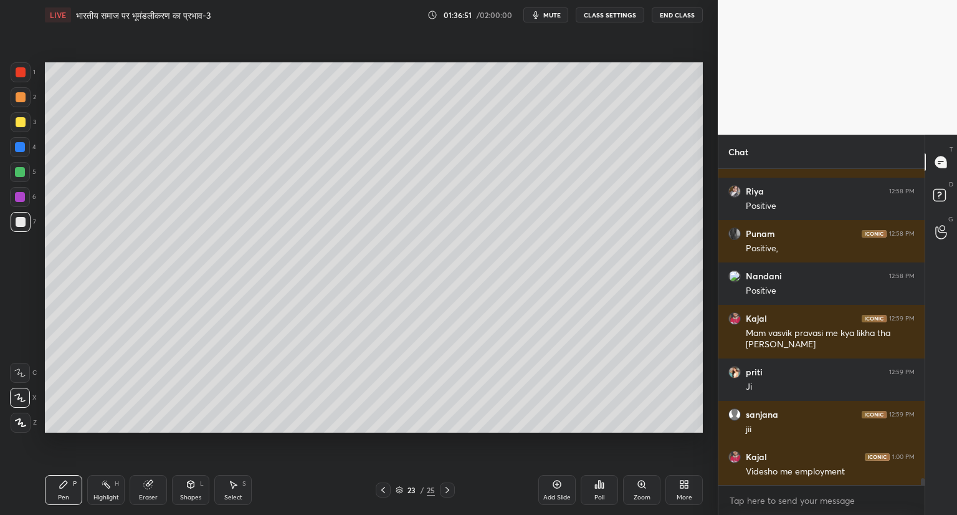
click at [158, 486] on div "Eraser" at bounding box center [148, 490] width 37 height 30
click at [50, 489] on div "Pen P" at bounding box center [63, 490] width 37 height 30
click at [561, 485] on icon at bounding box center [557, 484] width 10 height 10
click at [150, 484] on icon at bounding box center [148, 485] width 8 height 8
click at [67, 476] on div "Pen P" at bounding box center [63, 490] width 37 height 30
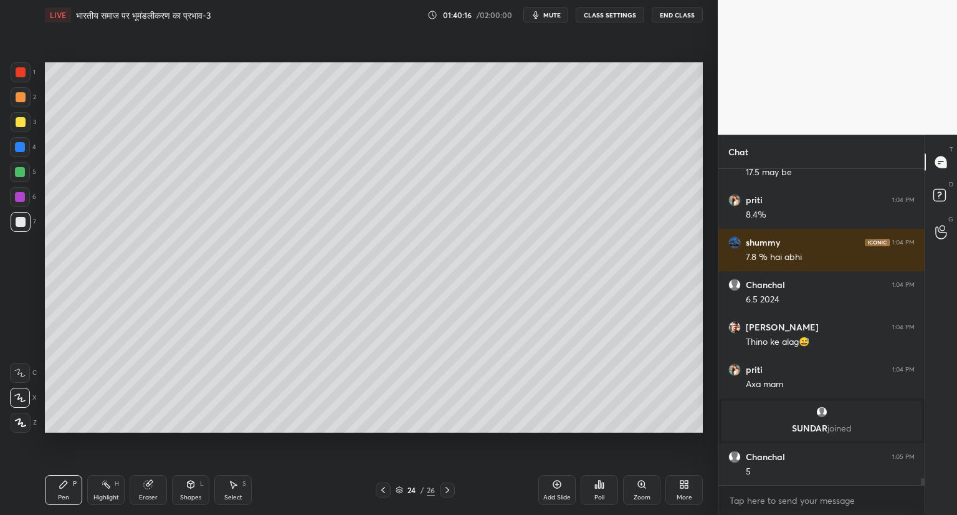
scroll to position [14270, 0]
click at [153, 484] on div "Eraser" at bounding box center [148, 490] width 37 height 30
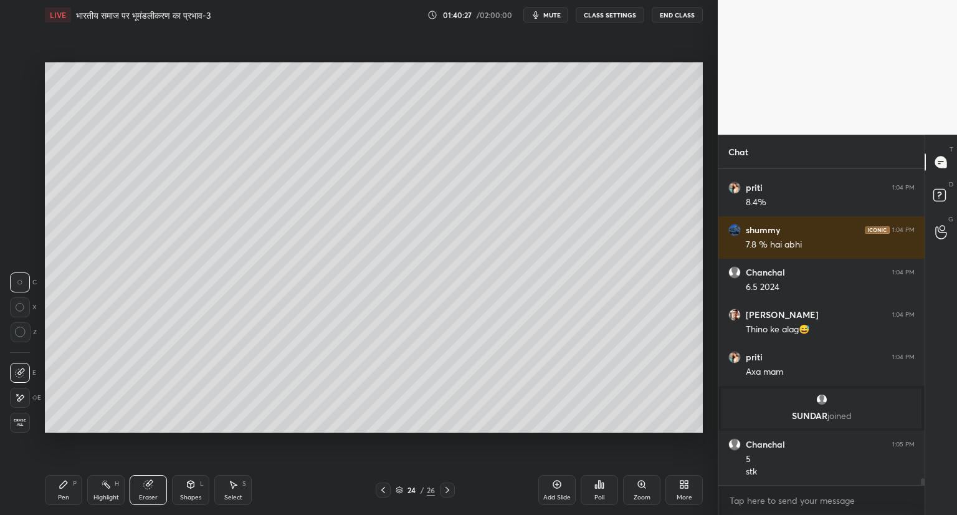
click at [67, 492] on div "Pen P" at bounding box center [63, 490] width 37 height 30
click at [461, 495] on div "24 / 26" at bounding box center [415, 489] width 247 height 15
click at [449, 489] on icon at bounding box center [448, 490] width 10 height 10
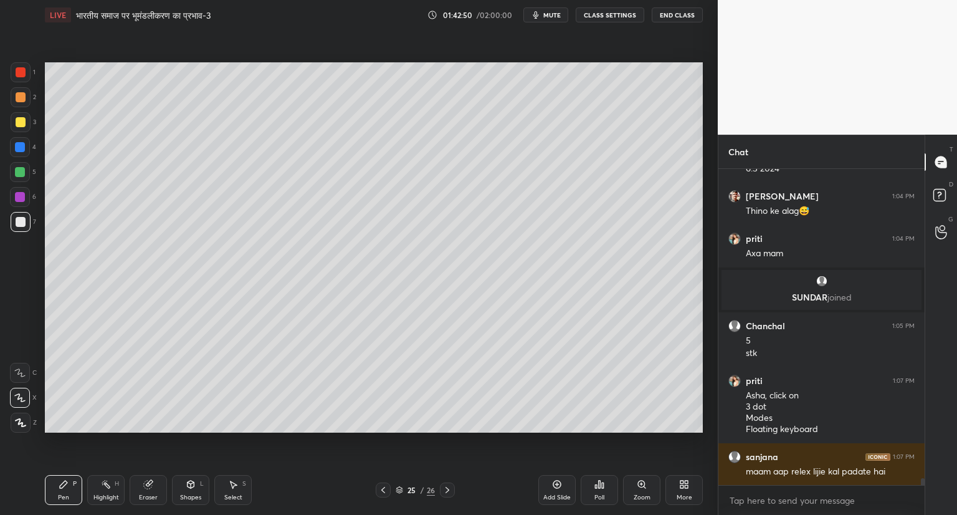
scroll to position [14444, 0]
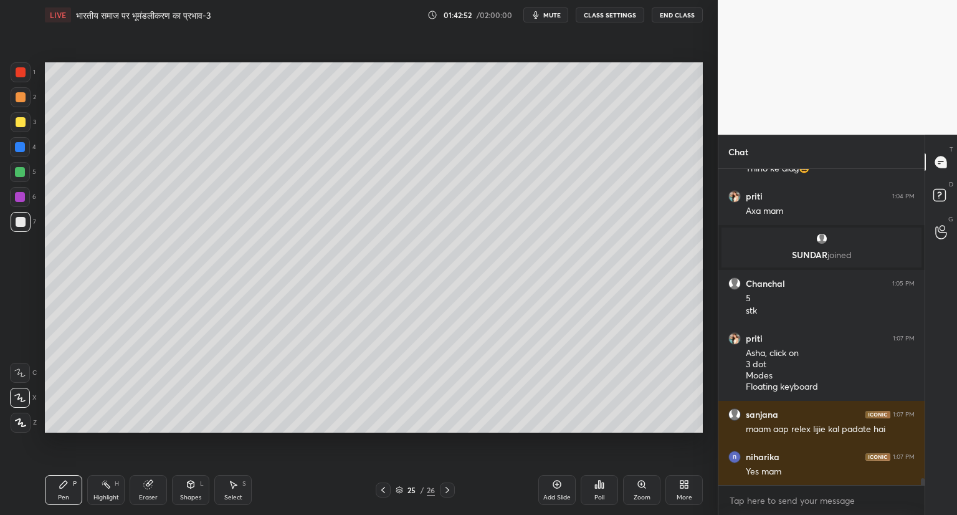
click at [378, 486] on icon at bounding box center [383, 490] width 10 height 10
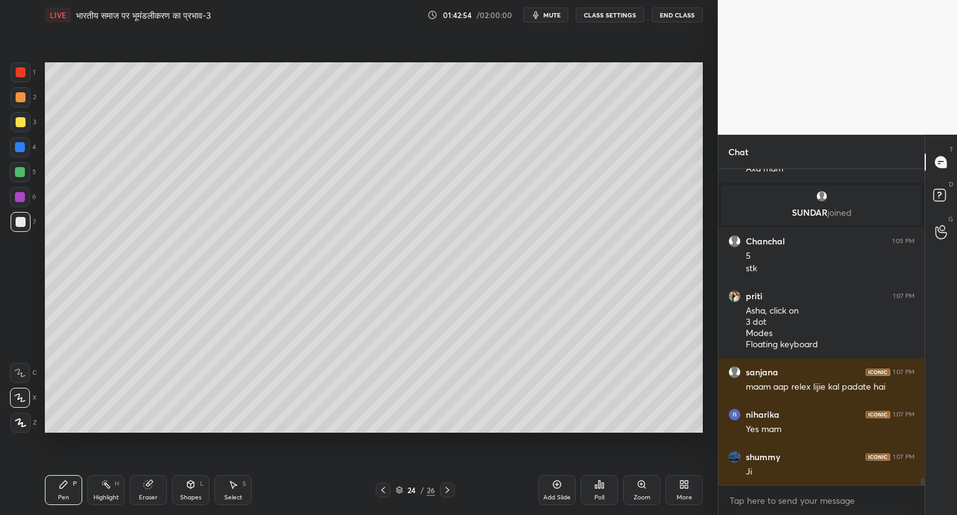
click at [443, 485] on icon at bounding box center [448, 490] width 10 height 10
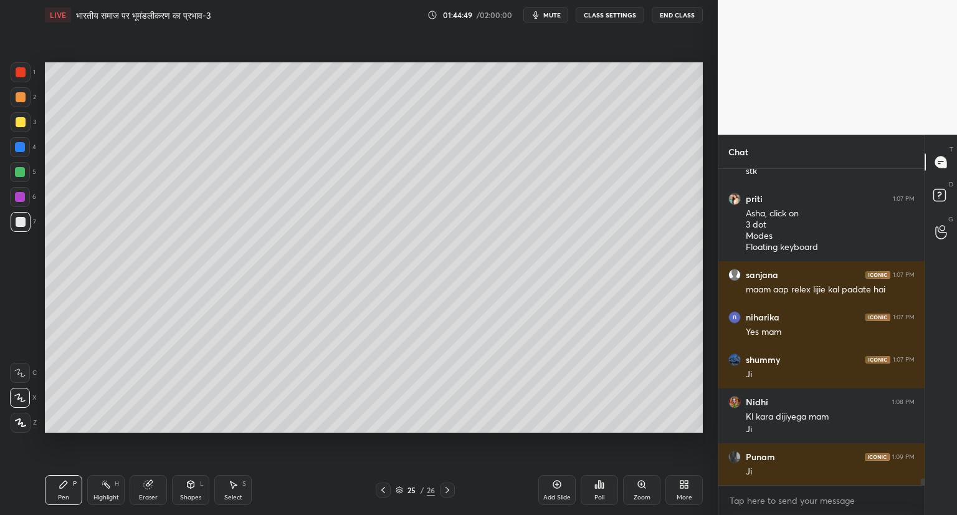
scroll to position [14626, 0]
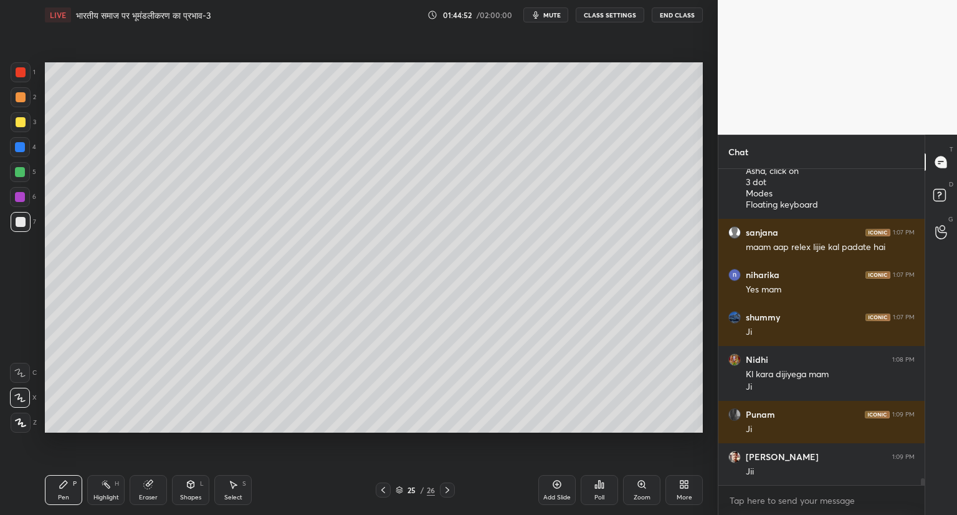
click at [553, 476] on div "Add Slide" at bounding box center [557, 490] width 37 height 30
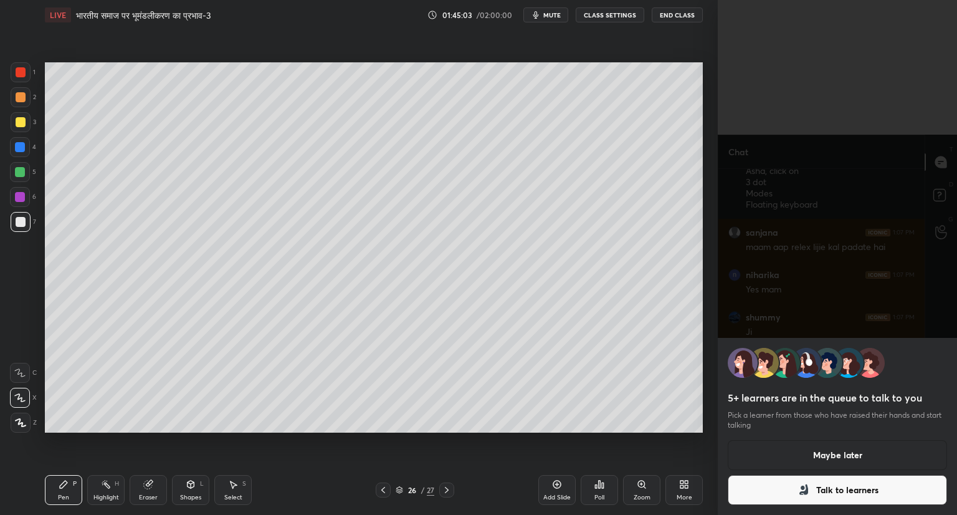
click at [848, 450] on button "Maybe later" at bounding box center [837, 455] width 219 height 30
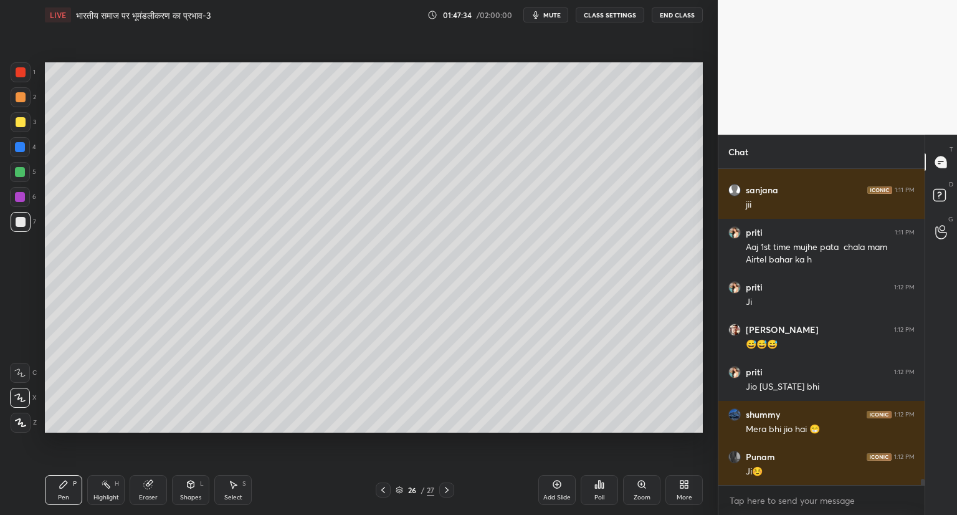
scroll to position [15147, 0]
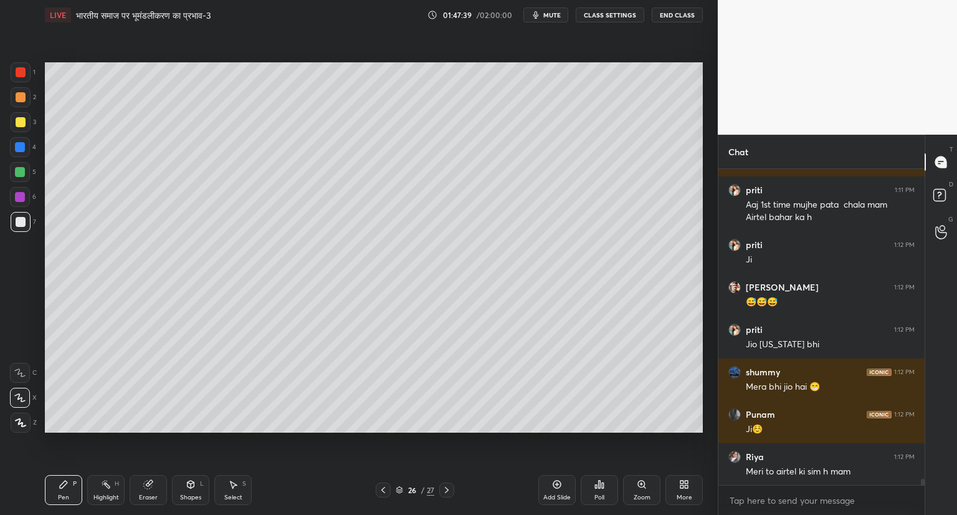
click at [558, 483] on icon at bounding box center [557, 484] width 10 height 10
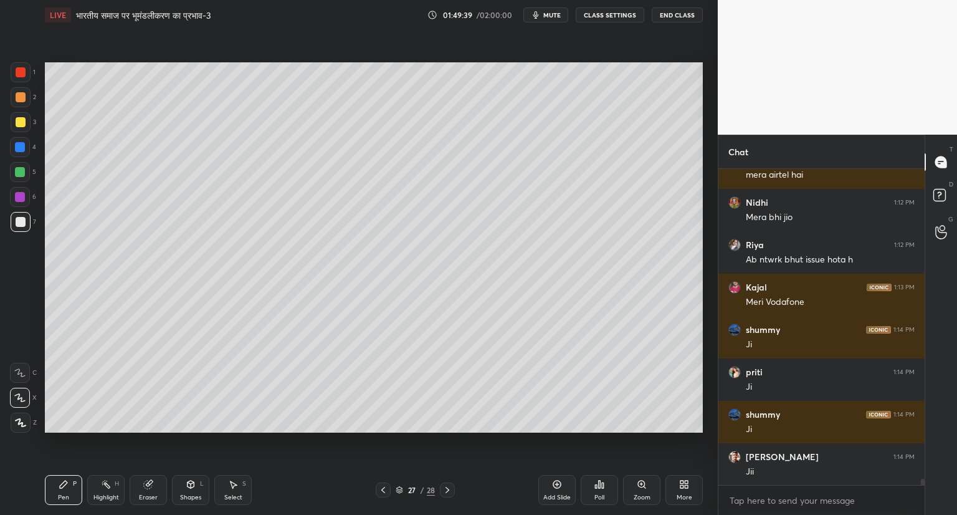
scroll to position [15528, 0]
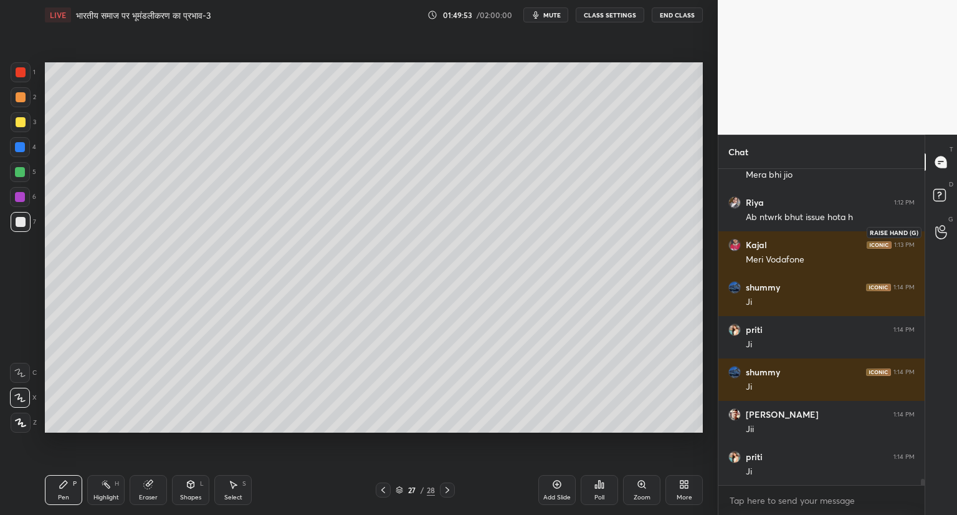
click at [944, 227] on icon at bounding box center [942, 232] width 12 height 14
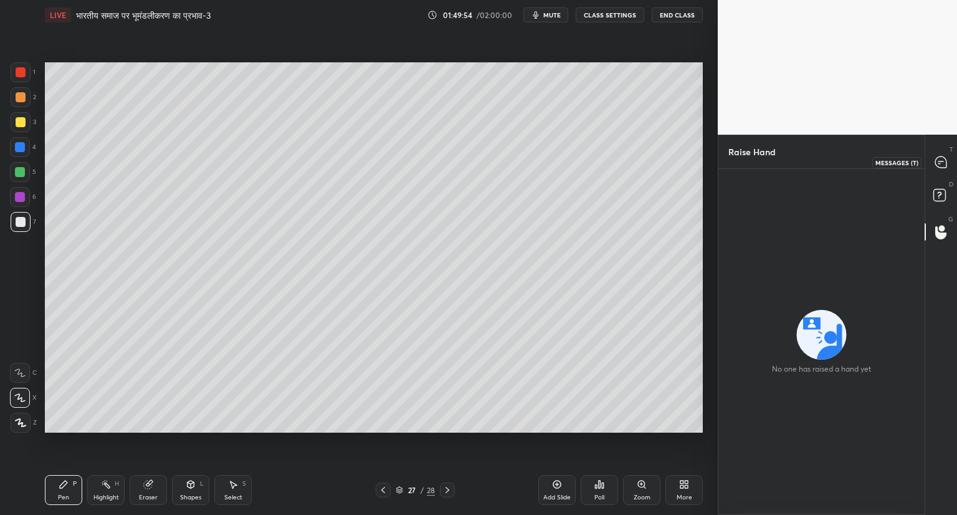
click at [930, 163] on div at bounding box center [941, 162] width 25 height 22
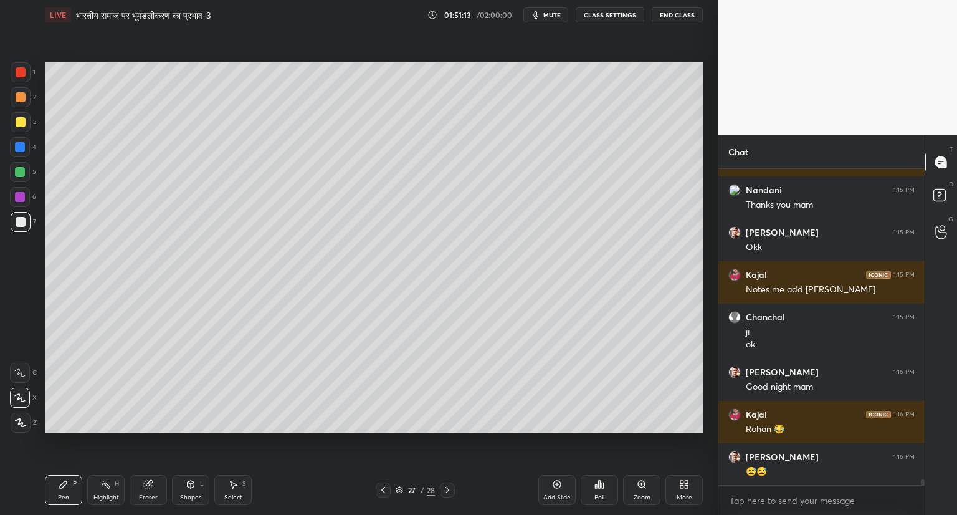
scroll to position [16883, 0]
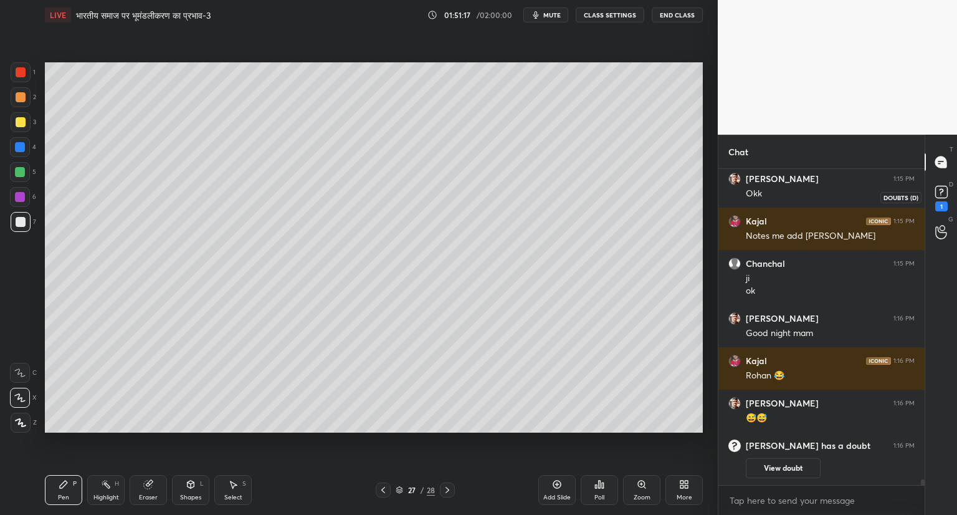
click at [940, 198] on rect at bounding box center [942, 192] width 12 height 12
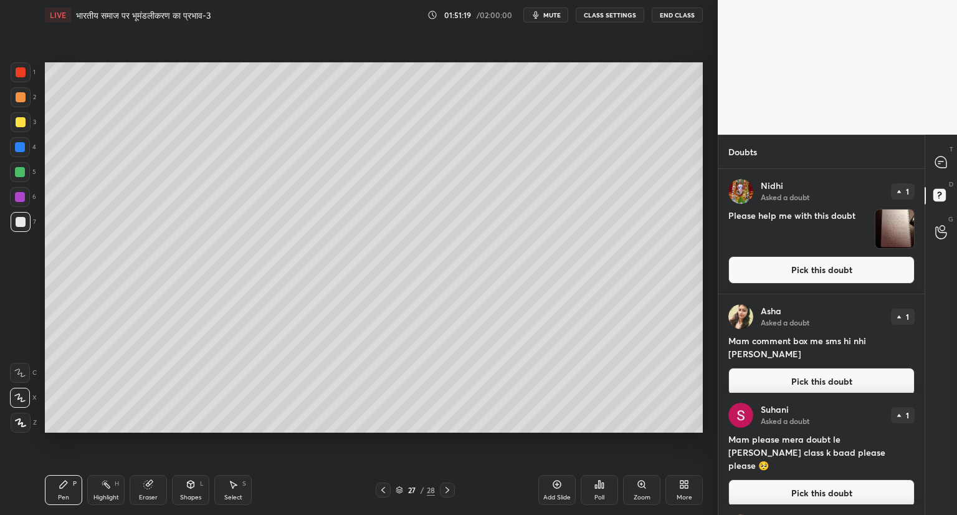
click at [814, 264] on button "Pick this doubt" at bounding box center [822, 269] width 186 height 27
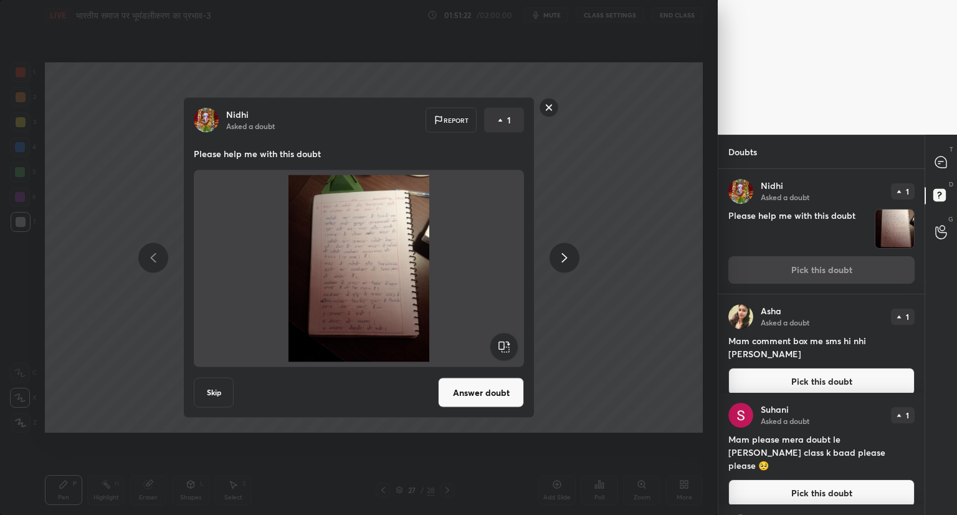
click at [479, 378] on button "Answer doubt" at bounding box center [481, 393] width 86 height 30
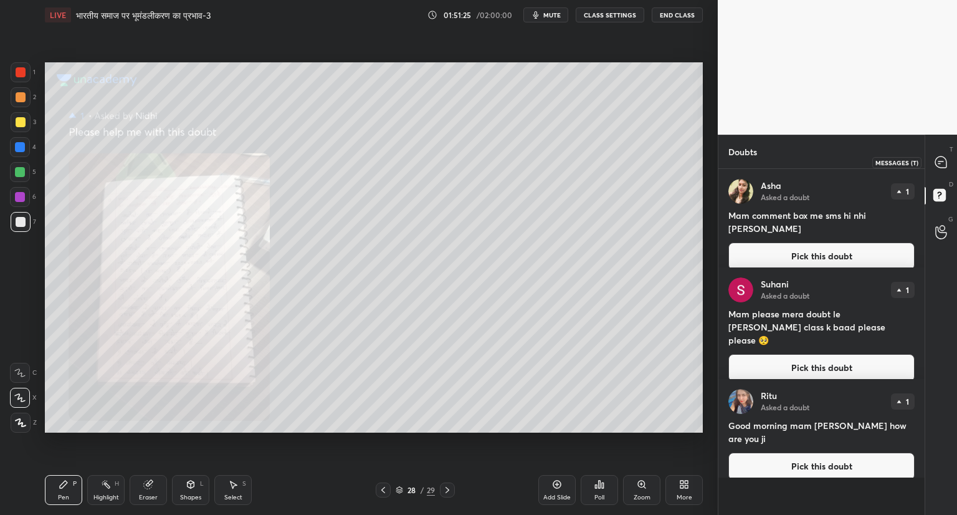
click at [942, 160] on icon at bounding box center [941, 161] width 11 height 11
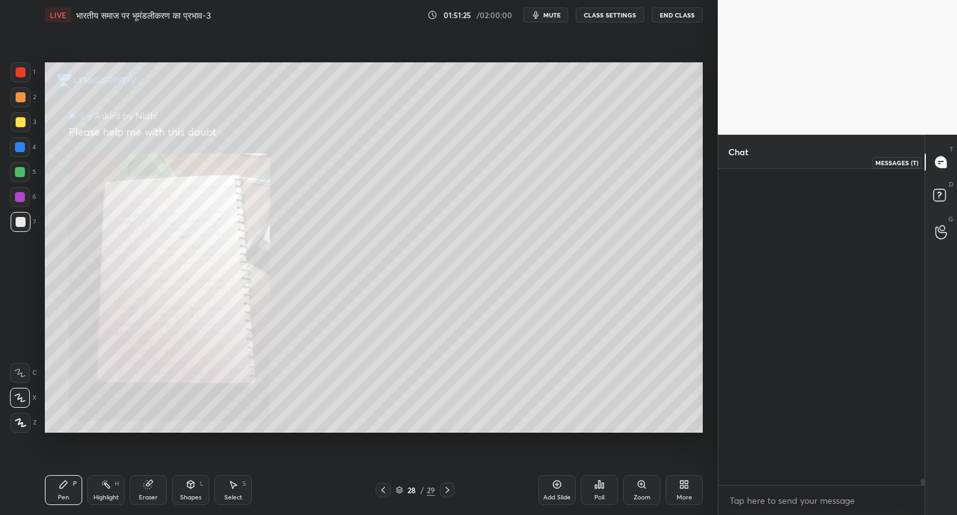
scroll to position [312, 203]
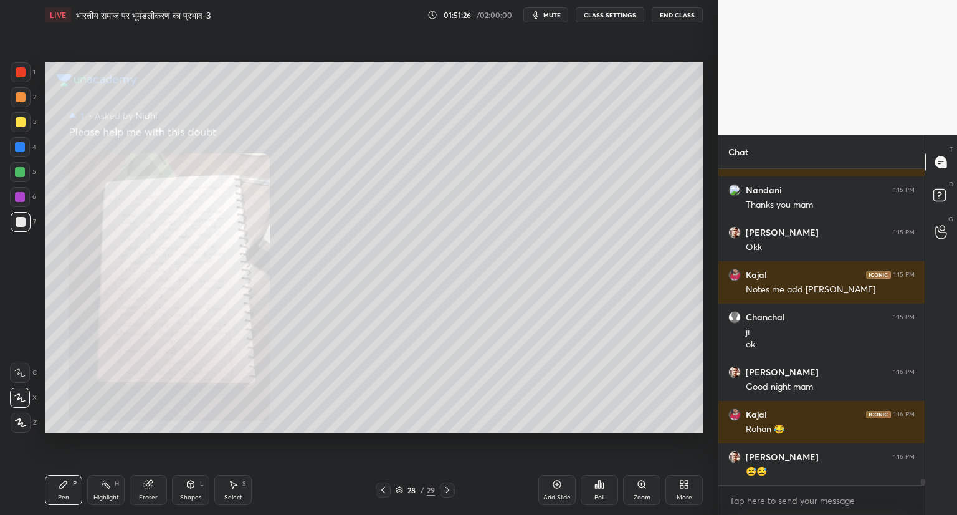
click at [641, 482] on icon at bounding box center [641, 483] width 0 height 2
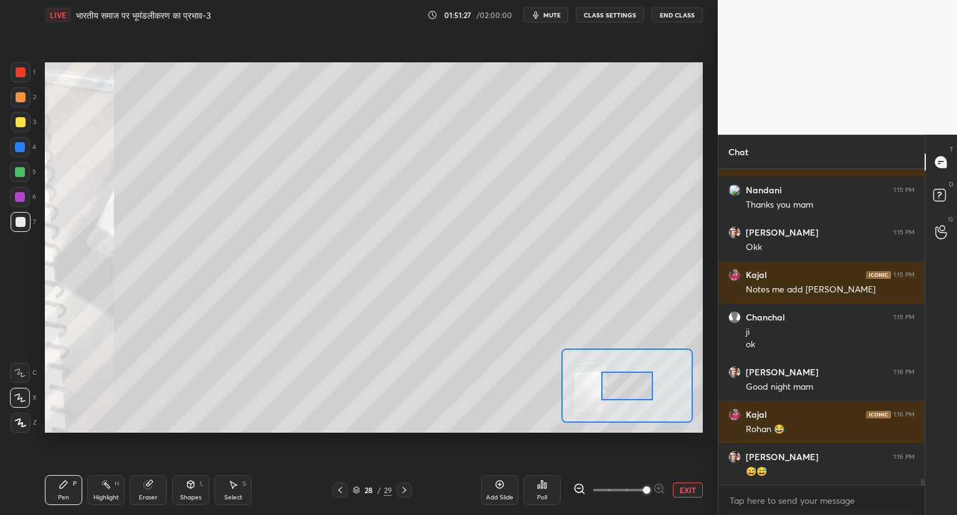
click at [644, 486] on span at bounding box center [646, 489] width 7 height 7
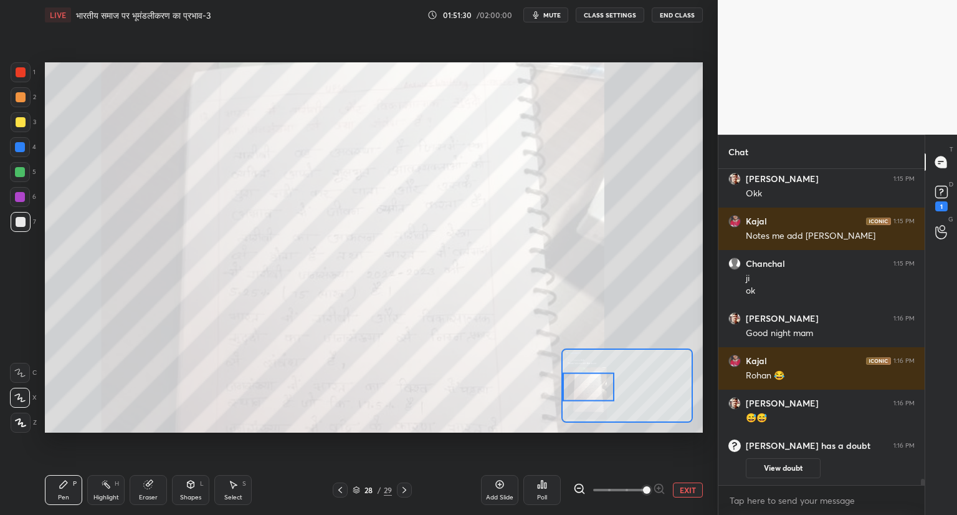
scroll to position [15986, 0]
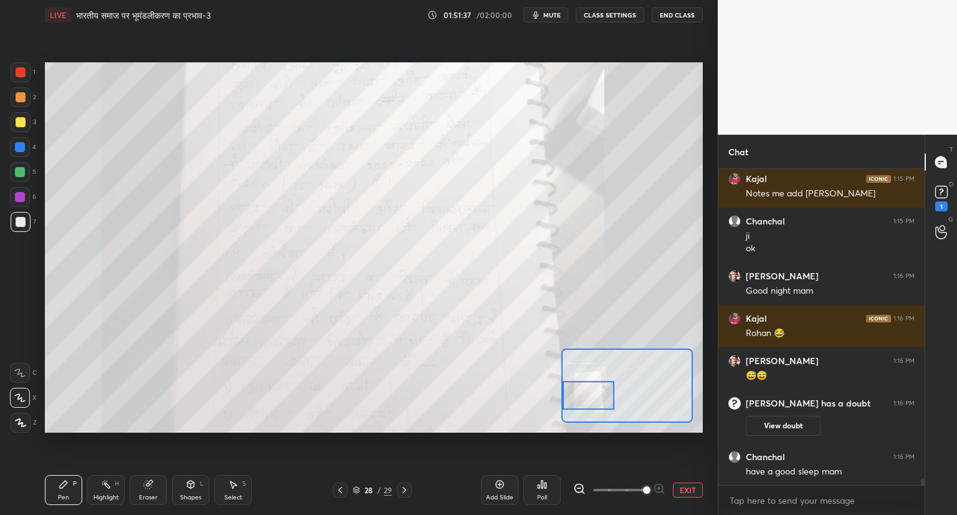
click at [683, 484] on button "EXIT" at bounding box center [688, 489] width 30 height 15
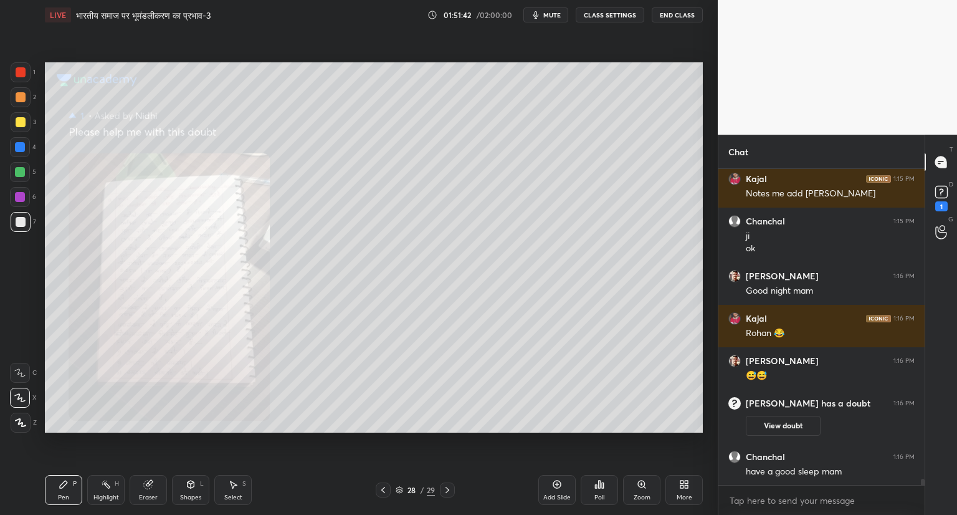
scroll to position [16039, 0]
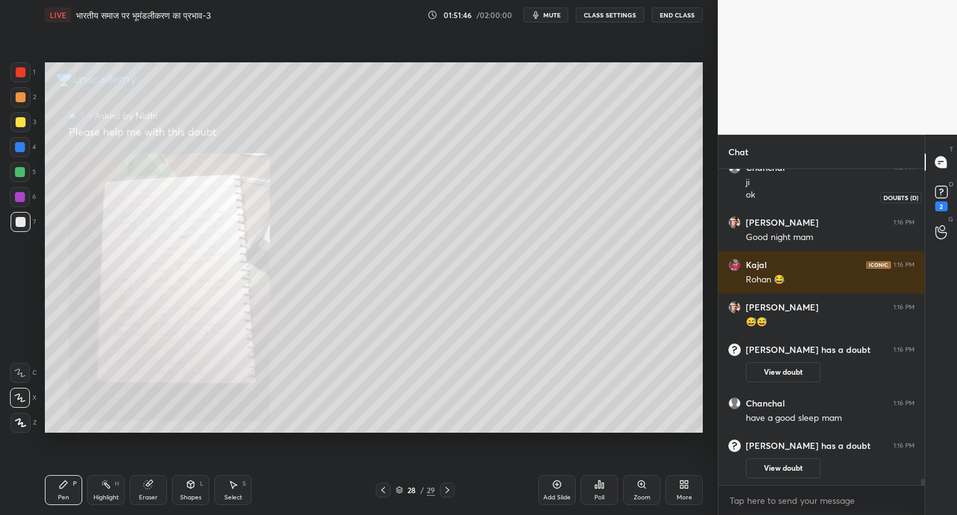
click at [943, 197] on rect at bounding box center [942, 192] width 12 height 12
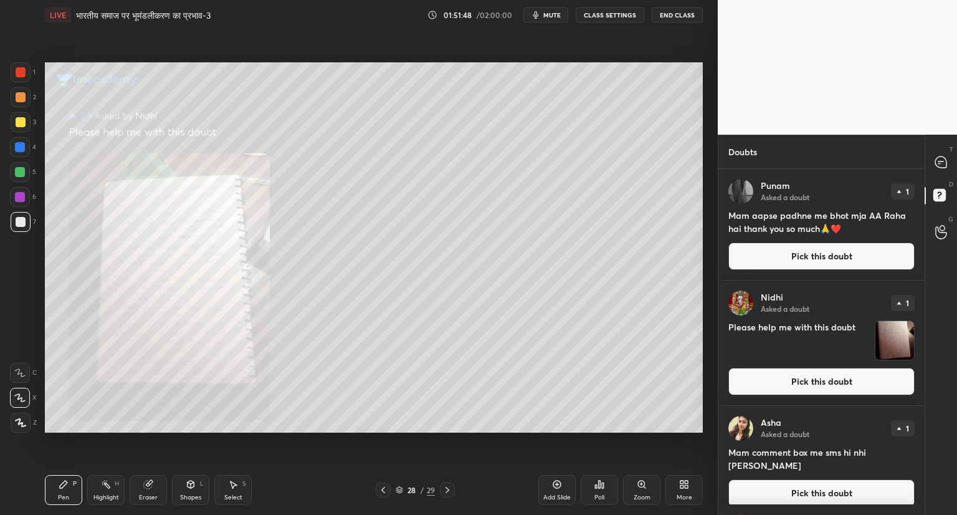
click at [824, 252] on button "Pick this doubt" at bounding box center [822, 255] width 186 height 27
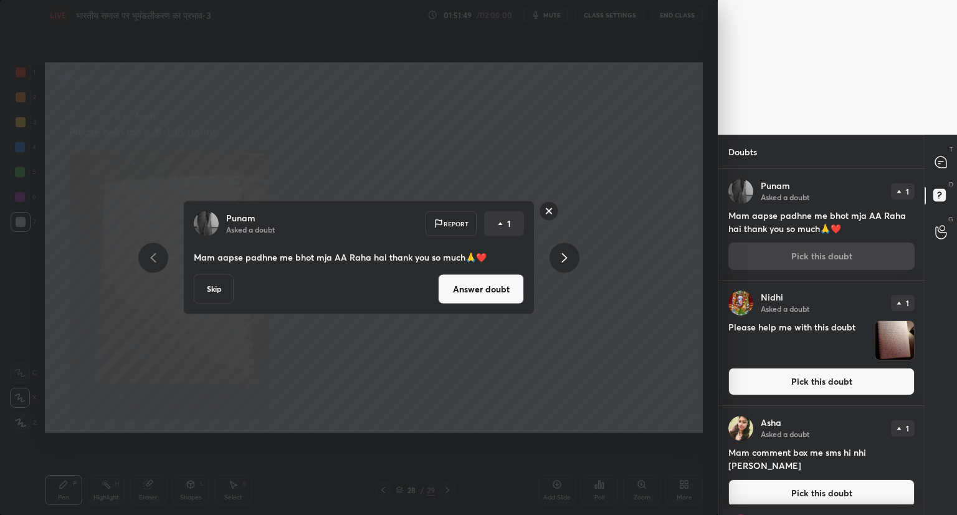
click at [473, 285] on button "Answer doubt" at bounding box center [481, 289] width 86 height 30
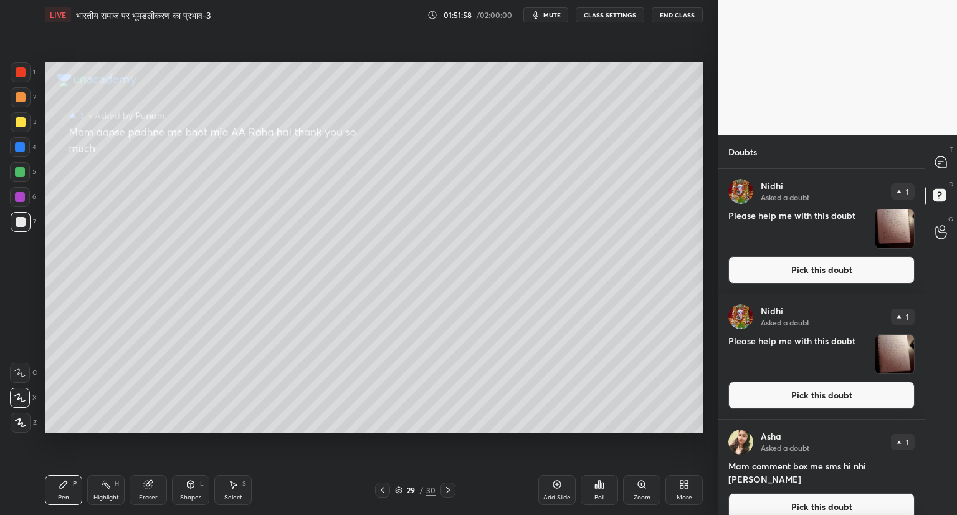
click at [841, 271] on button "Pick this doubt" at bounding box center [822, 269] width 186 height 27
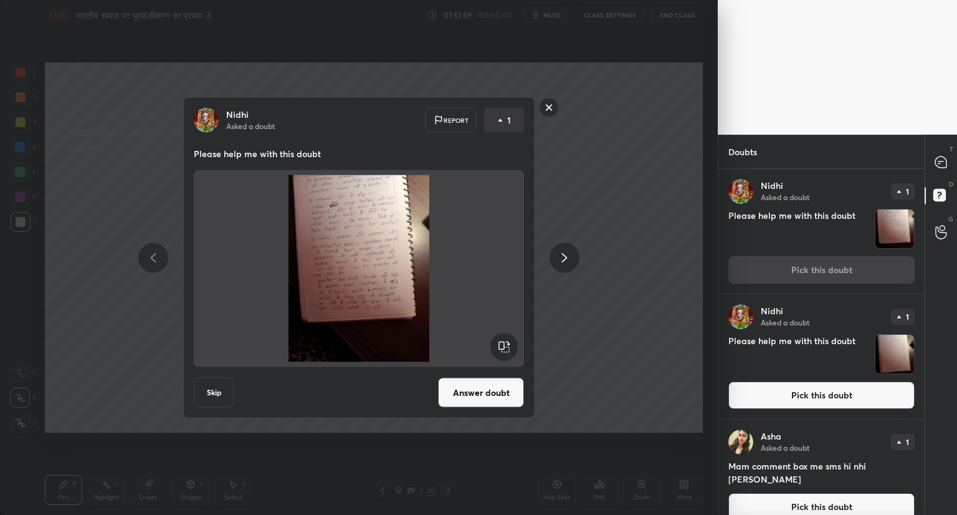
click at [492, 394] on button "Answer doubt" at bounding box center [481, 393] width 86 height 30
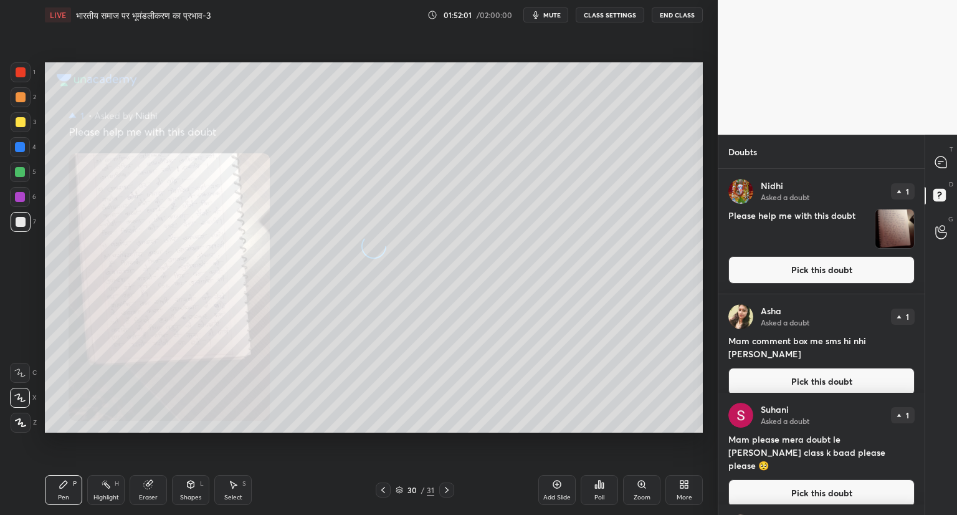
click at [822, 274] on button "Pick this doubt" at bounding box center [822, 269] width 186 height 27
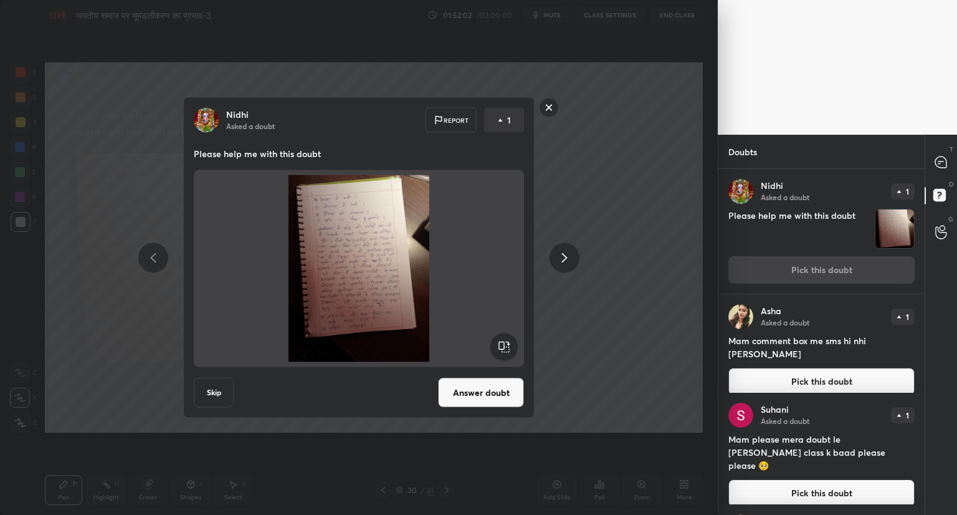
click at [486, 395] on button "Answer doubt" at bounding box center [481, 393] width 86 height 30
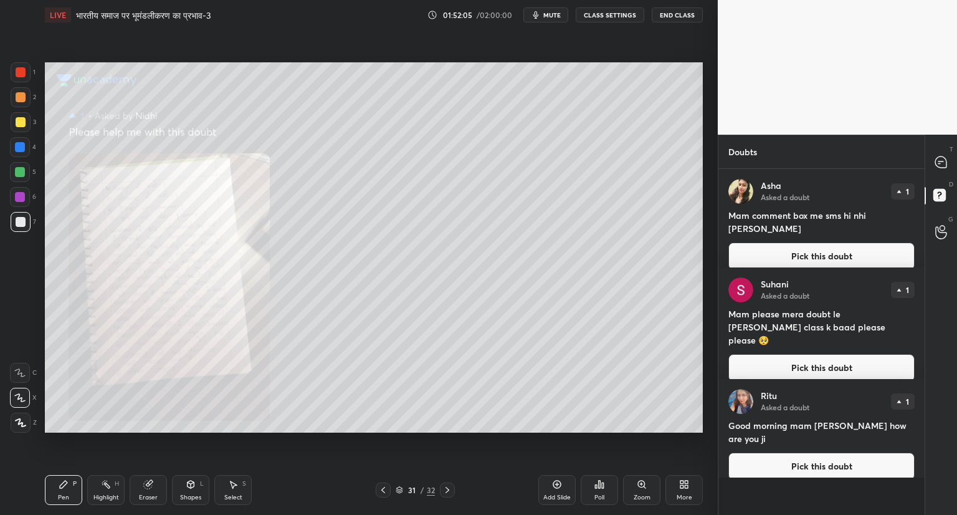
click at [800, 354] on button "Pick this doubt" at bounding box center [822, 367] width 186 height 27
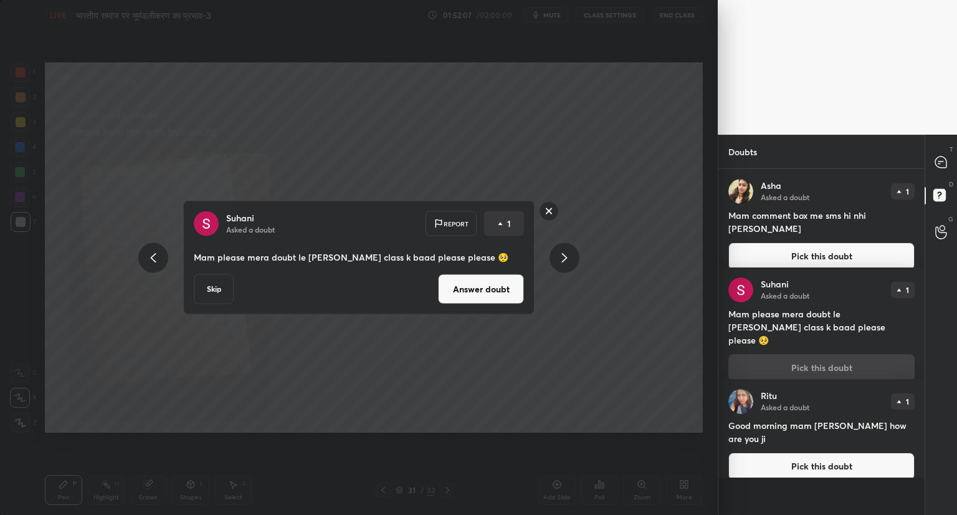
click at [514, 301] on button "Answer doubt" at bounding box center [481, 289] width 86 height 30
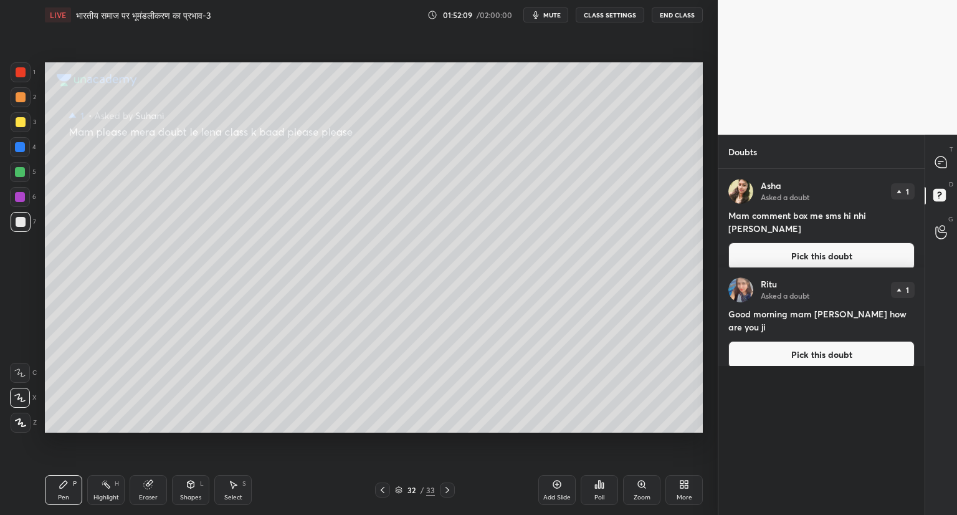
click at [827, 242] on button "Pick this doubt" at bounding box center [822, 255] width 186 height 27
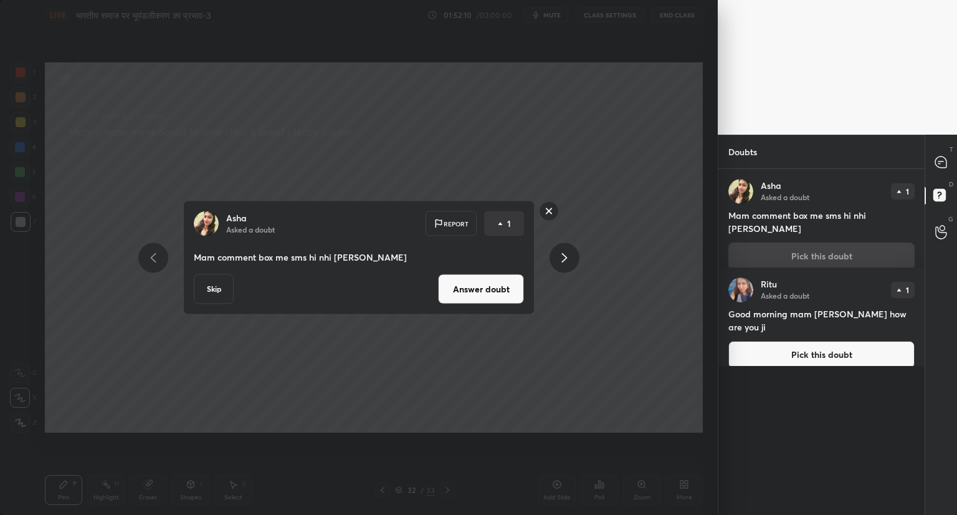
click at [509, 291] on button "Answer doubt" at bounding box center [481, 289] width 86 height 30
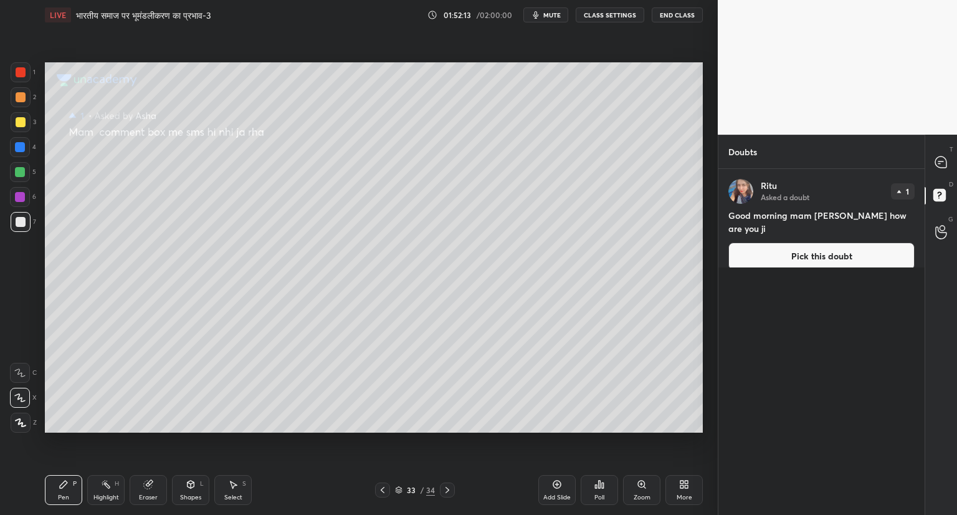
click at [809, 250] on button "Pick this doubt" at bounding box center [822, 255] width 186 height 27
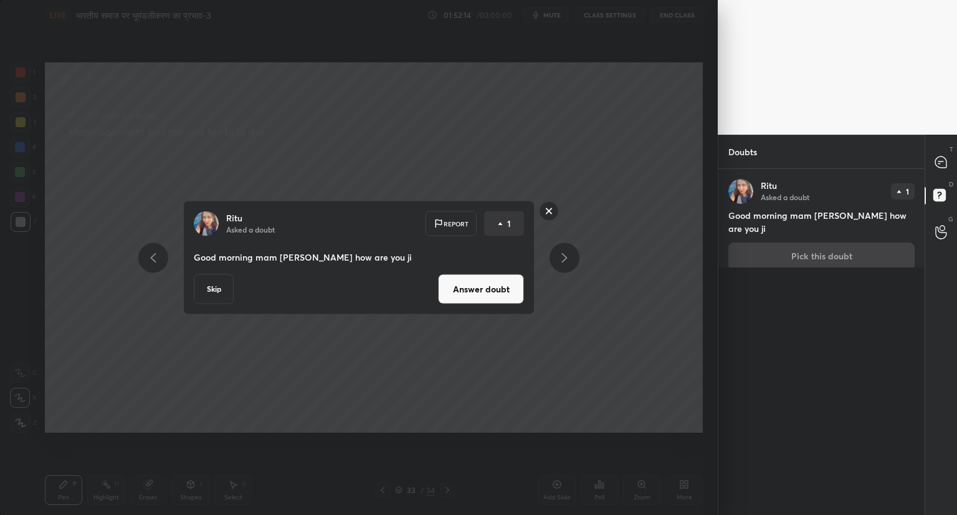
click at [481, 289] on button "Answer doubt" at bounding box center [481, 289] width 86 height 30
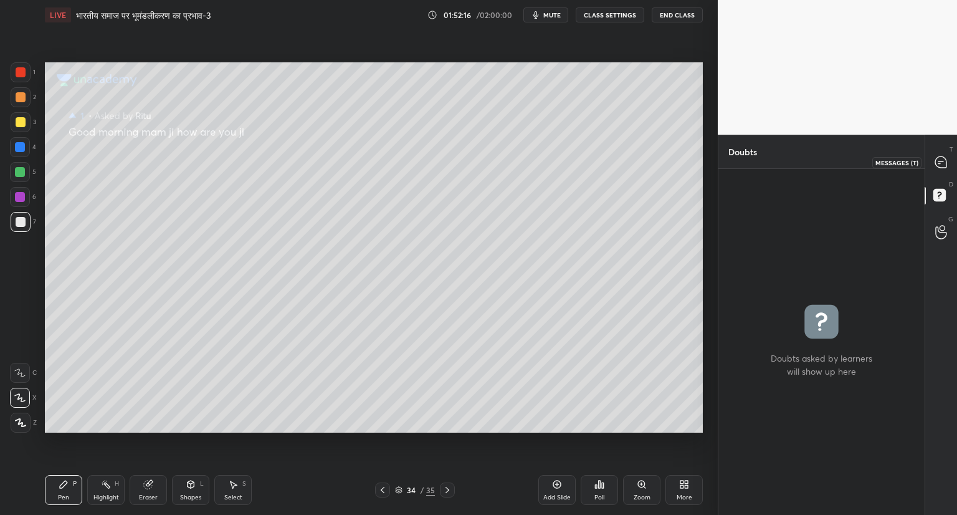
click at [944, 161] on icon at bounding box center [941, 161] width 11 height 11
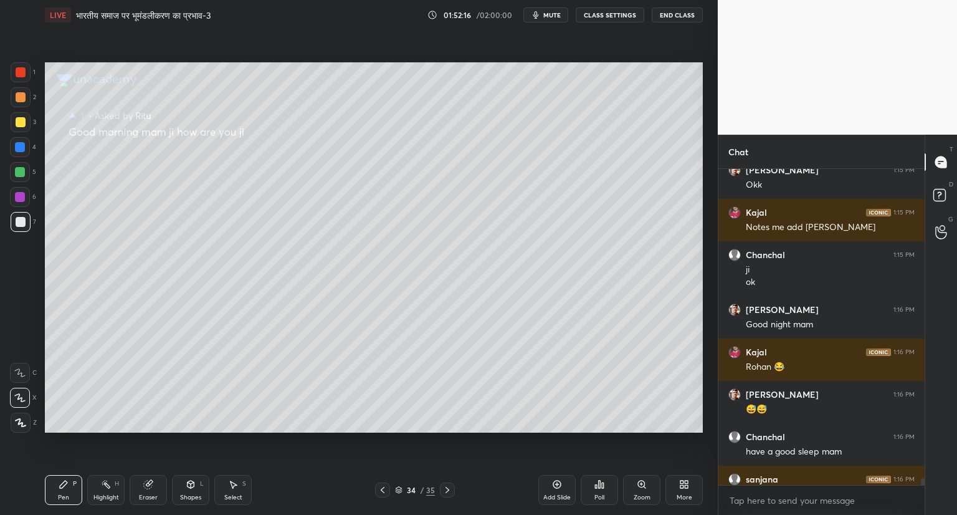
scroll to position [312, 203]
click at [826, 479] on div "[PERSON_NAME] 1:16 PM" at bounding box center [822, 479] width 186 height 12
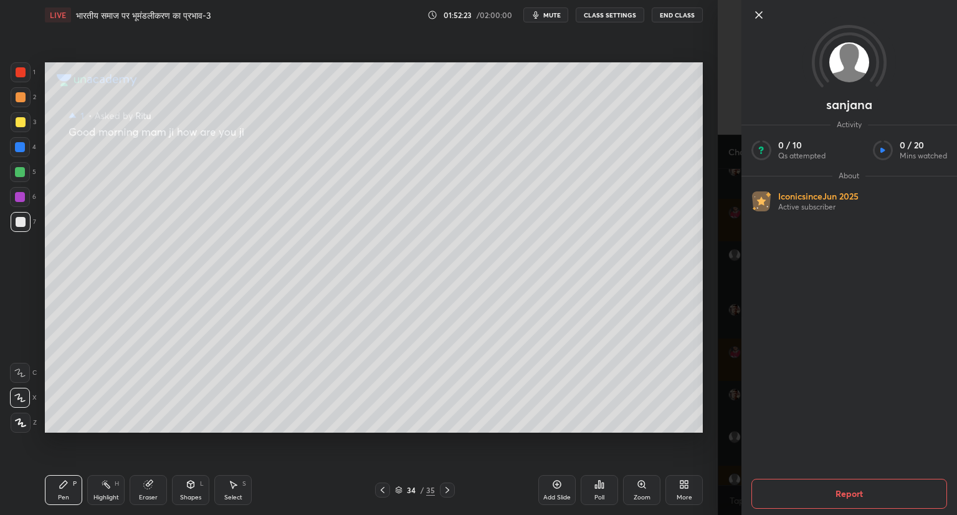
scroll to position [16011, 0]
click at [758, 12] on icon at bounding box center [759, 14] width 15 height 15
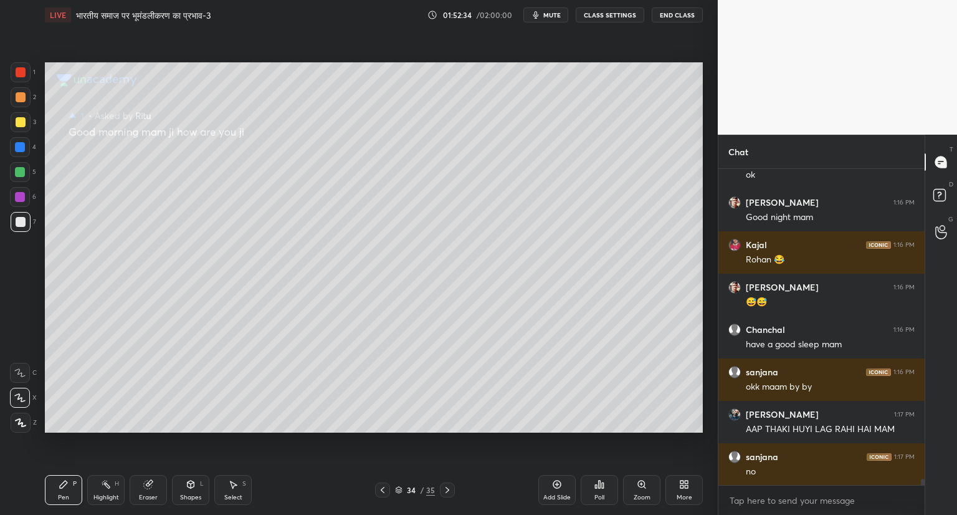
scroll to position [16095, 0]
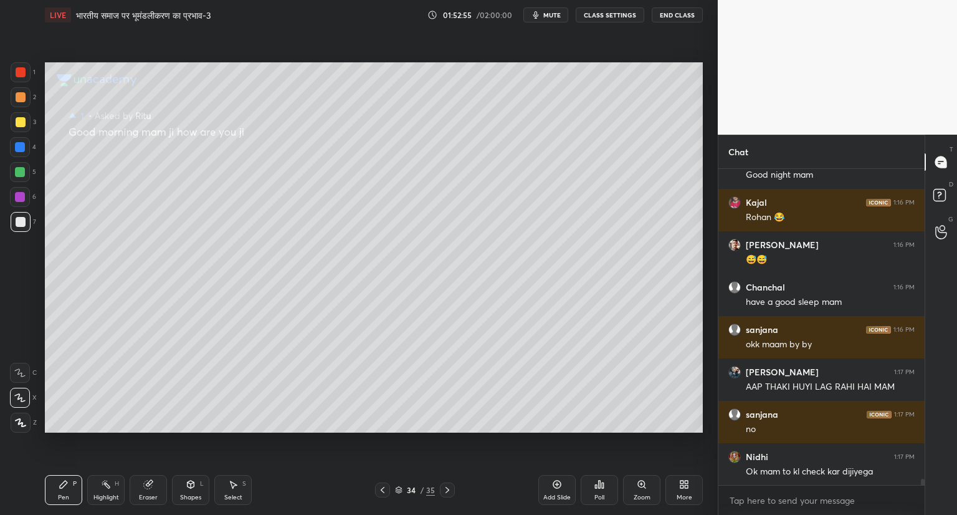
click at [384, 489] on icon at bounding box center [383, 490] width 10 height 10
click at [386, 486] on icon at bounding box center [383, 490] width 10 height 10
click at [390, 483] on div at bounding box center [382, 489] width 15 height 15
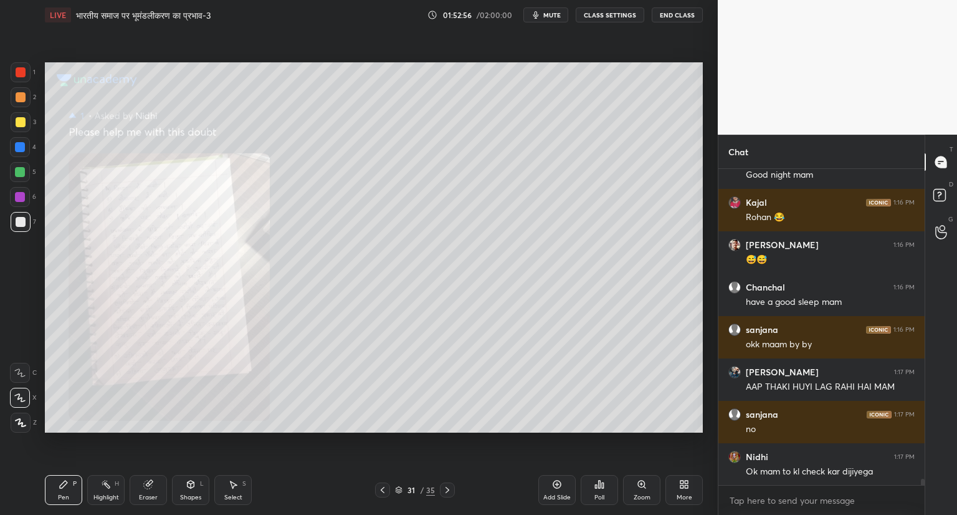
click at [391, 482] on div "31 / 35" at bounding box center [415, 489] width 80 height 15
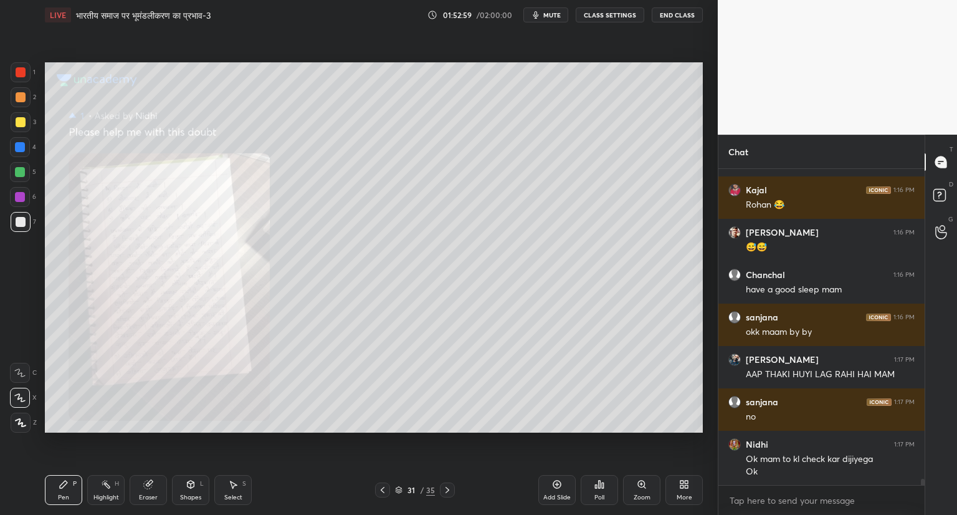
click at [651, 482] on div "Zoom" at bounding box center [641, 490] width 37 height 30
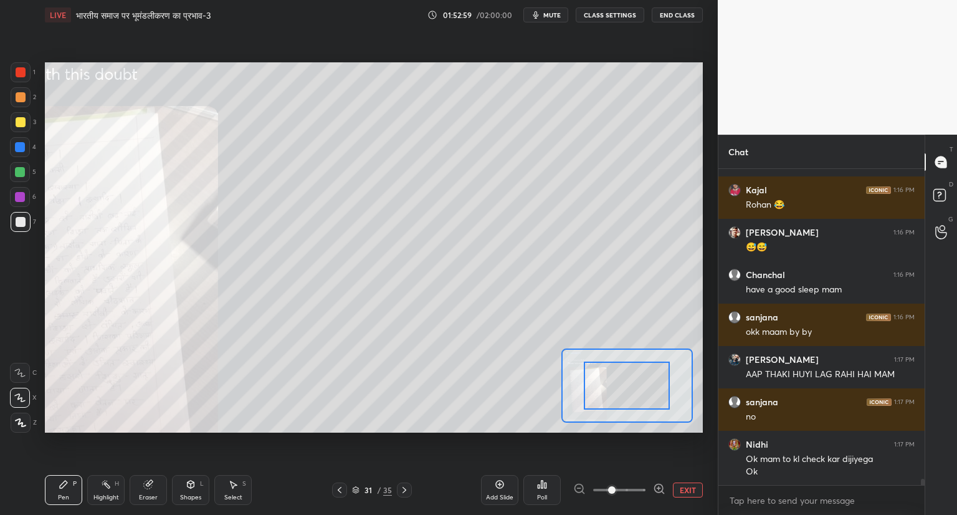
click at [655, 481] on div "Add Slide Poll EXIT" at bounding box center [592, 490] width 222 height 70
click at [658, 481] on div "Add Slide Poll EXIT" at bounding box center [592, 490] width 222 height 70
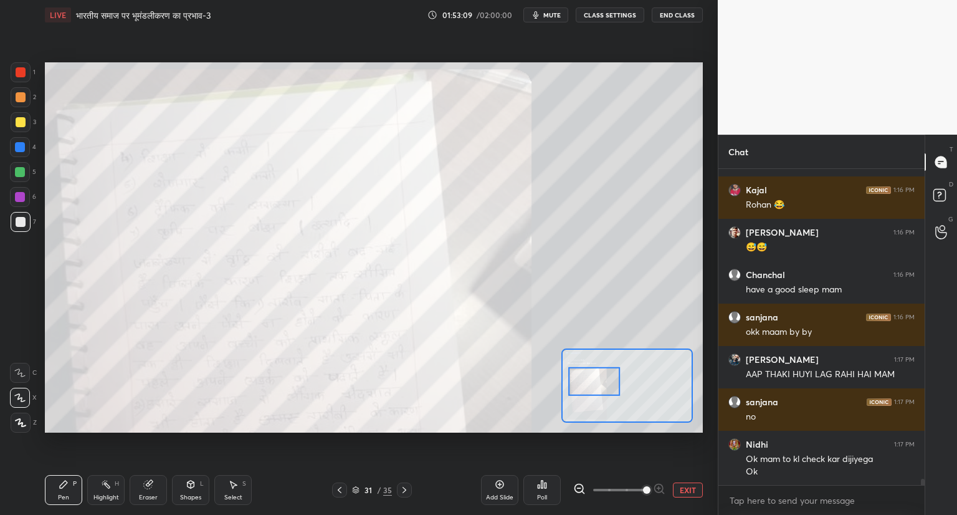
click at [693, 488] on button "EXIT" at bounding box center [688, 489] width 30 height 15
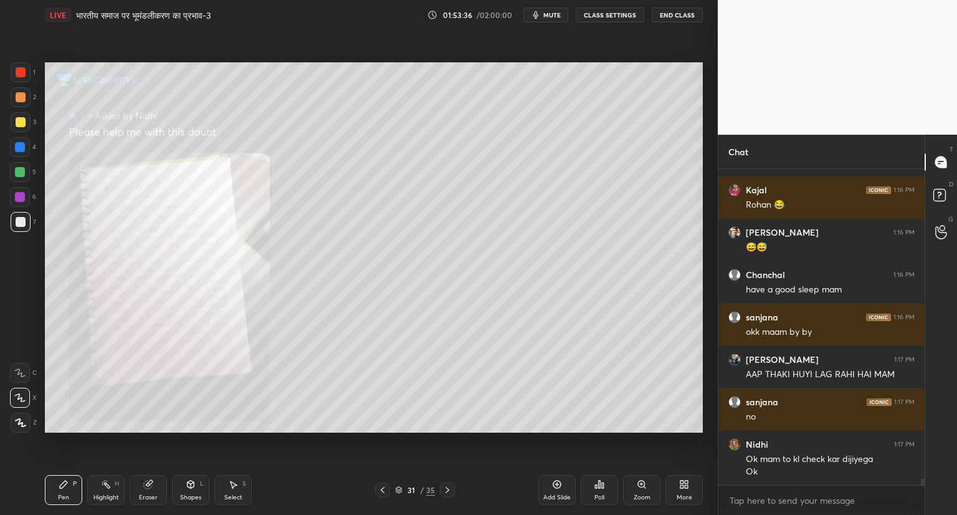
click at [554, 15] on span "mute" at bounding box center [551, 15] width 17 height 9
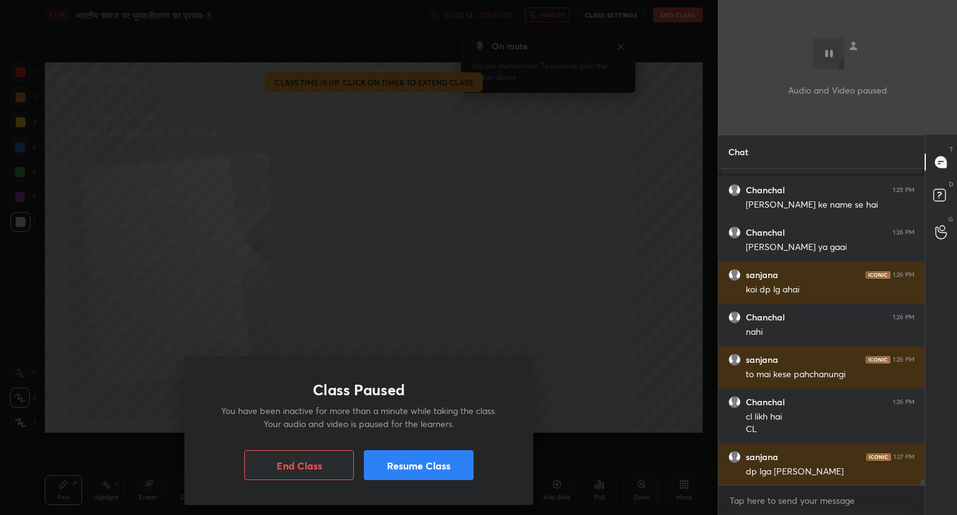
scroll to position [17059, 0]
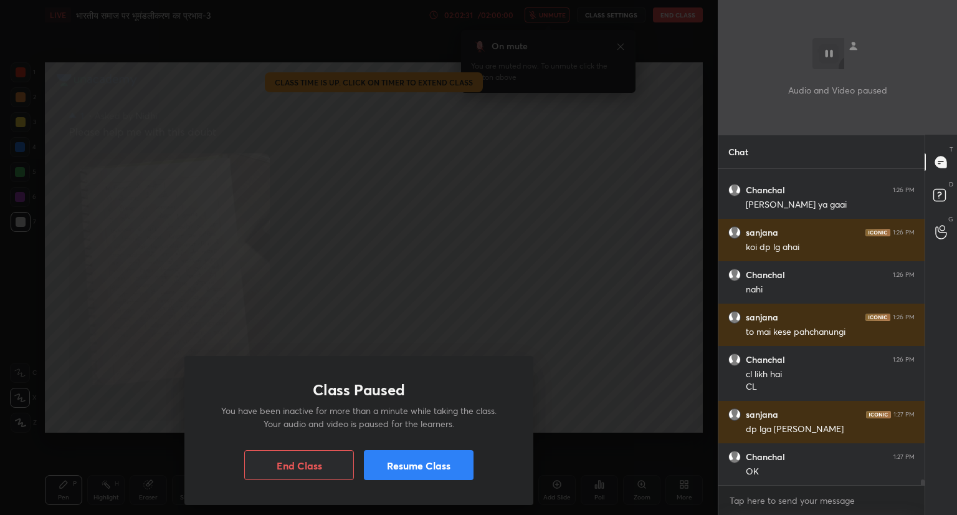
click at [423, 472] on button "Resume Class" at bounding box center [419, 465] width 110 height 30
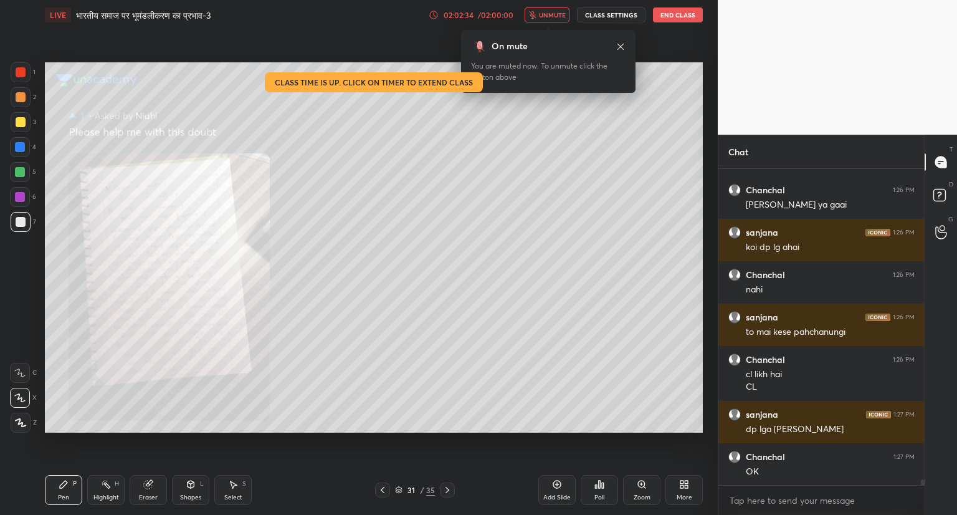
click at [676, 16] on button "End Class" at bounding box center [678, 14] width 50 height 15
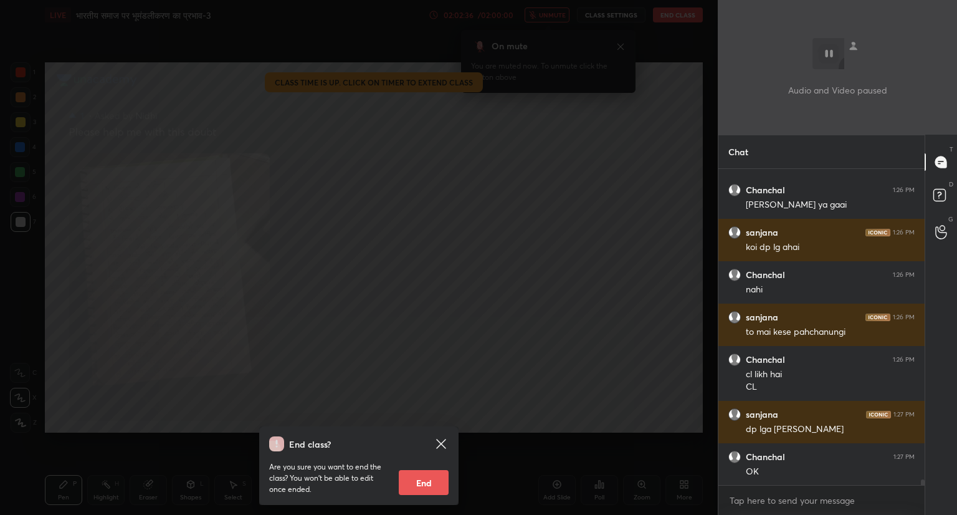
click at [416, 491] on button "End" at bounding box center [424, 482] width 50 height 25
type textarea "x"
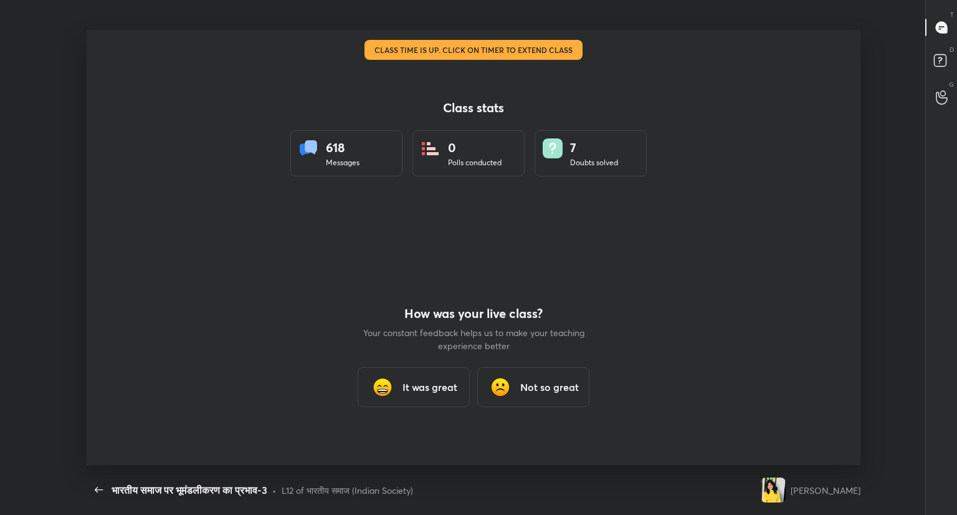
scroll to position [0, 0]
